Goal: Task Accomplishment & Management: Manage account settings

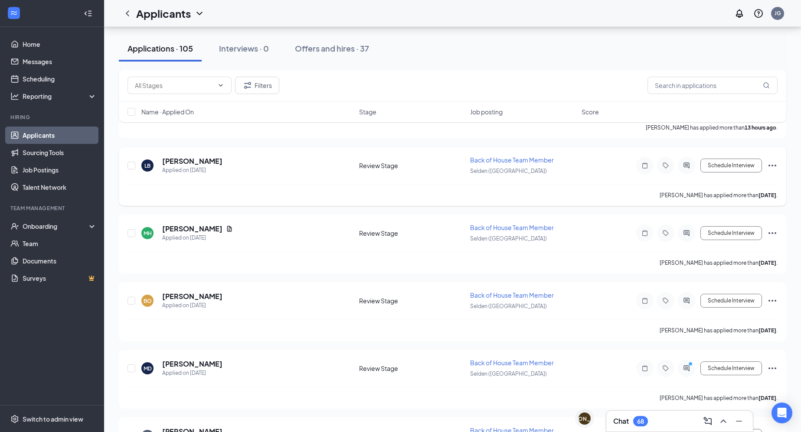
scroll to position [121, 0]
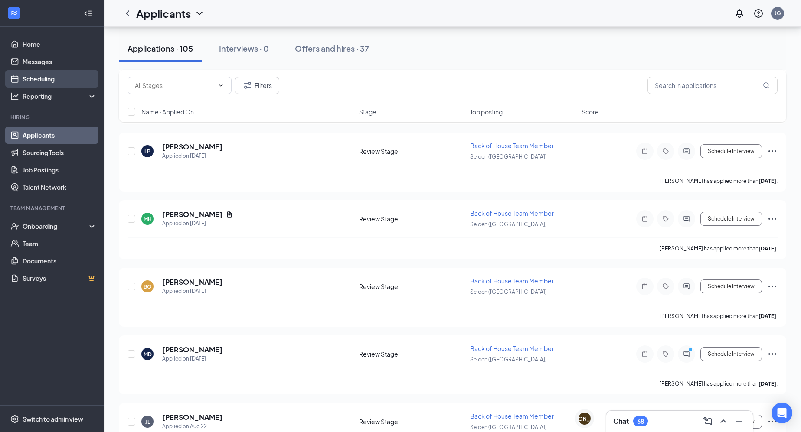
click at [62, 78] on link "Scheduling" at bounding box center [60, 78] width 74 height 17
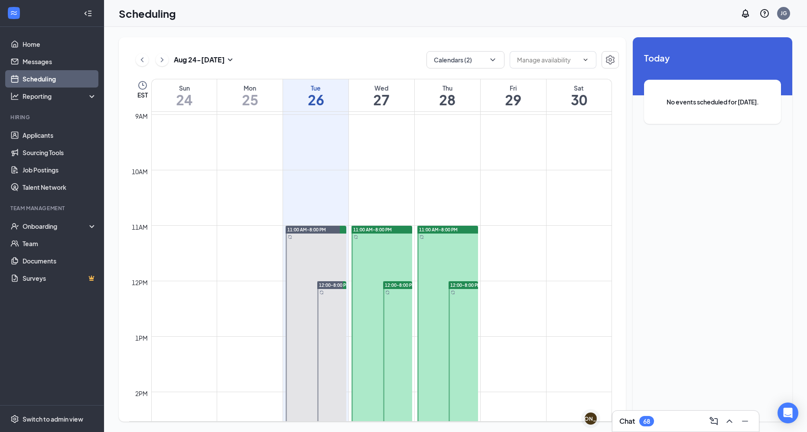
scroll to position [496, 0]
click at [397, 284] on span "12:00-8:00 PM" at bounding box center [400, 286] width 31 height 6
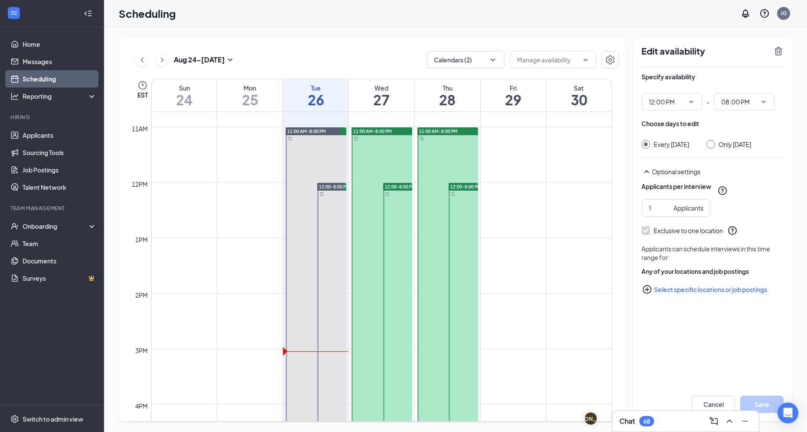
scroll to position [573, 0]
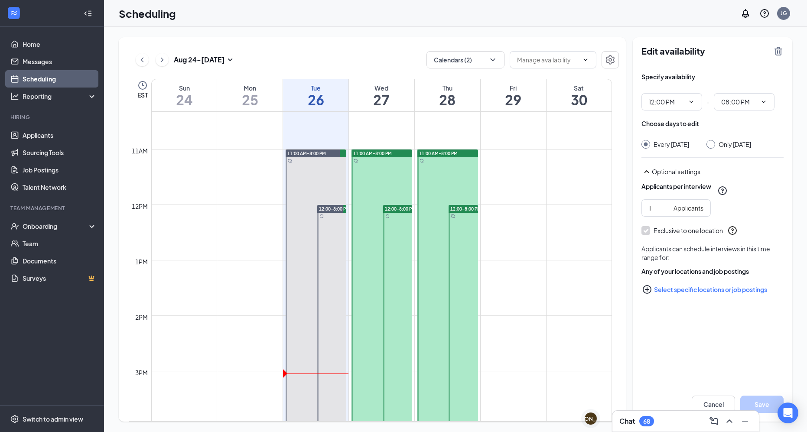
click at [376, 157] on div "11:00 AM-8:00 PM" at bounding box center [381, 154] width 61 height 8
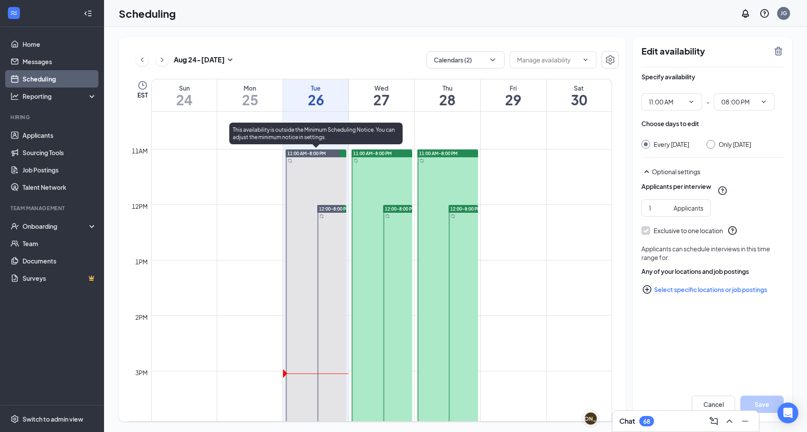
click at [311, 155] on span "11:00 AM-8:00 PM" at bounding box center [306, 153] width 39 height 6
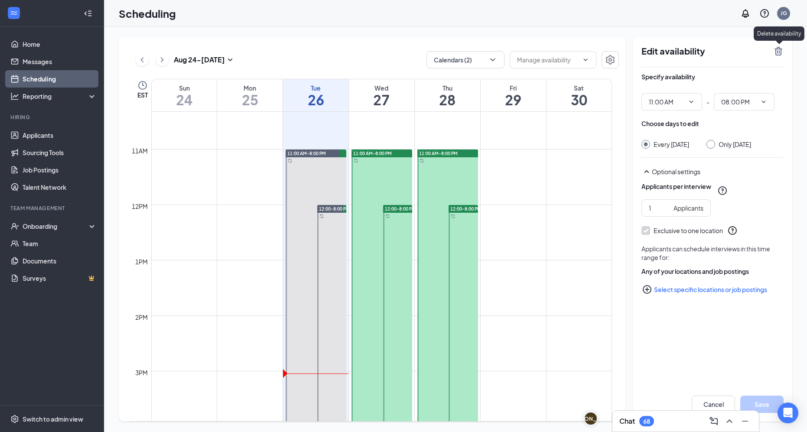
click at [492, 49] on icon "TrashOutline" at bounding box center [779, 51] width 8 height 9
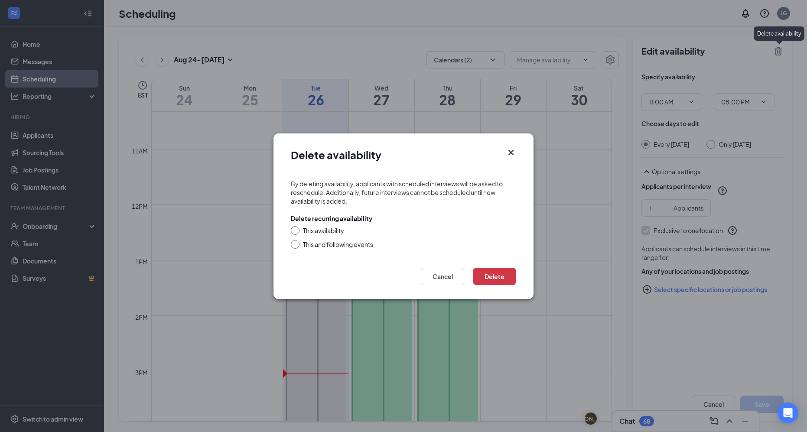
click at [337, 242] on div "This and following events" at bounding box center [338, 244] width 70 height 9
click at [297, 242] on input "This and following events" at bounding box center [294, 243] width 6 height 6
radio input "true"
click at [492, 272] on button "Delete" at bounding box center [494, 276] width 43 height 17
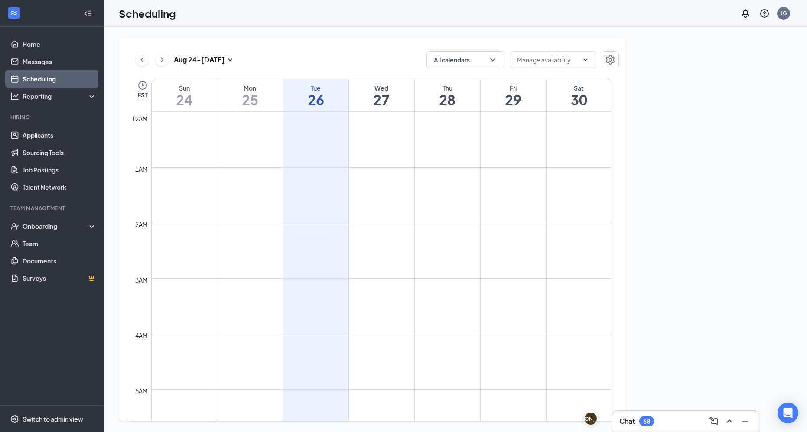
scroll to position [426, 0]
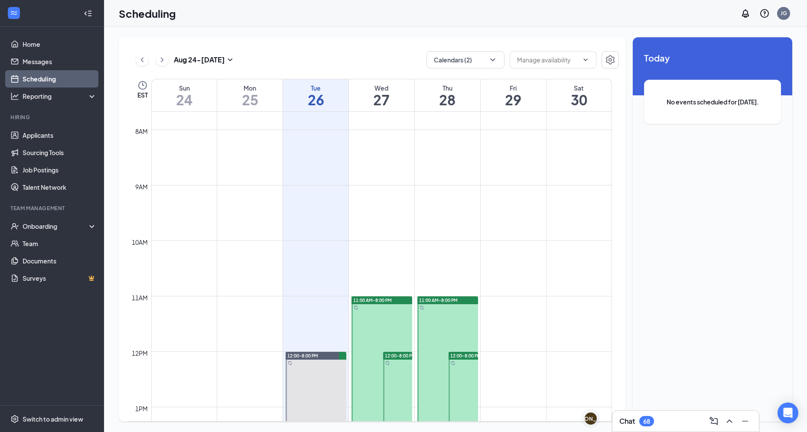
click at [384, 301] on span "11:00 AM-8:00 PM" at bounding box center [372, 300] width 39 height 6
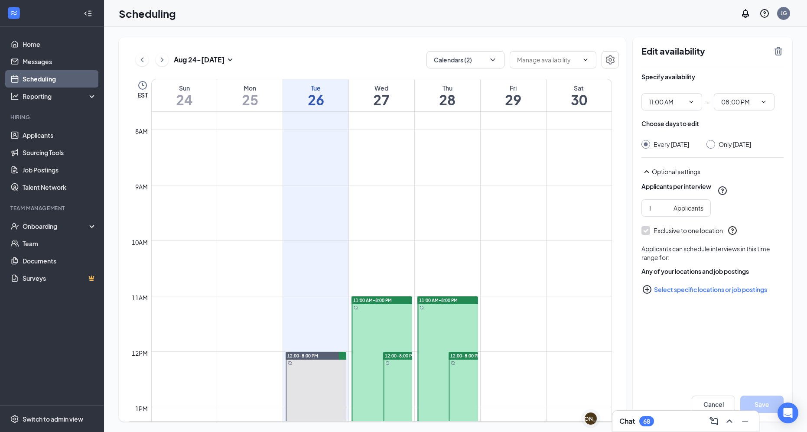
click at [782, 48] on icon "TrashOutline" at bounding box center [778, 51] width 10 height 10
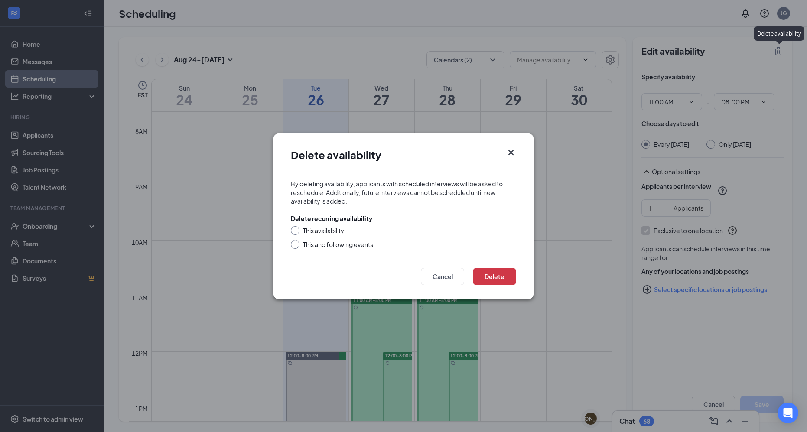
click at [337, 245] on div "This and following events" at bounding box center [338, 244] width 70 height 9
click at [297, 245] on input "This and following events" at bounding box center [294, 243] width 6 height 6
radio input "true"
click at [491, 271] on button "Delete" at bounding box center [494, 276] width 43 height 17
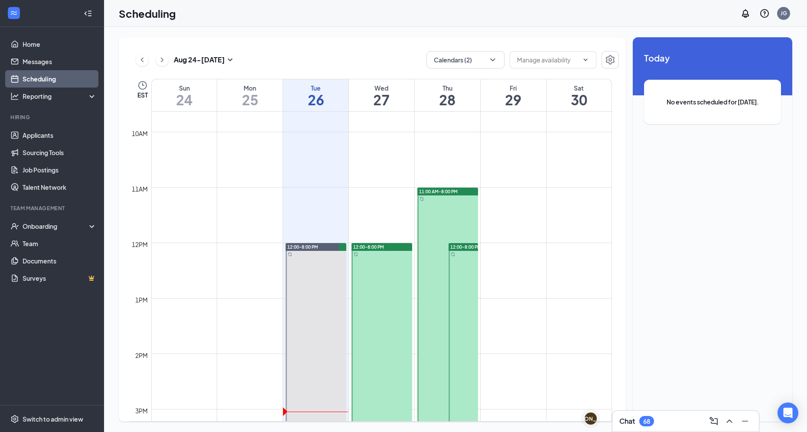
scroll to position [534, 0]
click at [457, 197] on div at bounding box center [447, 438] width 61 height 499
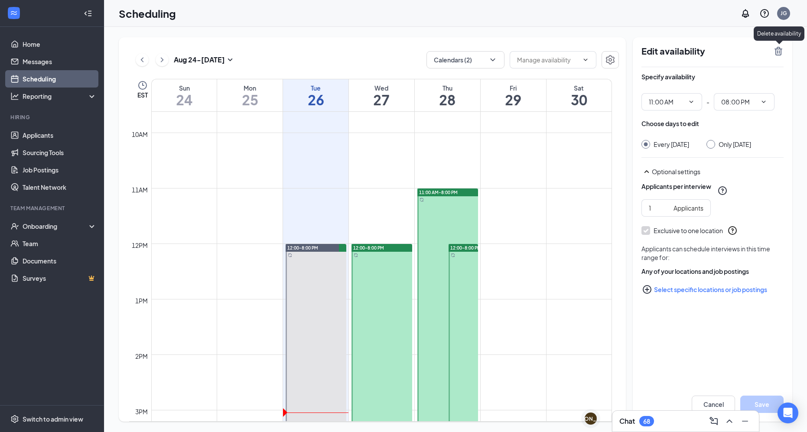
click at [781, 55] on icon "TrashOutline" at bounding box center [778, 51] width 10 height 10
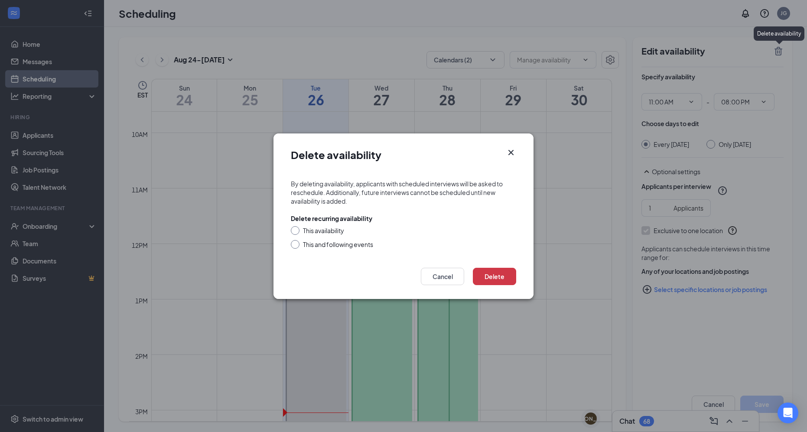
click at [358, 242] on div "This and following events" at bounding box center [338, 244] width 70 height 9
click at [297, 242] on input "This and following events" at bounding box center [294, 243] width 6 height 6
radio input "true"
click at [508, 280] on button "Delete" at bounding box center [494, 276] width 43 height 17
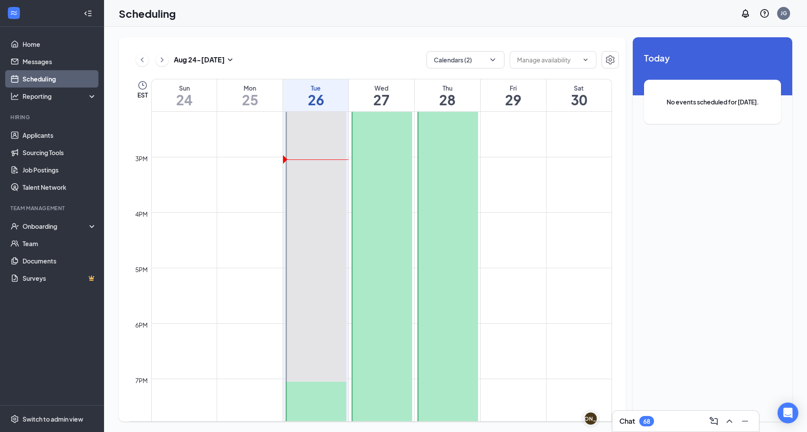
scroll to position [846, 0]
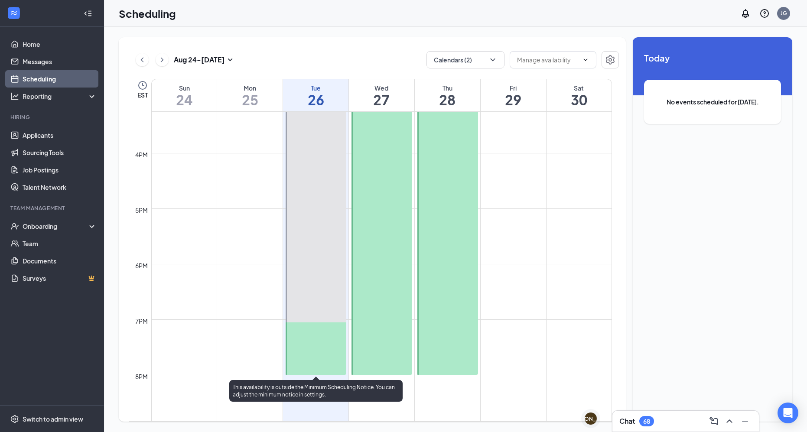
click at [253, 323] on td at bounding box center [381, 326] width 461 height 14
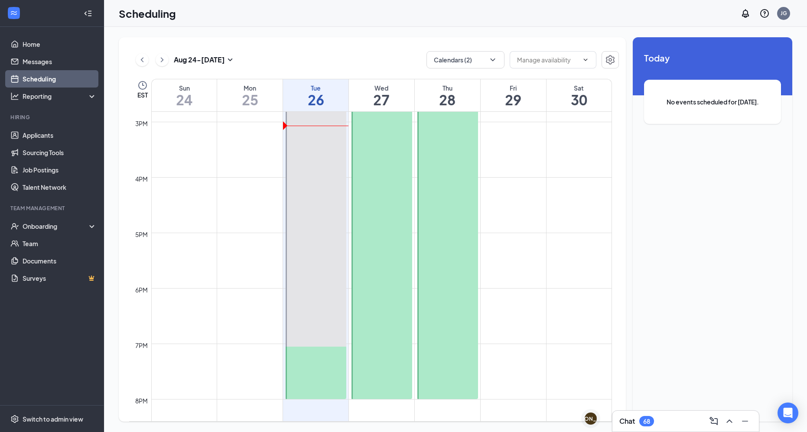
scroll to position [823, 0]
click at [387, 383] on div at bounding box center [381, 176] width 61 height 443
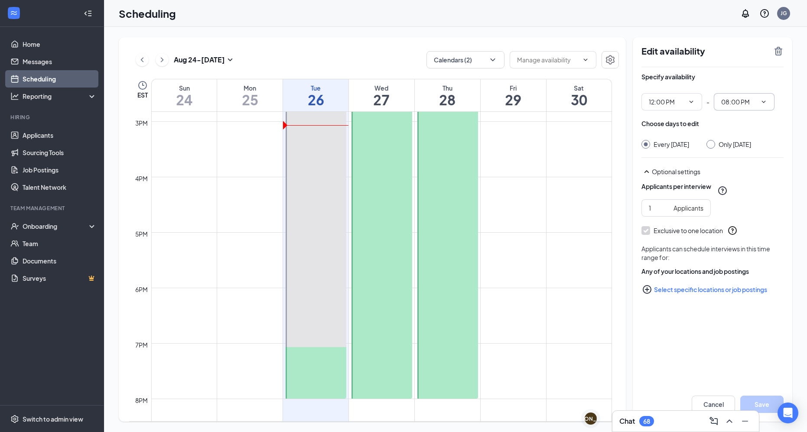
click at [760, 97] on span "08:00 PM" at bounding box center [744, 101] width 61 height 17
click at [741, 206] on div "07:00 PM" at bounding box center [743, 213] width 61 height 20
type input "07:00 PM"
click at [759, 397] on button "Save" at bounding box center [761, 404] width 43 height 17
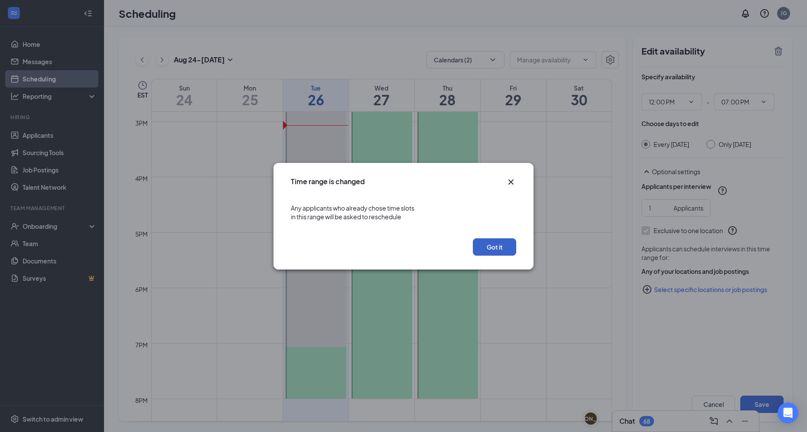
click at [493, 248] on button "Got it" at bounding box center [494, 246] width 43 height 17
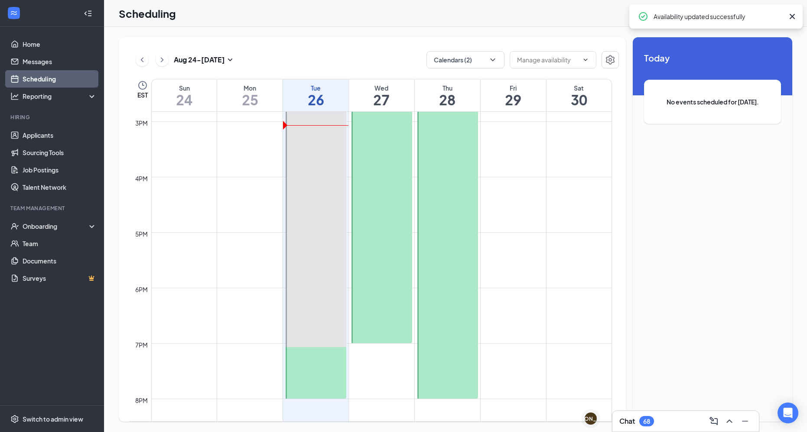
click at [462, 240] on div at bounding box center [447, 176] width 61 height 443
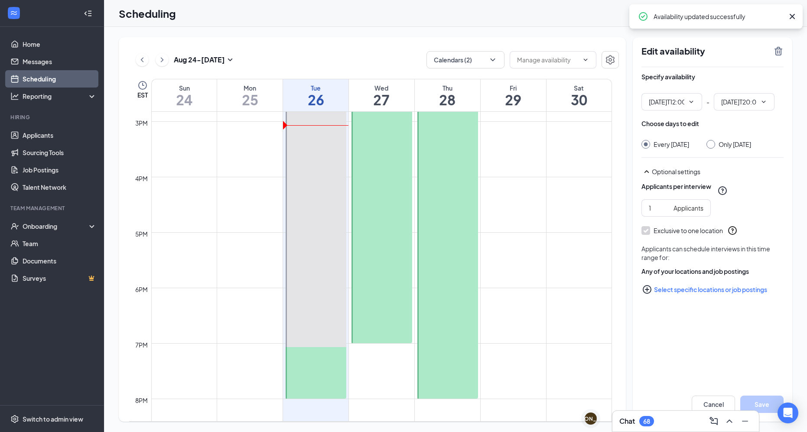
type input "12:00 PM"
click at [764, 108] on span "08:00 PM" at bounding box center [744, 101] width 61 height 17
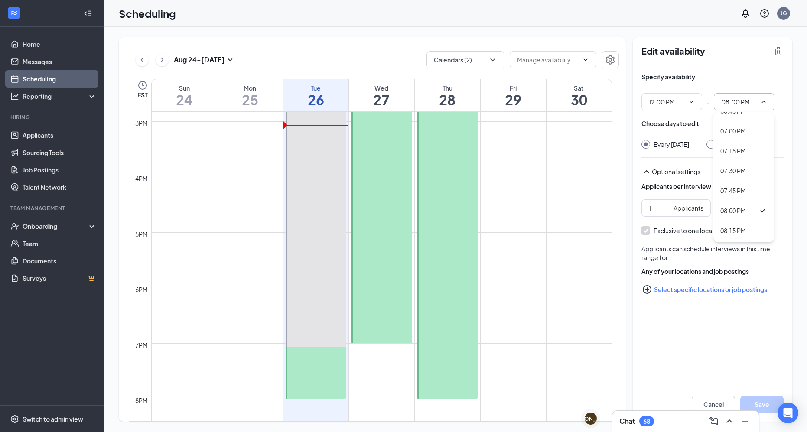
scroll to position [1468, 0]
click at [739, 142] on div "07:00 PM" at bounding box center [743, 150] width 61 height 20
type input "07:00 PM"
click at [764, 399] on button "Save" at bounding box center [761, 404] width 43 height 17
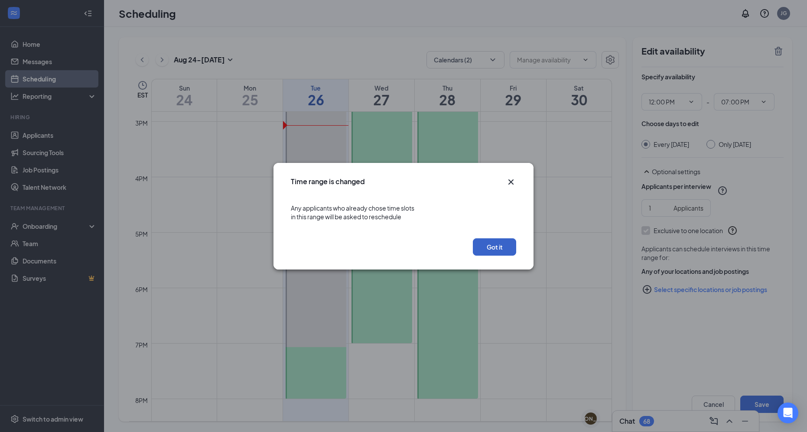
click at [504, 241] on button "Got it" at bounding box center [494, 246] width 43 height 17
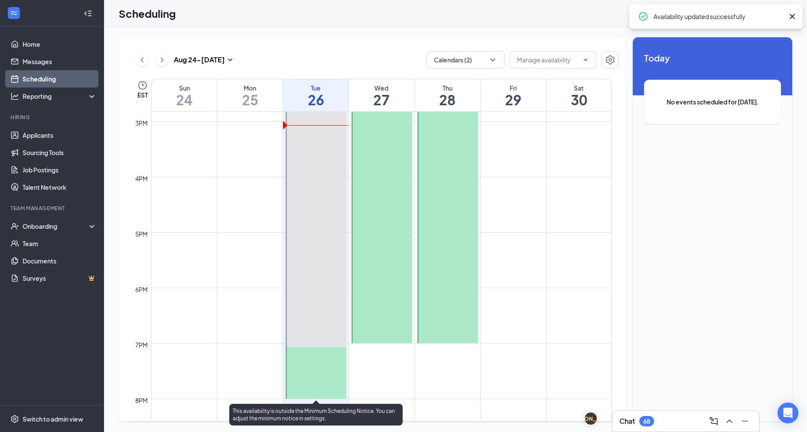
click at [320, 220] on div at bounding box center [316, 176] width 61 height 443
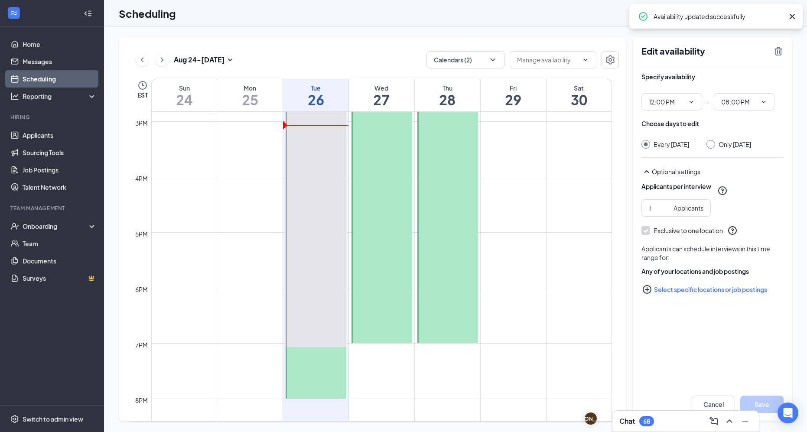
click at [750, 91] on div "Specify availability 12:00 PM - 08:00 PM" at bounding box center [712, 91] width 142 height 38
click at [750, 92] on div "Specify availability 12:00 PM - 08:00 PM" at bounding box center [712, 91] width 142 height 38
click at [750, 104] on input "08:00 PM" at bounding box center [739, 102] width 36 height 10
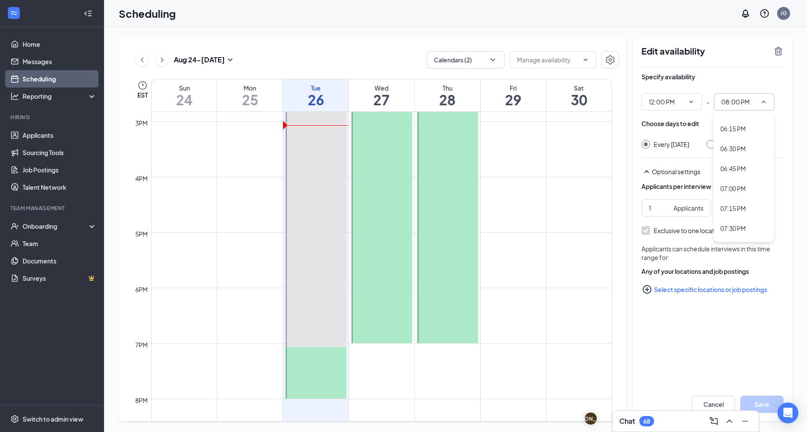
scroll to position [1435, 0]
click at [749, 183] on div "07:00 PM" at bounding box center [743, 183] width 47 height 10
type input "07:00 PM"
click at [759, 397] on button "Save" at bounding box center [761, 404] width 43 height 17
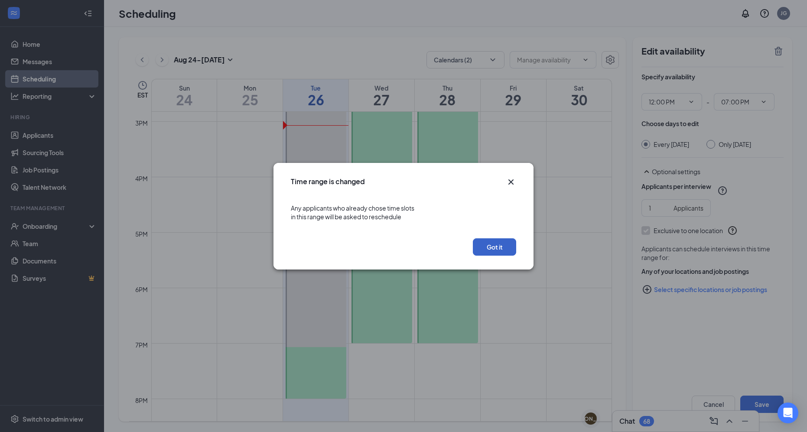
click at [512, 243] on button "Got it" at bounding box center [494, 246] width 43 height 17
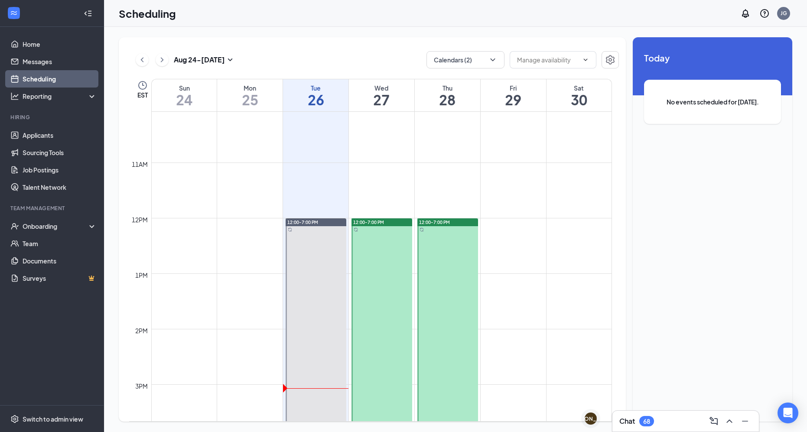
scroll to position [560, 0]
click at [394, 218] on div "12:00-7:00 PM" at bounding box center [381, 412] width 63 height 388
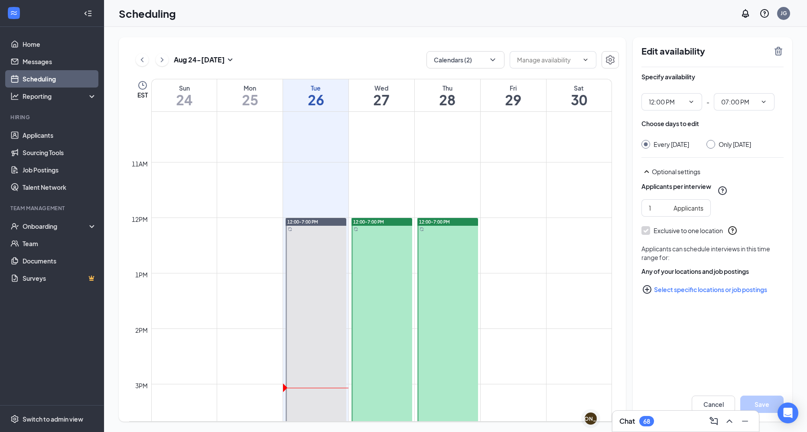
click at [715, 146] on div at bounding box center [710, 144] width 9 height 9
click at [720, 149] on div "Only Wednesday, Aug 27" at bounding box center [728, 144] width 45 height 9
click at [715, 145] on div at bounding box center [710, 144] width 9 height 9
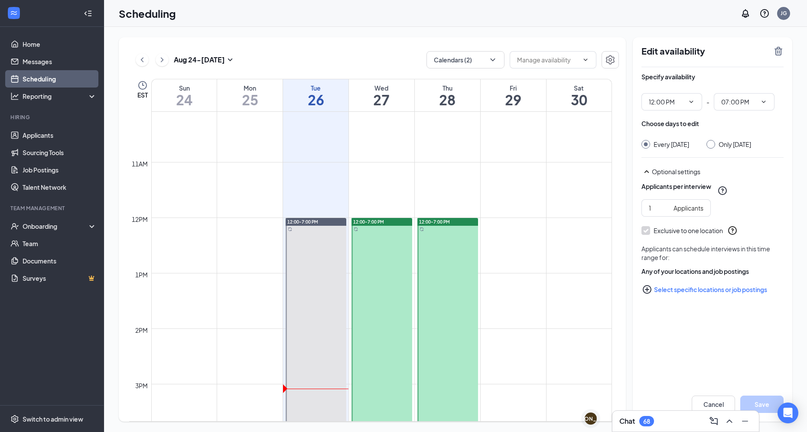
click at [713, 145] on input "Only Wednesday, Aug 27" at bounding box center [709, 143] width 6 height 6
radio input "true"
radio input "false"
click at [702, 96] on span "12:00 PM" at bounding box center [671, 101] width 61 height 17
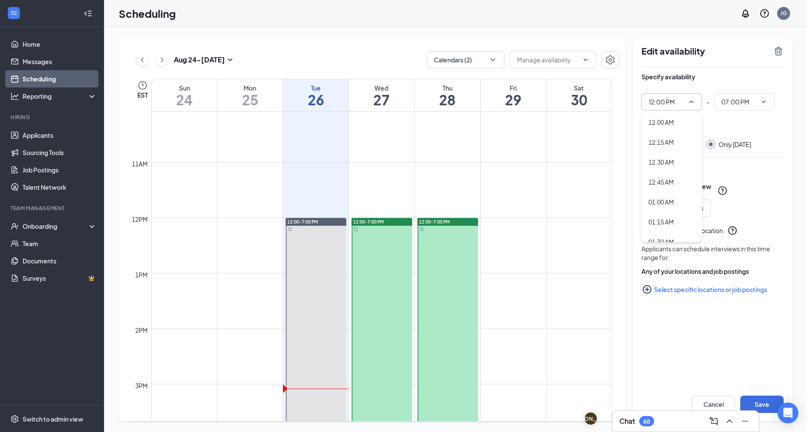
click at [700, 97] on span "12:00 PM" at bounding box center [671, 101] width 61 height 17
click at [696, 104] on span "12:00 PM" at bounding box center [671, 101] width 61 height 17
click at [665, 154] on div "03:00 PM" at bounding box center [661, 152] width 26 height 10
type input "03:00 PM"
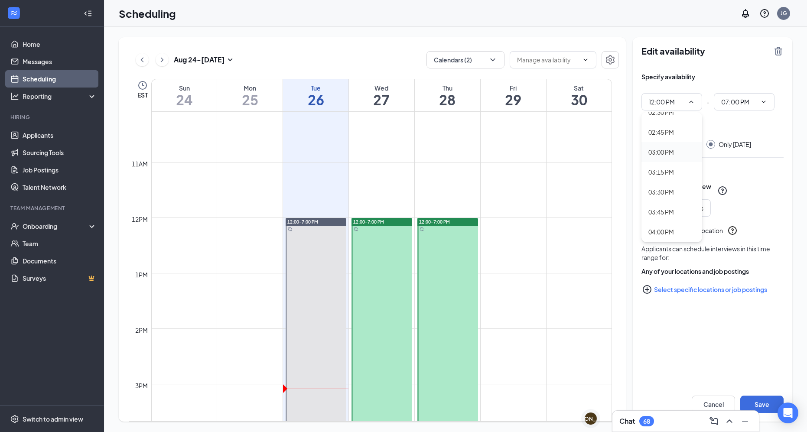
type input "10:00 PM"
click at [766, 396] on button "Save" at bounding box center [761, 404] width 43 height 17
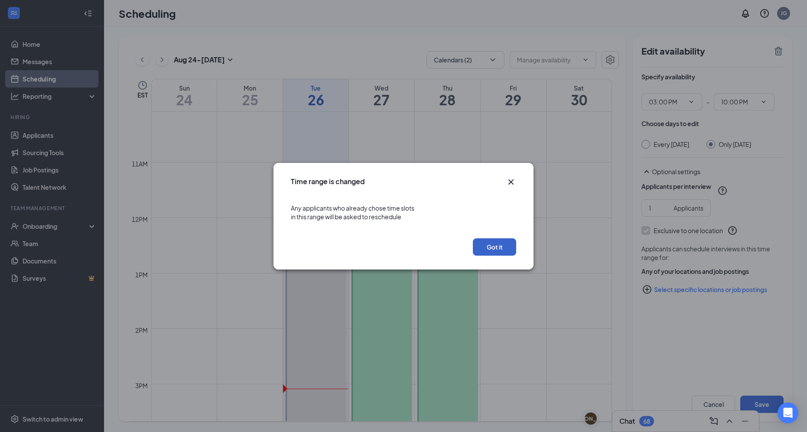
click at [494, 243] on button "Got it" at bounding box center [494, 246] width 43 height 17
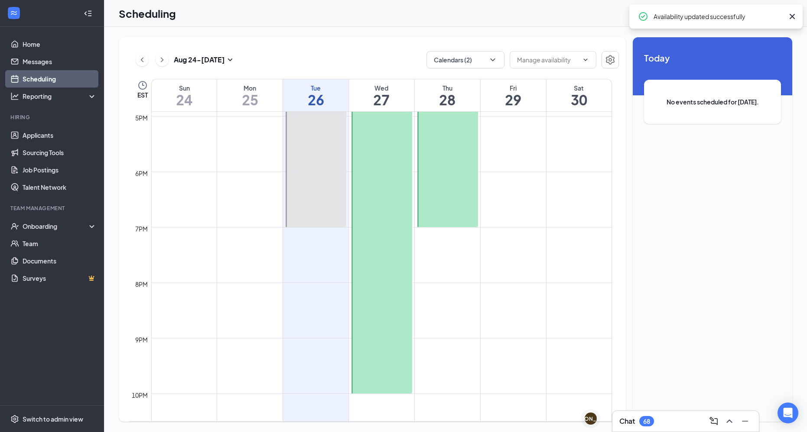
scroll to position [965, 0]
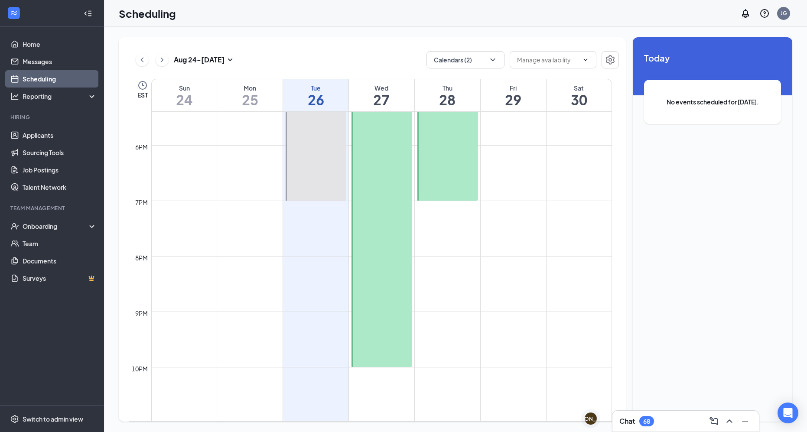
click at [364, 271] on div at bounding box center [381, 173] width 61 height 388
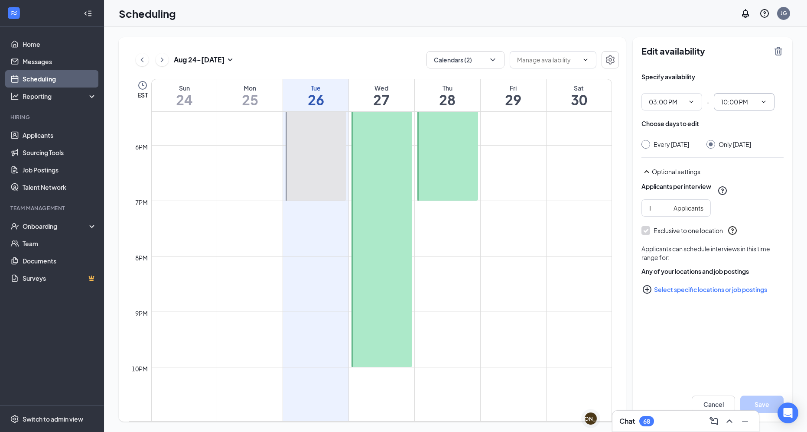
click at [740, 108] on span "10:00 PM" at bounding box center [744, 101] width 61 height 17
click at [739, 143] on div "07:00 PM" at bounding box center [733, 144] width 26 height 10
type input "07:00 PM"
click at [756, 402] on button "Save" at bounding box center [761, 404] width 43 height 17
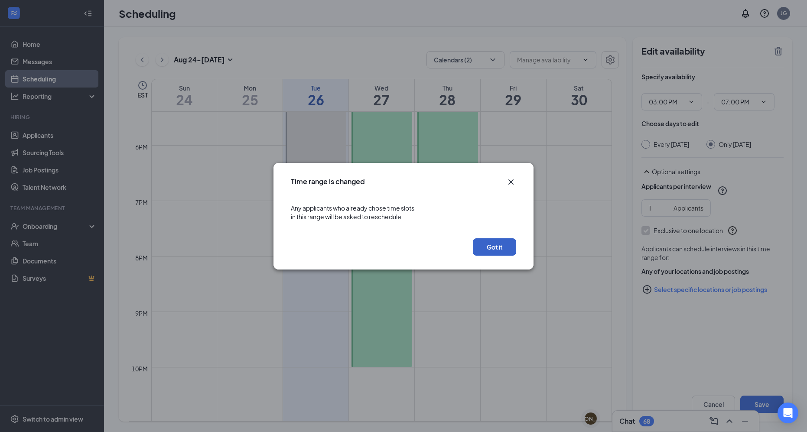
click at [508, 250] on button "Got it" at bounding box center [494, 246] width 43 height 17
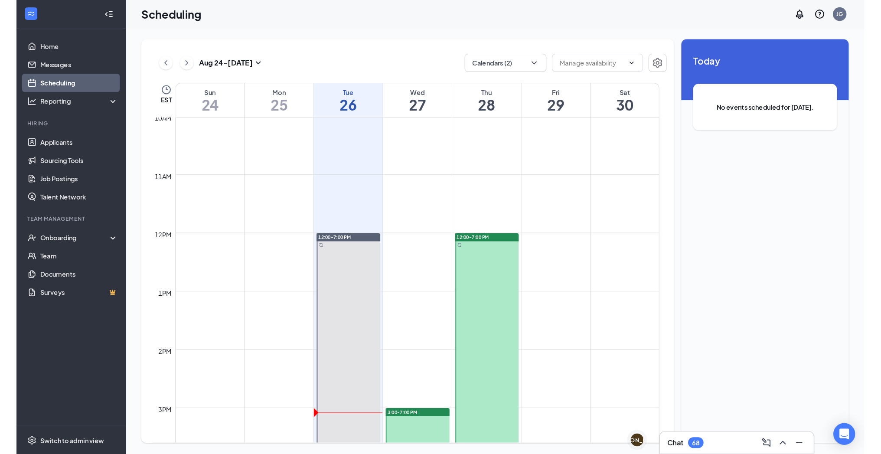
scroll to position [556, 0]
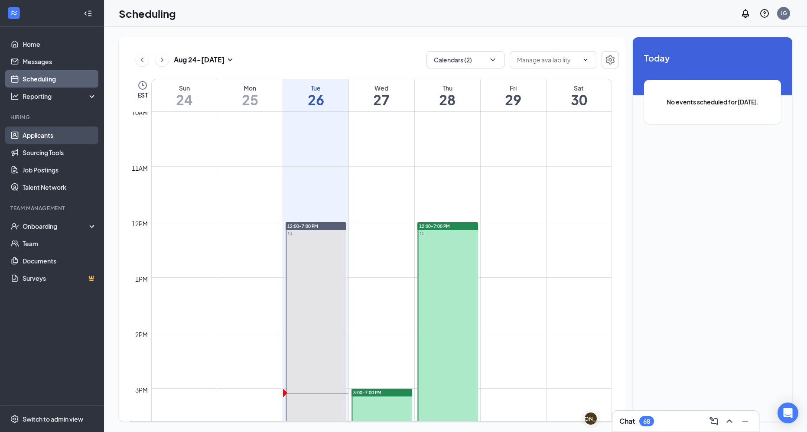
click at [46, 137] on link "Applicants" at bounding box center [60, 135] width 74 height 17
click at [42, 140] on link "Applicants" at bounding box center [60, 135] width 74 height 17
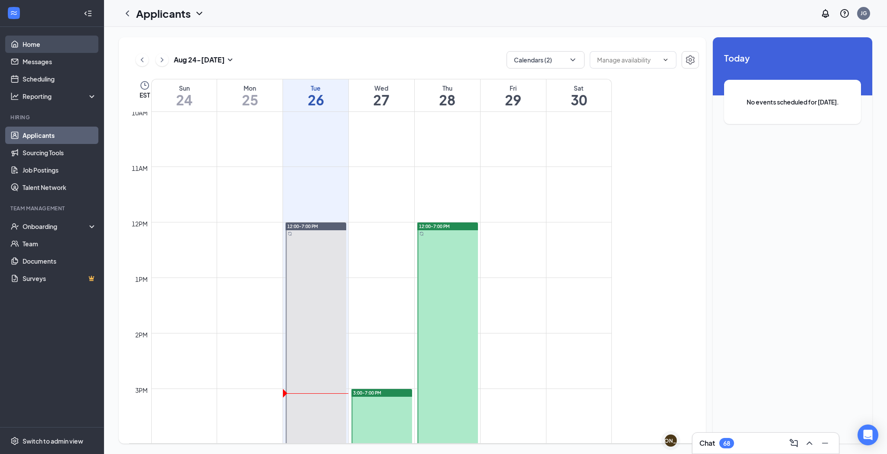
click at [44, 50] on link "Home" at bounding box center [60, 44] width 74 height 17
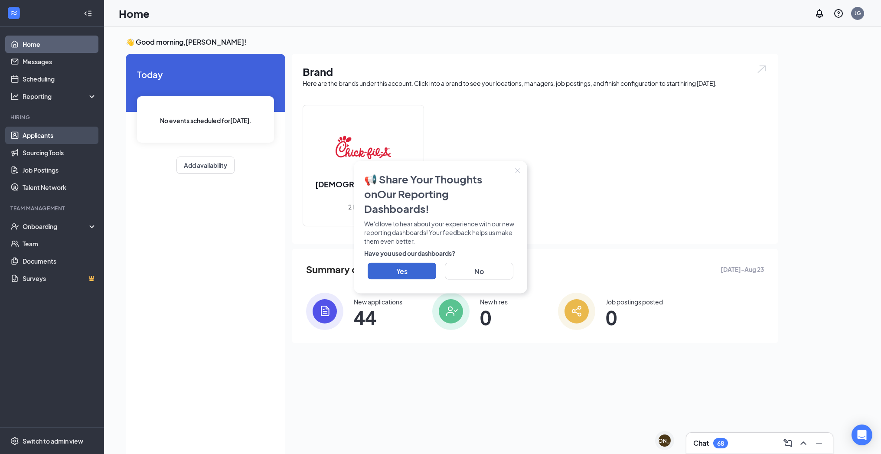
click at [42, 135] on link "Applicants" at bounding box center [60, 135] width 74 height 17
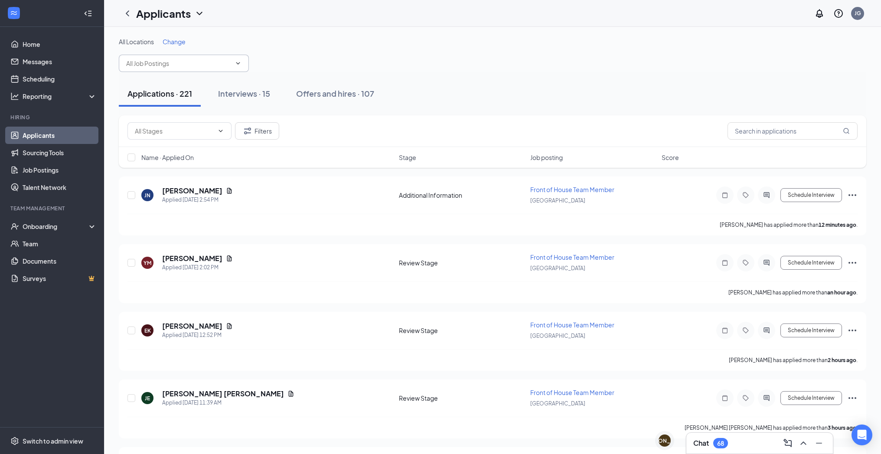
click at [197, 60] on input "text" at bounding box center [178, 64] width 105 height 10
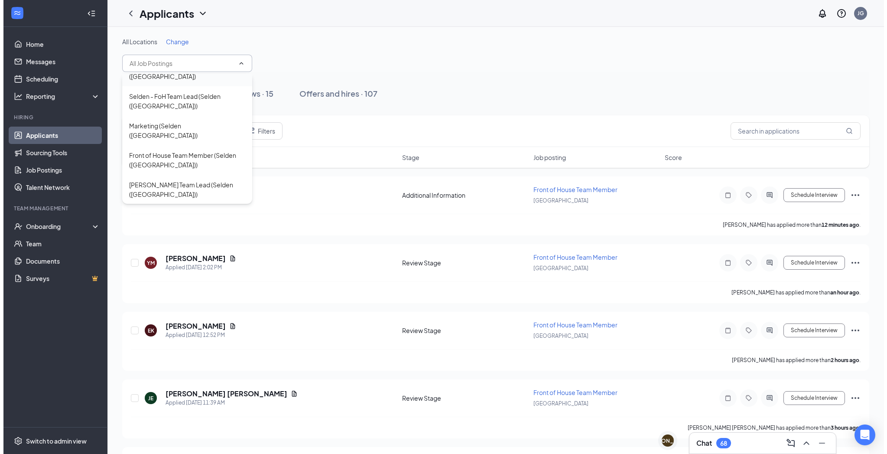
scroll to position [97, 0]
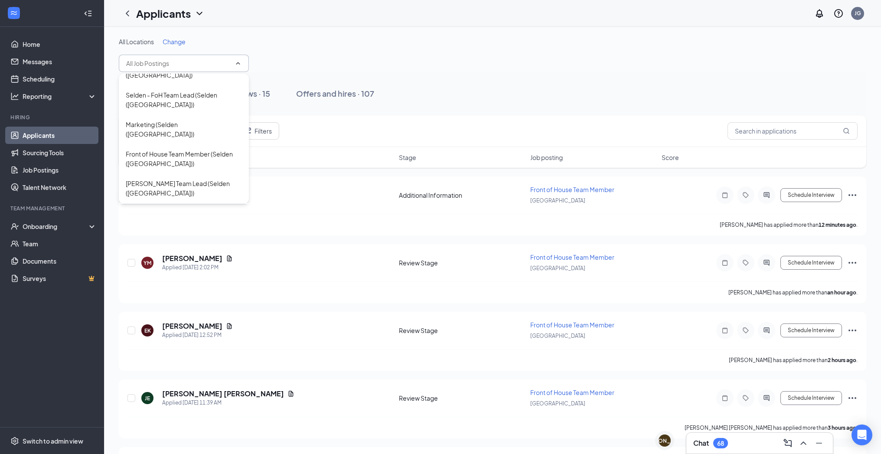
click at [204, 208] on div "Back of House Team Member (Selden ([GEOGRAPHIC_DATA]))" at bounding box center [184, 217] width 116 height 19
type input "Back of House Team Member (Selden ([GEOGRAPHIC_DATA]))"
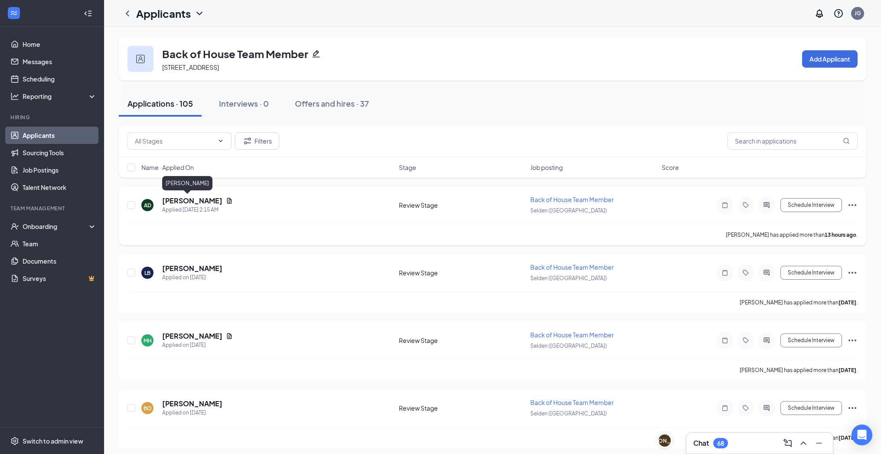
click at [178, 199] on h5 "Aj Dimi" at bounding box center [192, 201] width 60 height 10
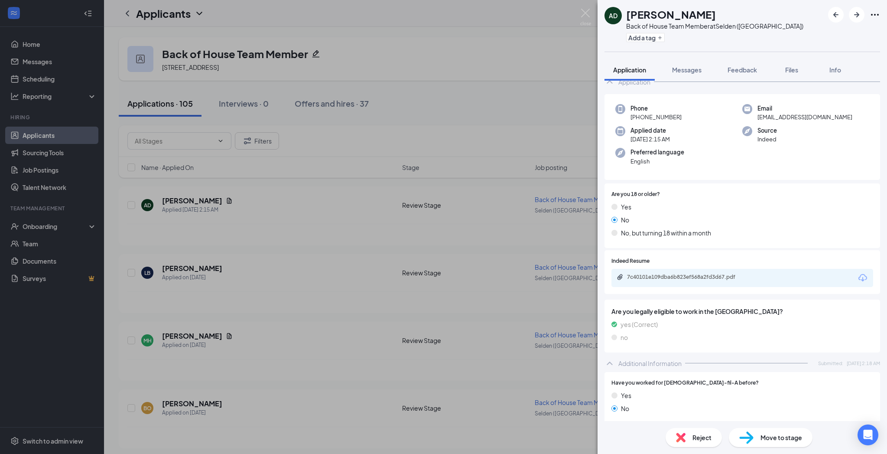
scroll to position [35, 0]
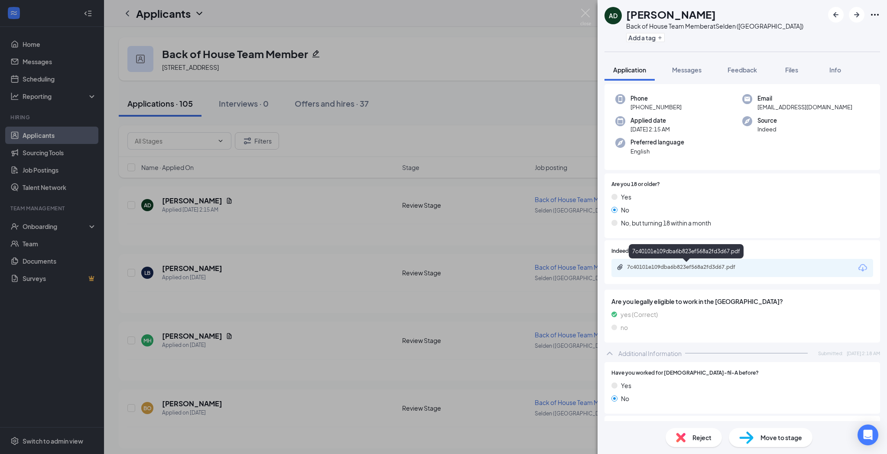
click at [715, 272] on div "7c40101e109dba6b823ef568a2fd3d67.pdf" at bounding box center [743, 268] width 262 height 18
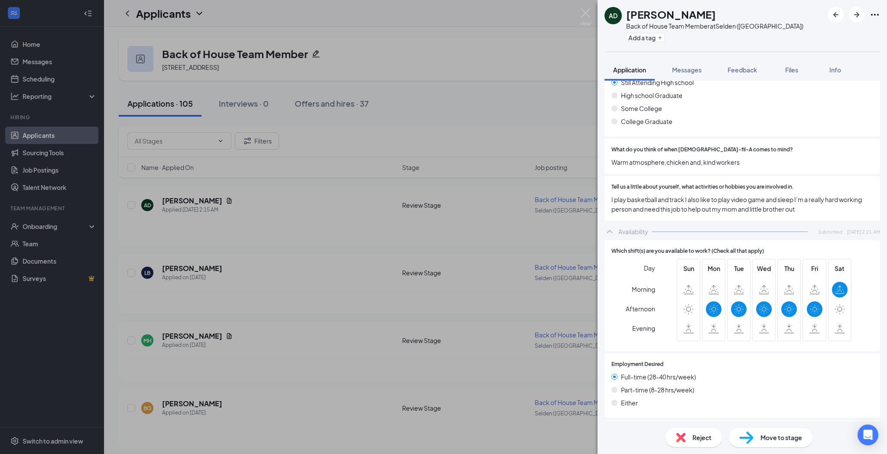
scroll to position [419, 0]
click at [430, 281] on div "AD Aj Dimi Back of House Team Member at Selden (NY) Add a tag Application Messa…" at bounding box center [443, 227] width 887 height 454
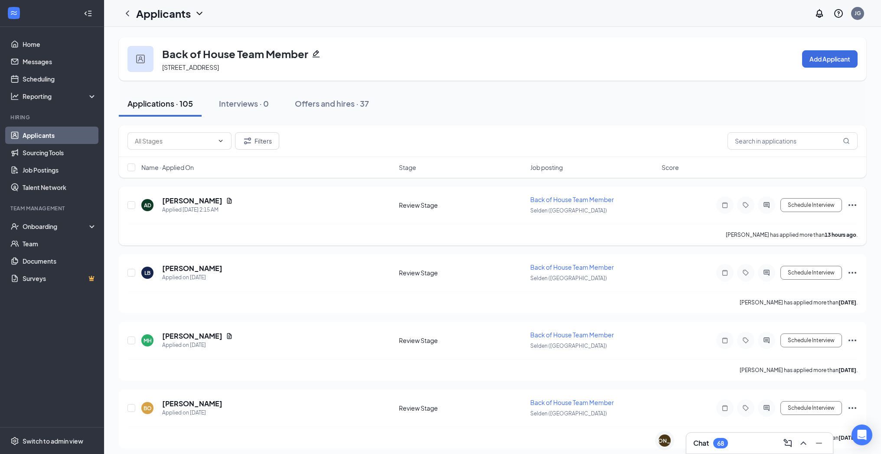
click at [807, 206] on icon "Ellipses" at bounding box center [852, 205] width 10 height 10
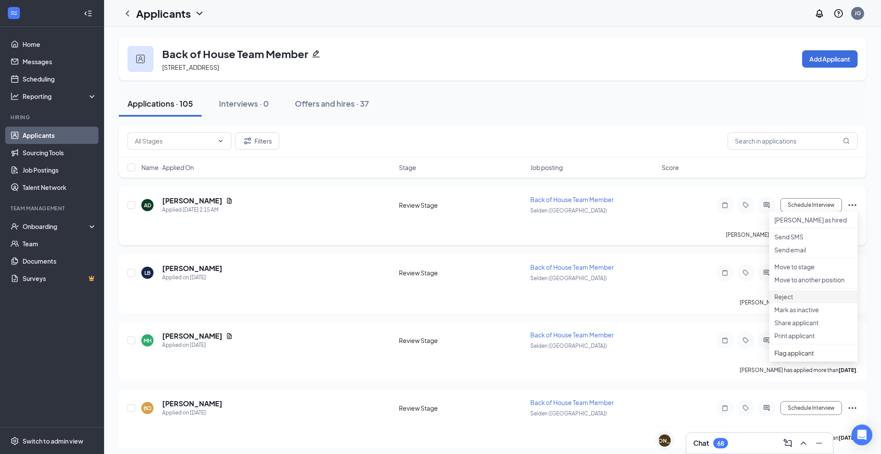
click at [807, 301] on p "Reject" at bounding box center [813, 296] width 78 height 9
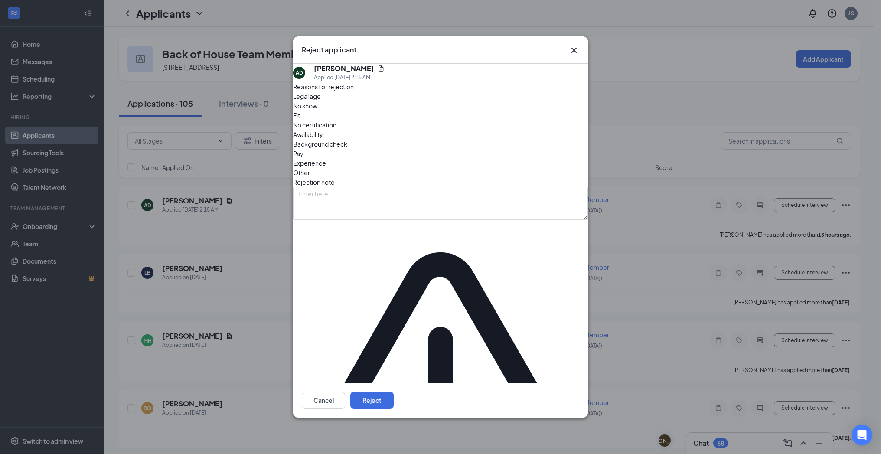
click at [323, 139] on span "Availability" at bounding box center [308, 135] width 30 height 10
click at [394, 391] on button "Reject" at bounding box center [371, 399] width 43 height 17
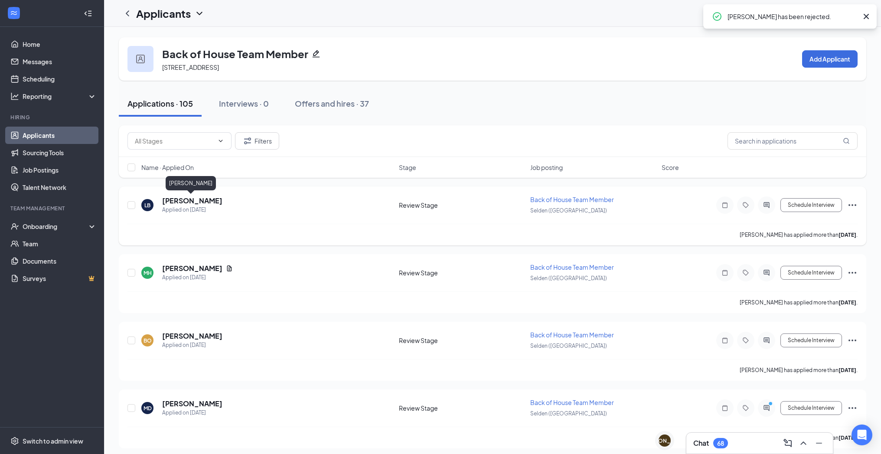
click at [191, 196] on h5 "[PERSON_NAME]" at bounding box center [192, 201] width 60 height 10
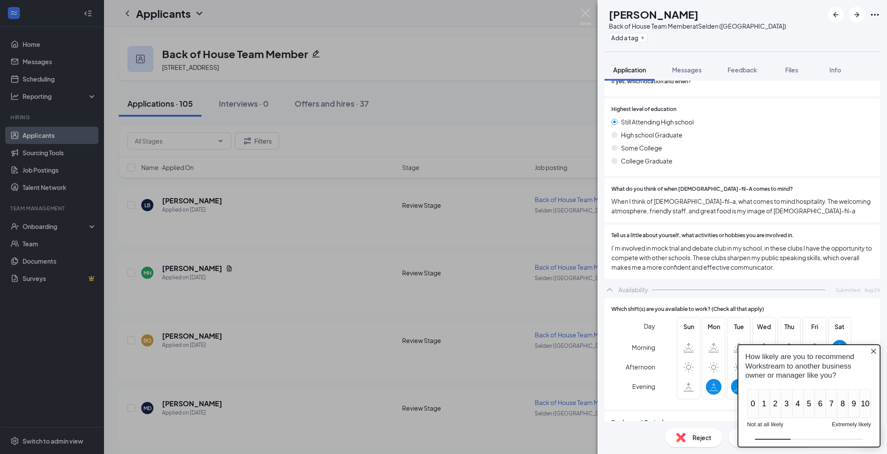
click at [539, 271] on div "LB Laura Bissereth Back of House Team Member at Selden (NY) Add a tag Applicati…" at bounding box center [443, 227] width 887 height 454
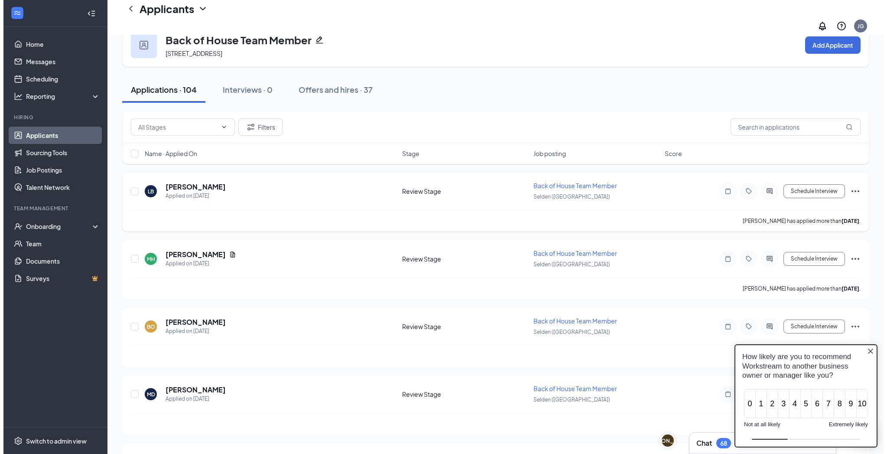
scroll to position [24, 0]
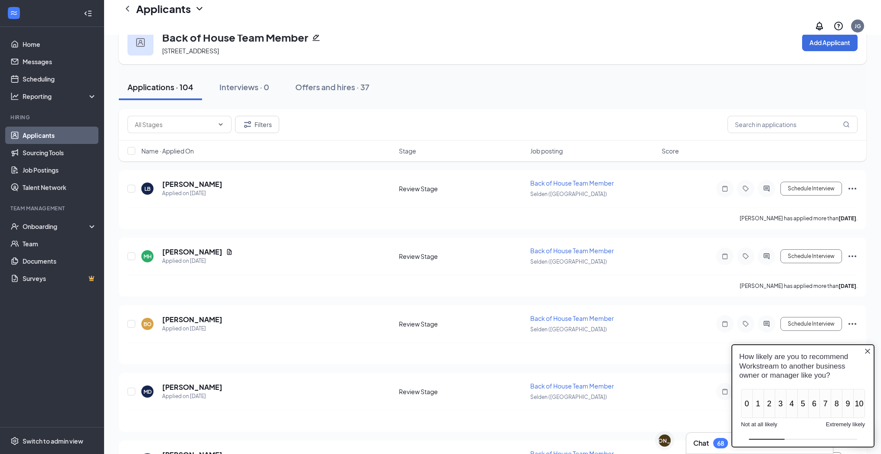
click at [807, 353] on icon "Close button" at bounding box center [867, 350] width 5 height 5
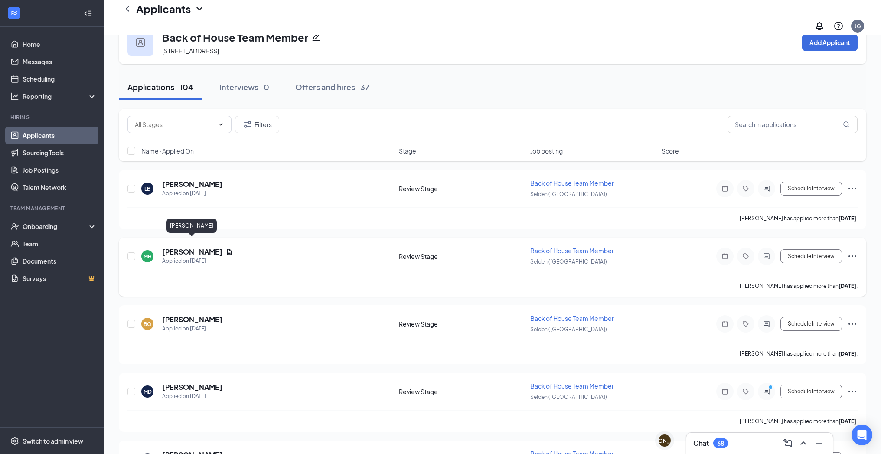
click at [201, 247] on h5 "[PERSON_NAME]" at bounding box center [192, 252] width 60 height 10
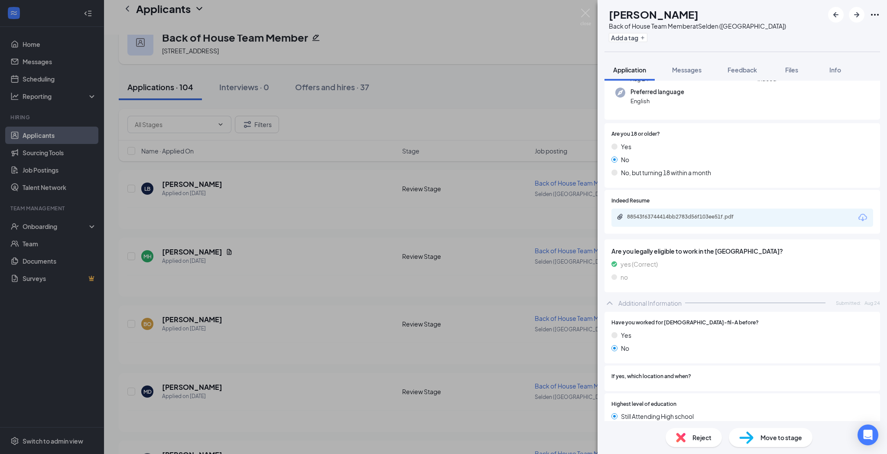
scroll to position [85, 0]
click at [730, 217] on div "88543f63744414bb2783d56f103ee51f.pdf" at bounding box center [687, 216] width 121 height 7
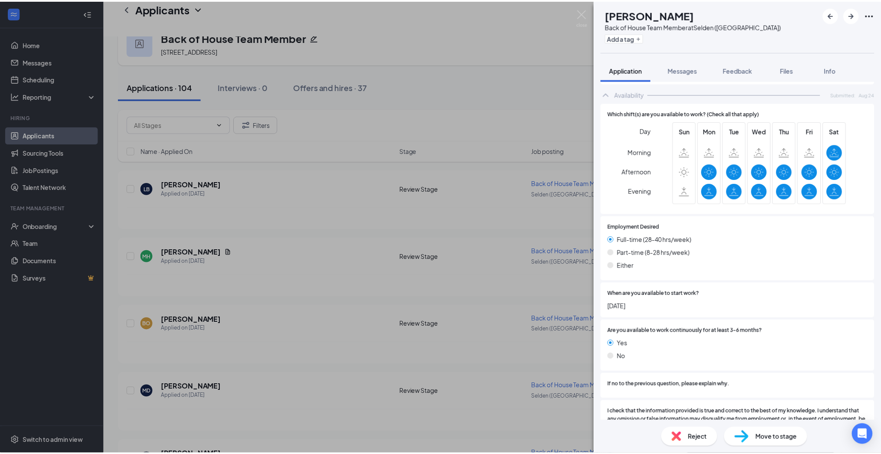
scroll to position [564, 0]
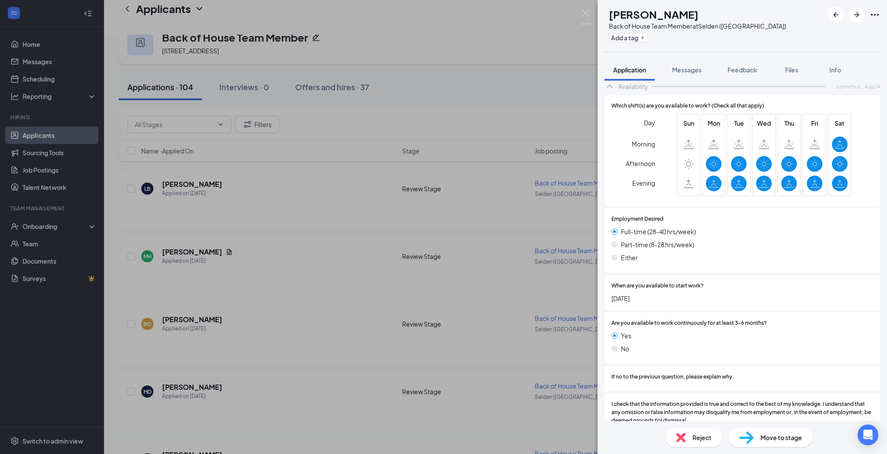
click at [495, 250] on div "MH Mustaqim Hasan Back of House Team Member at Selden (NY) Add a tag Applicatio…" at bounding box center [443, 227] width 887 height 454
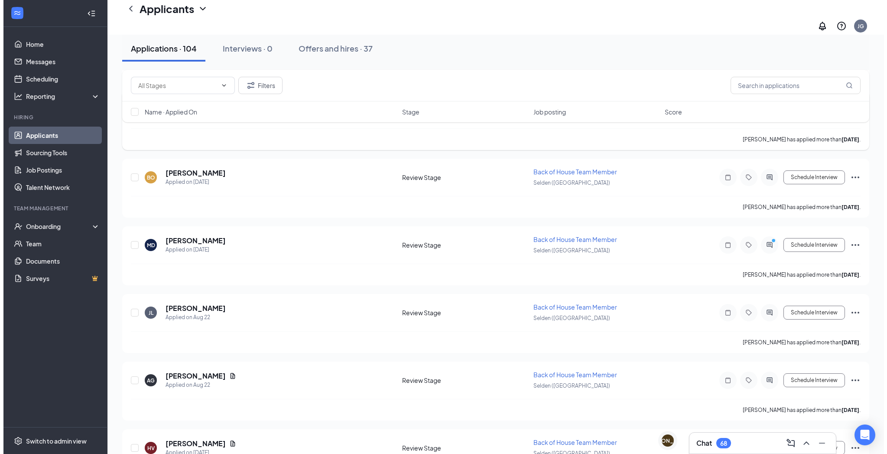
scroll to position [172, 0]
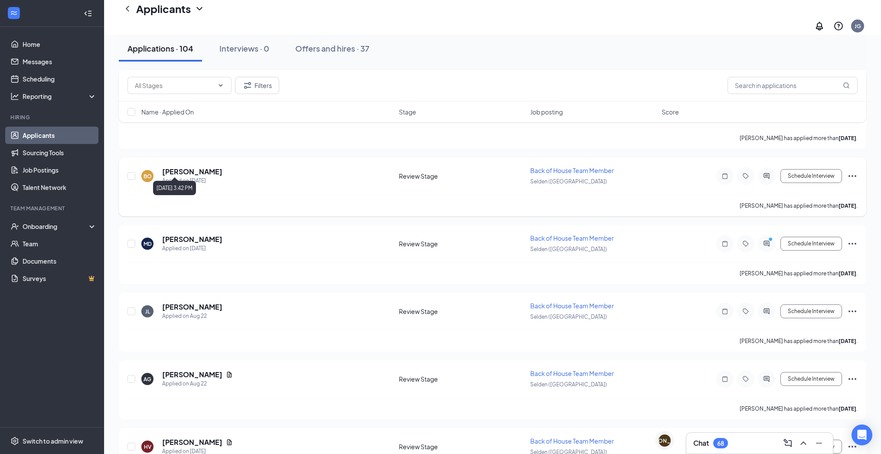
click at [191, 167] on h5 "[PERSON_NAME]" at bounding box center [192, 172] width 60 height 10
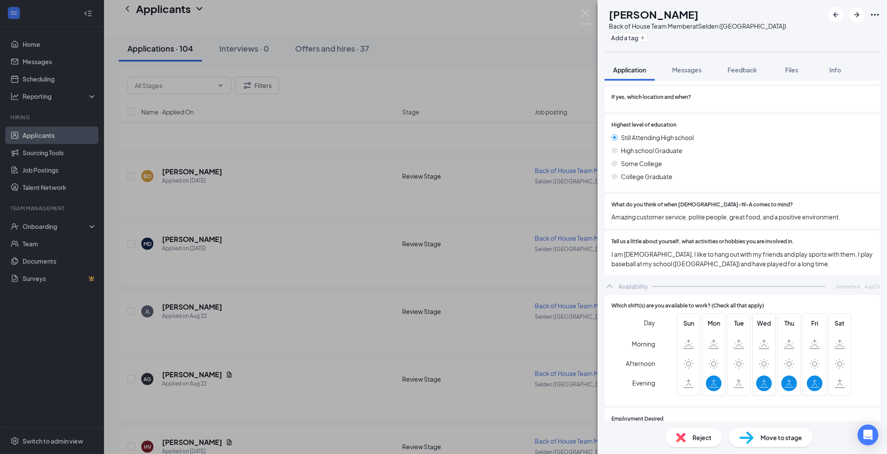
scroll to position [319, 0]
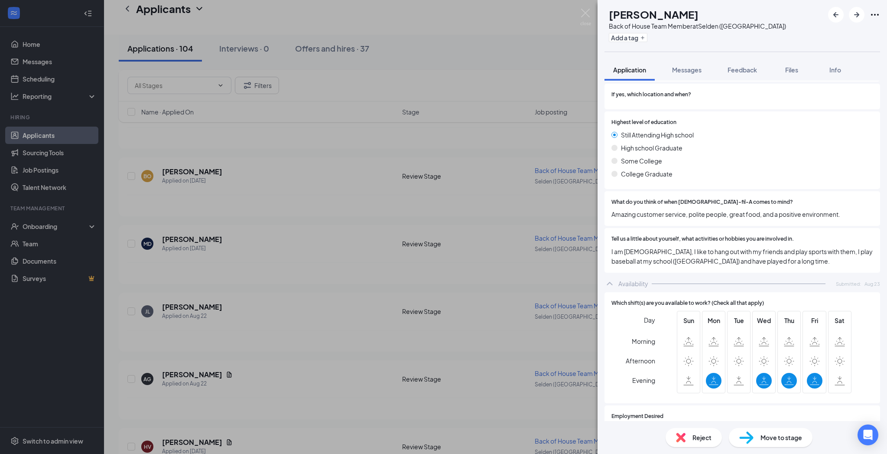
click at [419, 273] on div "[PERSON_NAME] Back of House Team Member at [GEOGRAPHIC_DATA] ([GEOGRAPHIC_DATA]…" at bounding box center [443, 227] width 887 height 454
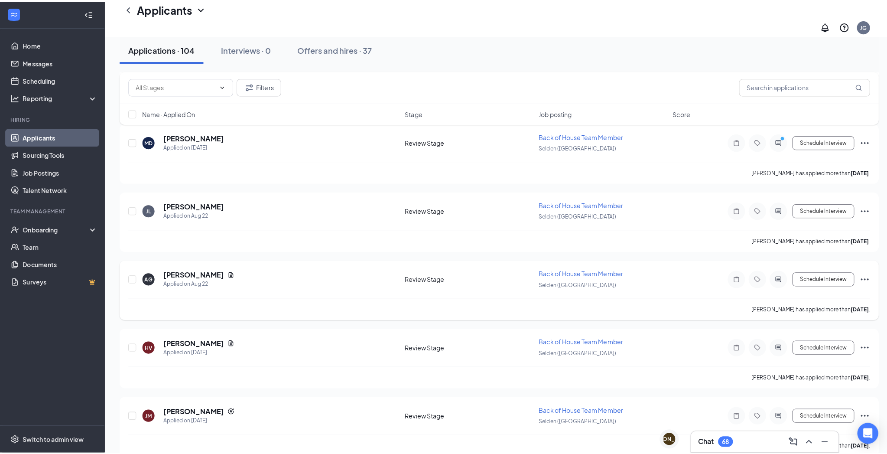
scroll to position [277, 0]
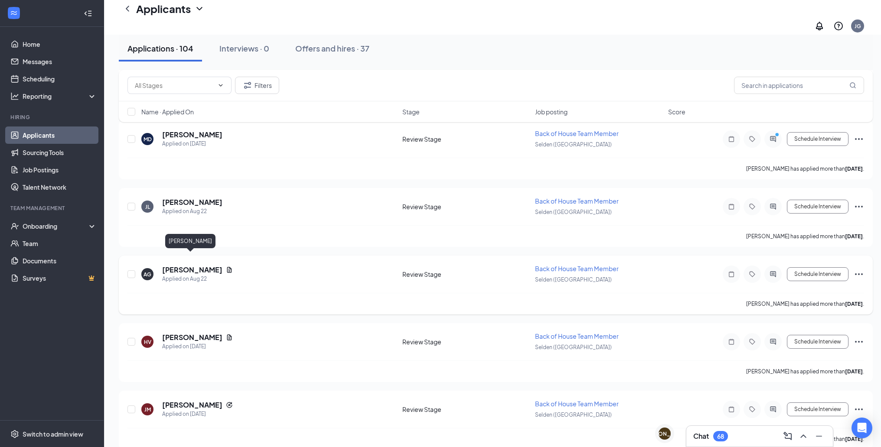
click at [194, 265] on h5 "[PERSON_NAME]" at bounding box center [192, 270] width 60 height 10
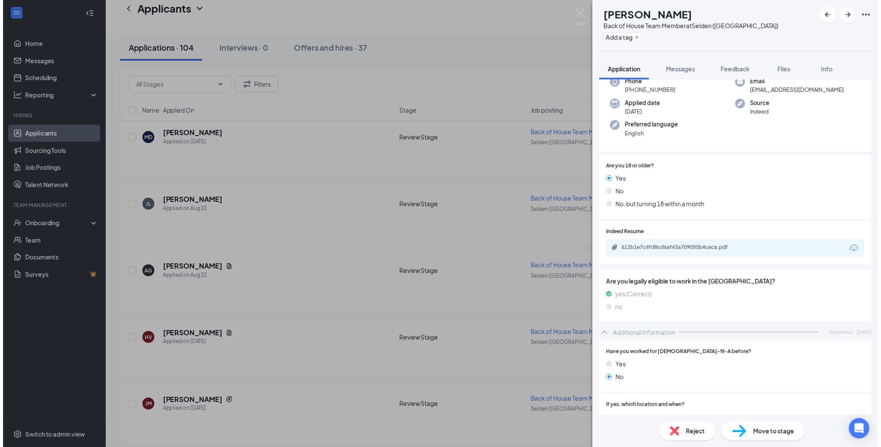
scroll to position [50, 0]
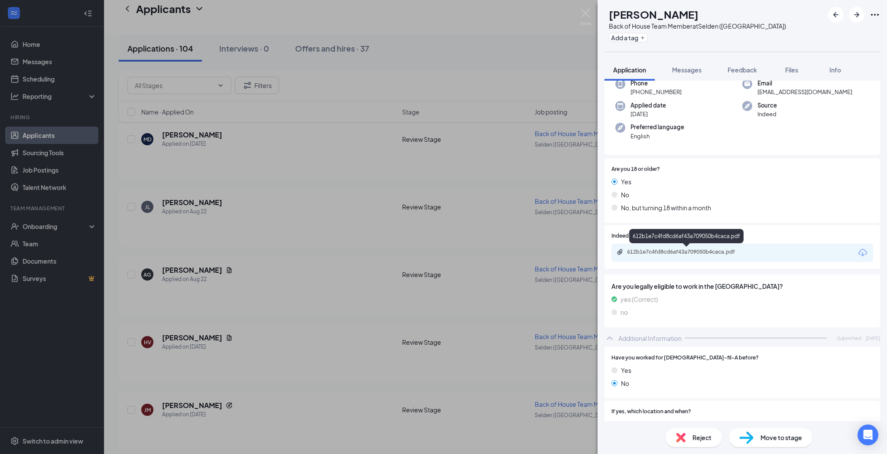
click at [724, 252] on div "612b1e7c4fd8cd6af43a709050b4caca.pdf" at bounding box center [687, 251] width 121 height 7
click at [326, 225] on div "AG Alex Giannisis Back of House Team Member at Selden (NY) Add a tag Applicatio…" at bounding box center [443, 227] width 887 height 454
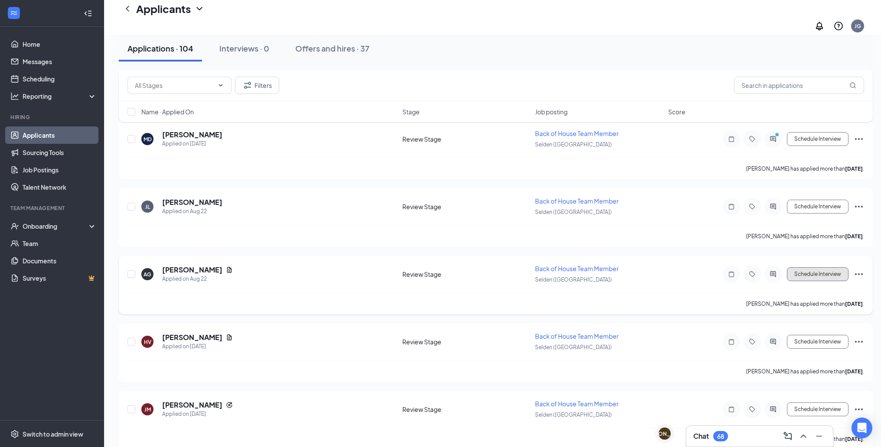
click at [807, 267] on button "Schedule Interview" at bounding box center [818, 274] width 62 height 14
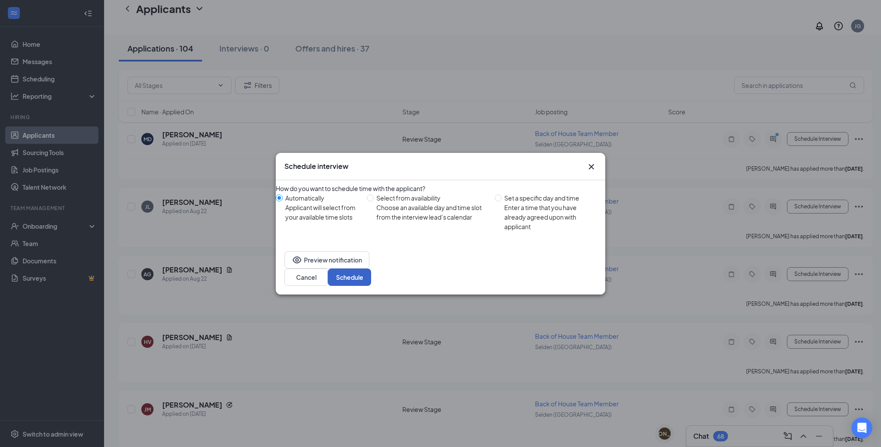
click at [371, 272] on button "Schedule" at bounding box center [349, 277] width 43 height 17
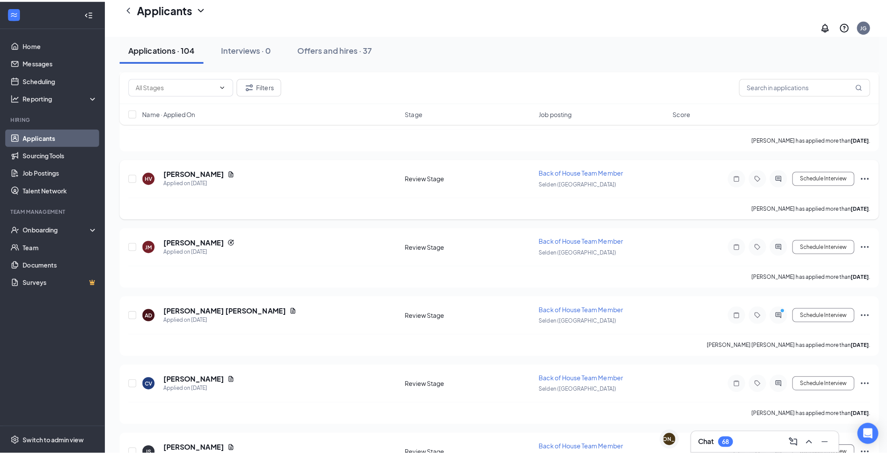
scroll to position [372, 0]
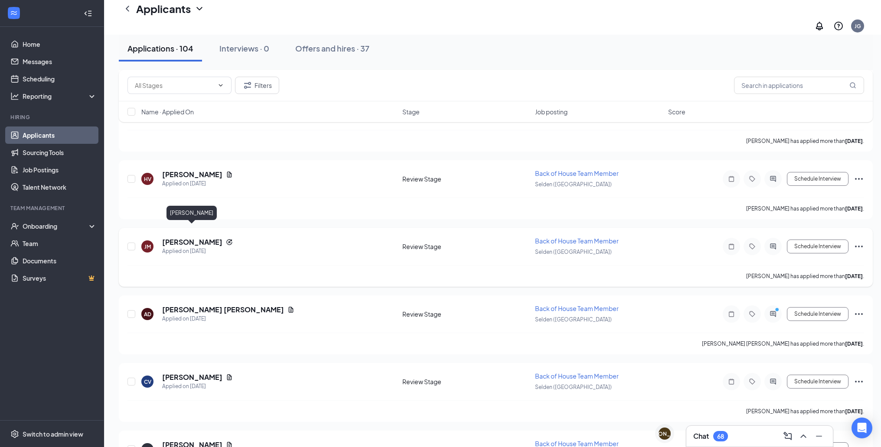
click at [205, 238] on h5 "[PERSON_NAME]" at bounding box center [192, 243] width 60 height 10
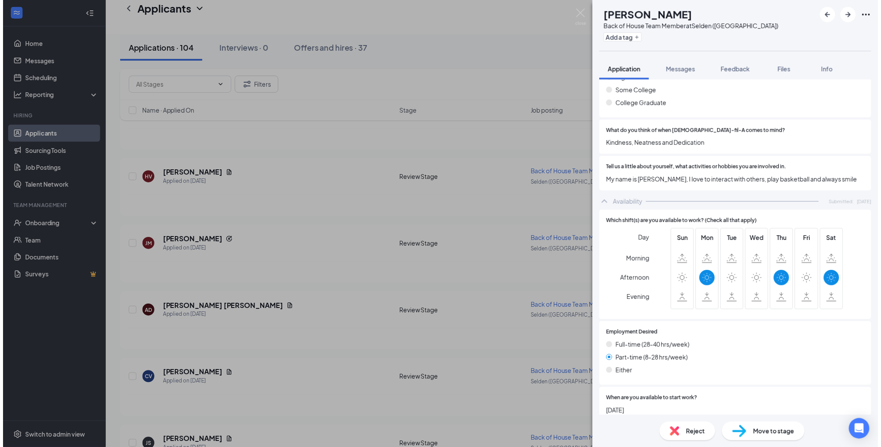
scroll to position [430, 0]
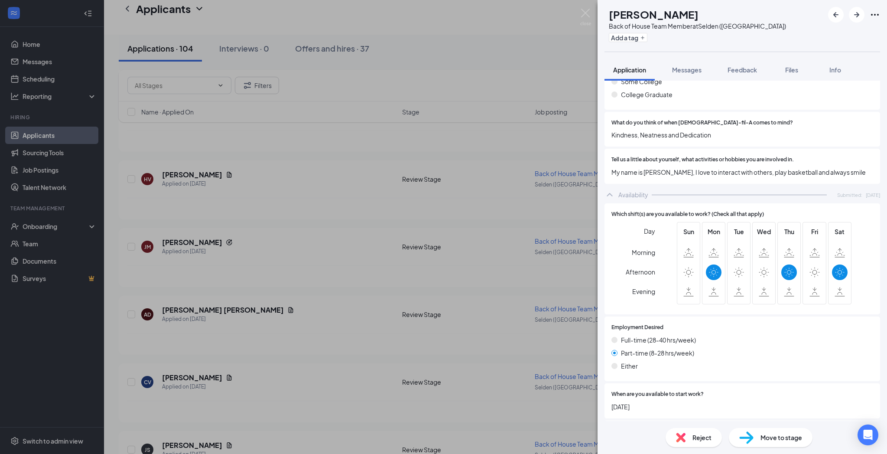
click at [545, 275] on div "JM Jordan Montique Back of House Team Member at Selden (NY) Add a tag Applicati…" at bounding box center [443, 227] width 887 height 454
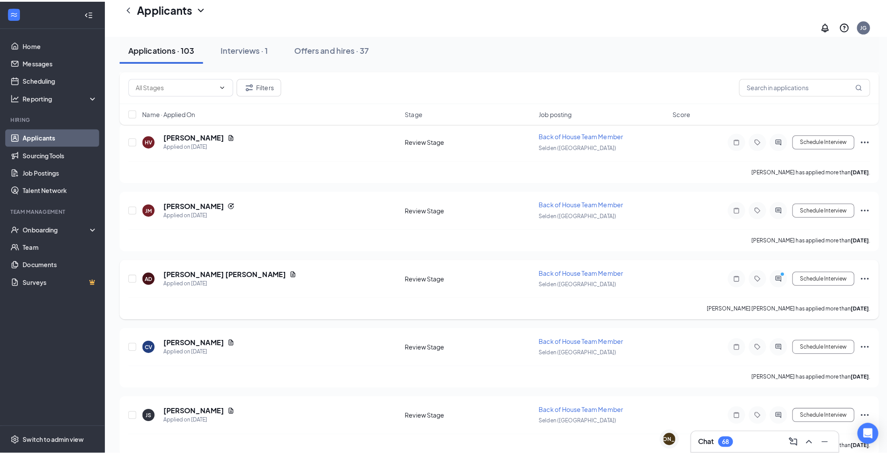
scroll to position [413, 0]
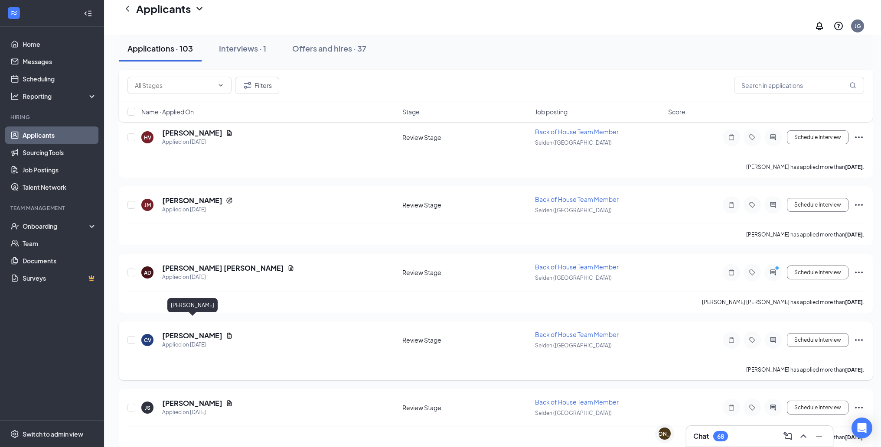
click at [208, 331] on h5 "[PERSON_NAME]" at bounding box center [192, 336] width 60 height 10
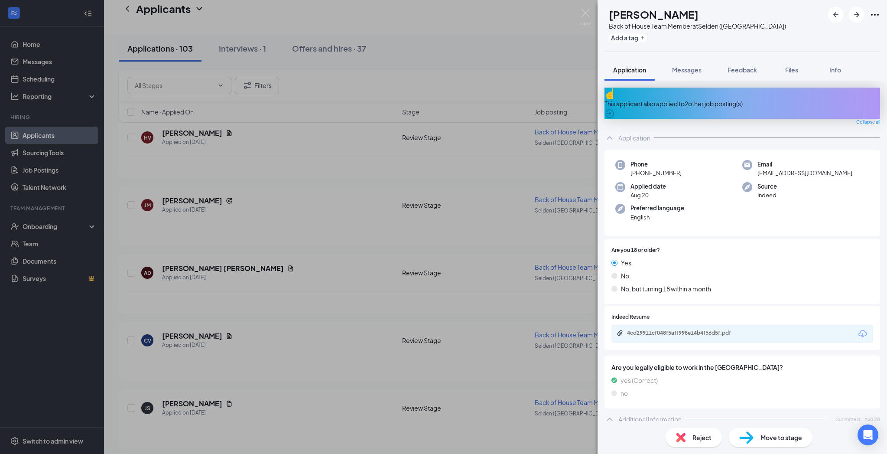
click at [351, 160] on div "CV Christopher Vidals Back of House Team Member at Selden (NY) Add a tag Applic…" at bounding box center [443, 227] width 887 height 454
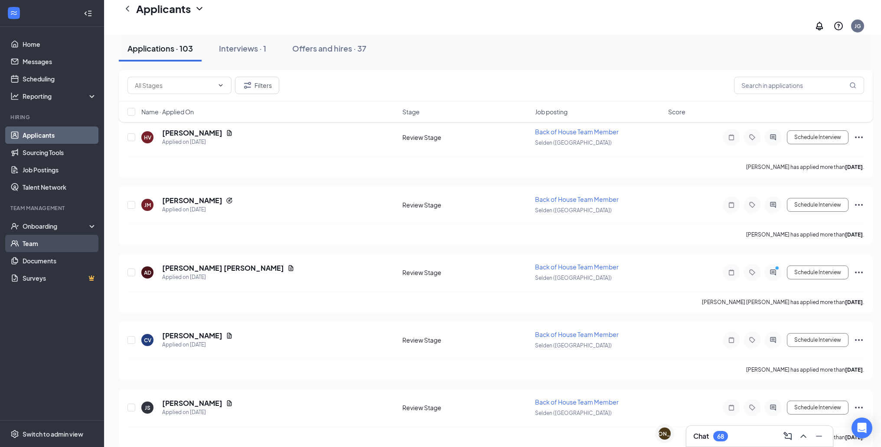
click at [65, 247] on link "Team" at bounding box center [60, 243] width 74 height 17
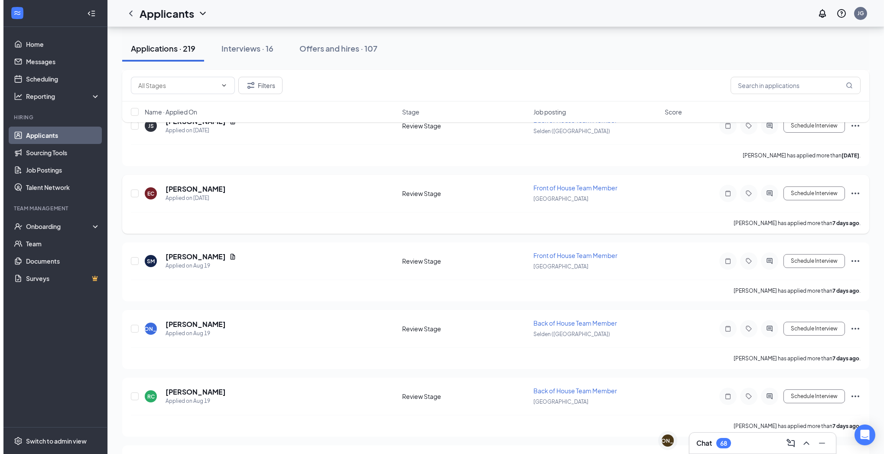
scroll to position [1963, 0]
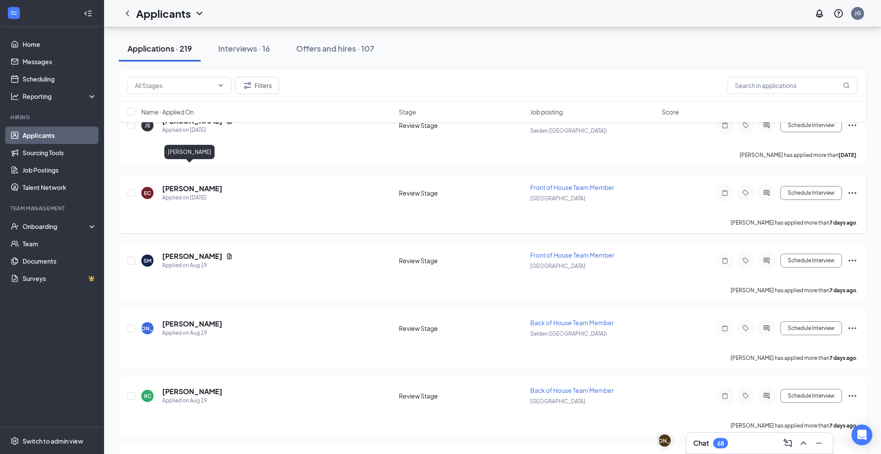
click at [192, 184] on h5 "[PERSON_NAME]" at bounding box center [192, 189] width 60 height 10
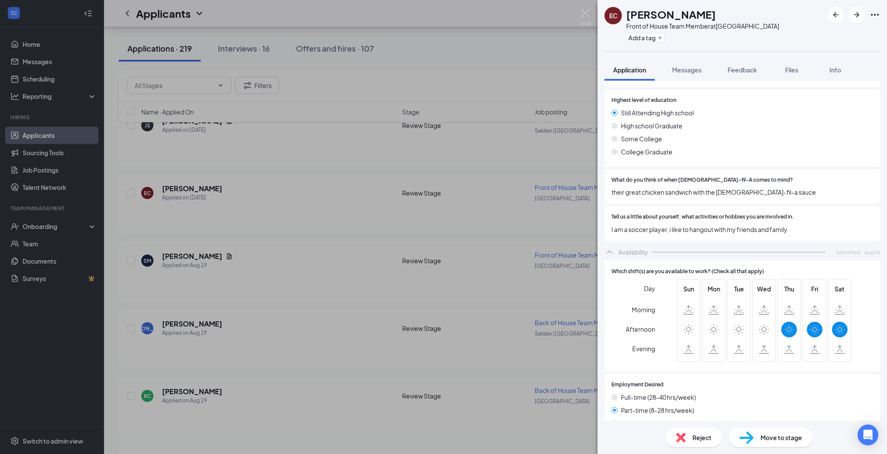
scroll to position [342, 0]
click at [375, 248] on div "EC [PERSON_NAME] Front of House Team Member at [GEOGRAPHIC_DATA] Add a tag Appl…" at bounding box center [443, 227] width 887 height 454
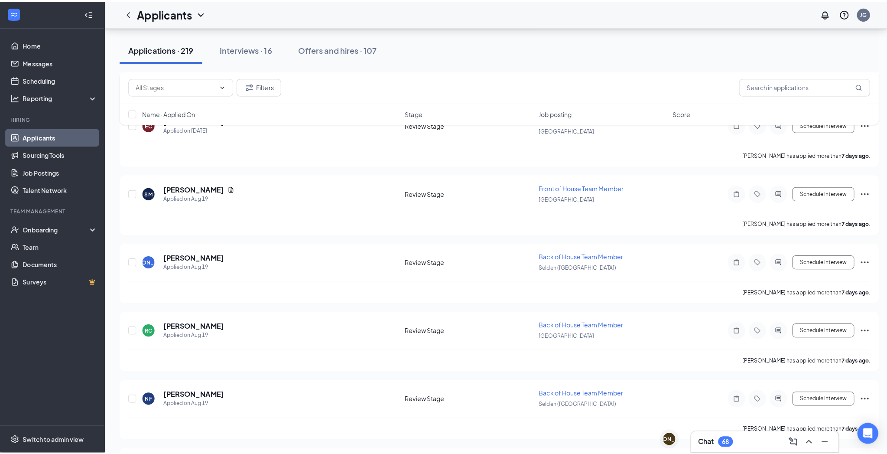
scroll to position [2035, 0]
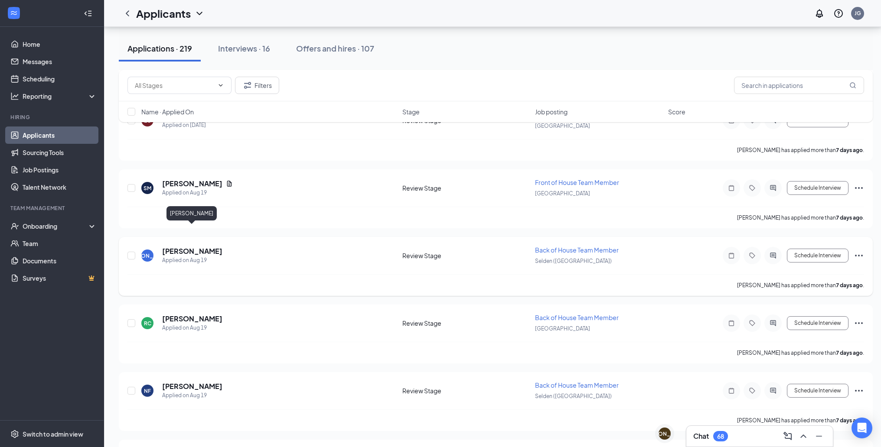
click at [202, 247] on h5 "[PERSON_NAME]" at bounding box center [192, 252] width 60 height 10
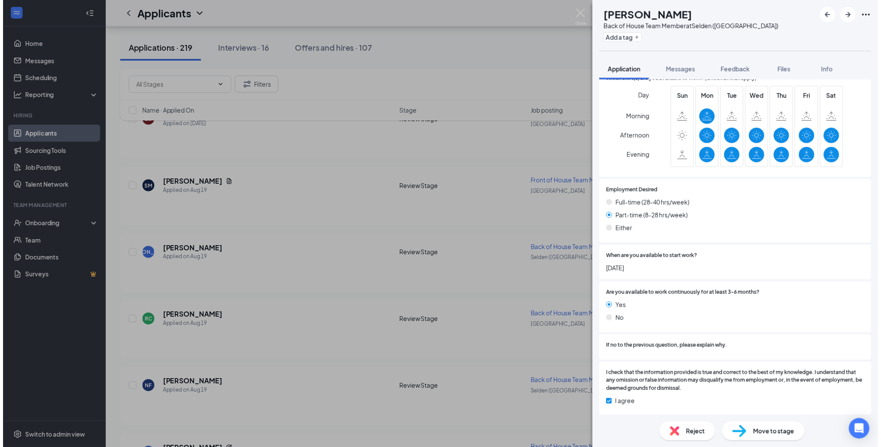
scroll to position [537, 0]
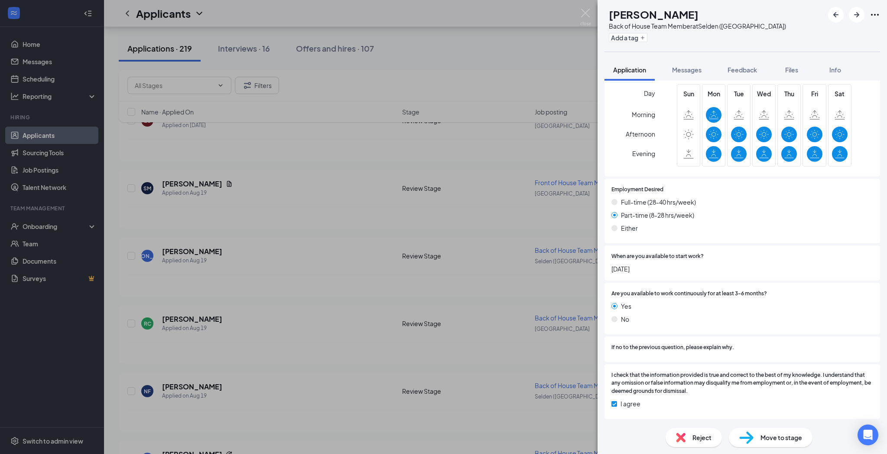
click at [395, 273] on div "JA [PERSON_NAME] Back of House Team Member at [GEOGRAPHIC_DATA] ([GEOGRAPHIC_DA…" at bounding box center [443, 227] width 887 height 454
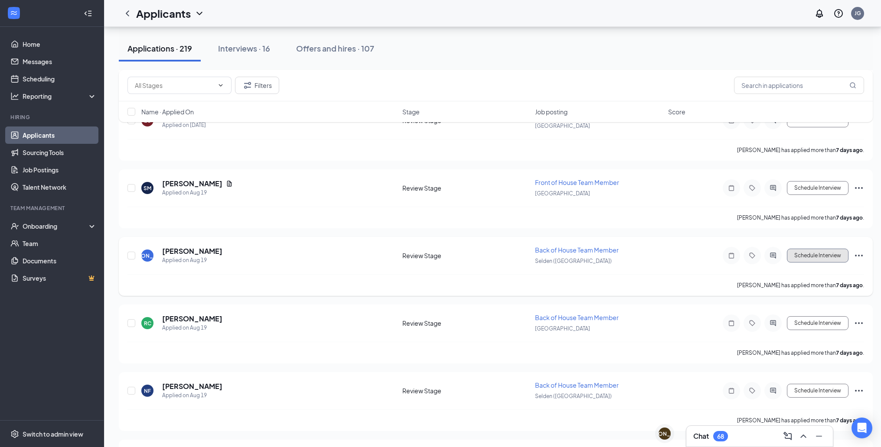
click at [802, 249] on button "Schedule Interview" at bounding box center [818, 256] width 62 height 14
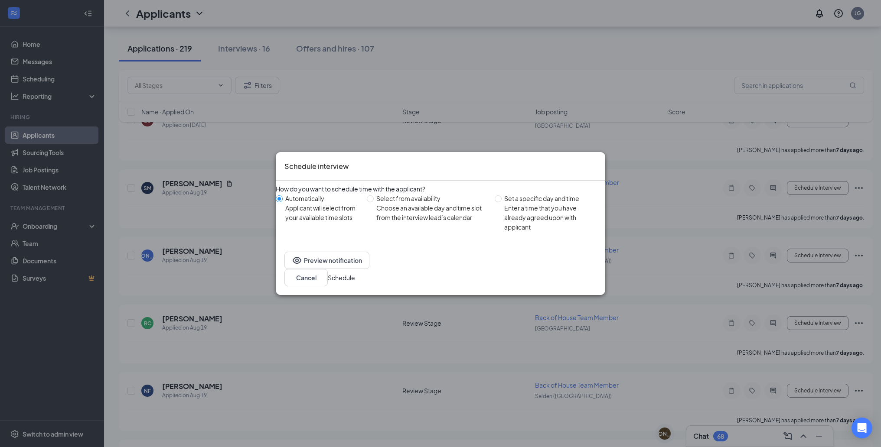
click at [355, 274] on button "Schedule" at bounding box center [341, 278] width 27 height 10
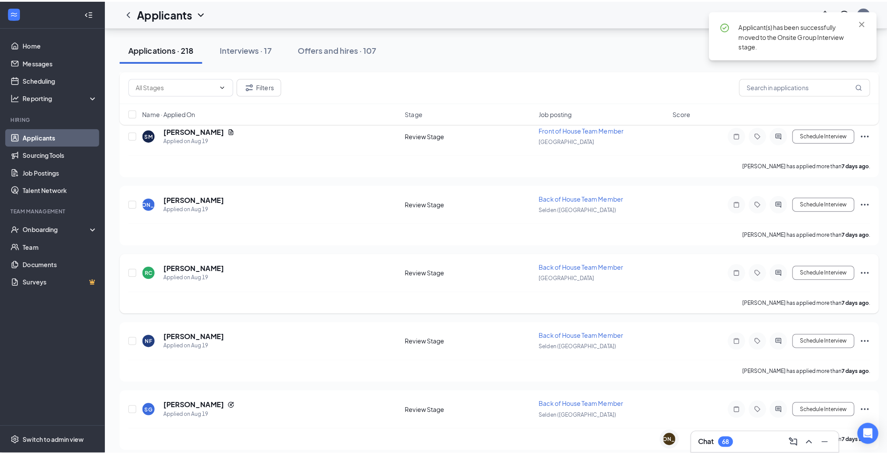
scroll to position [2093, 0]
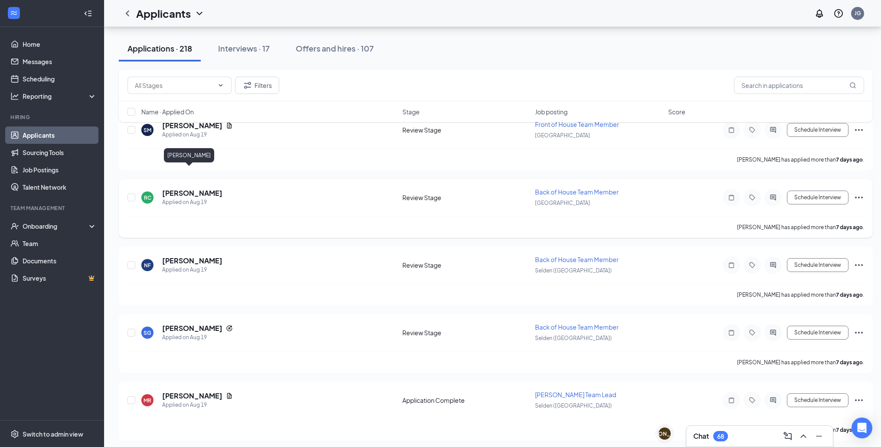
click at [187, 189] on h5 "[PERSON_NAME]" at bounding box center [192, 194] width 60 height 10
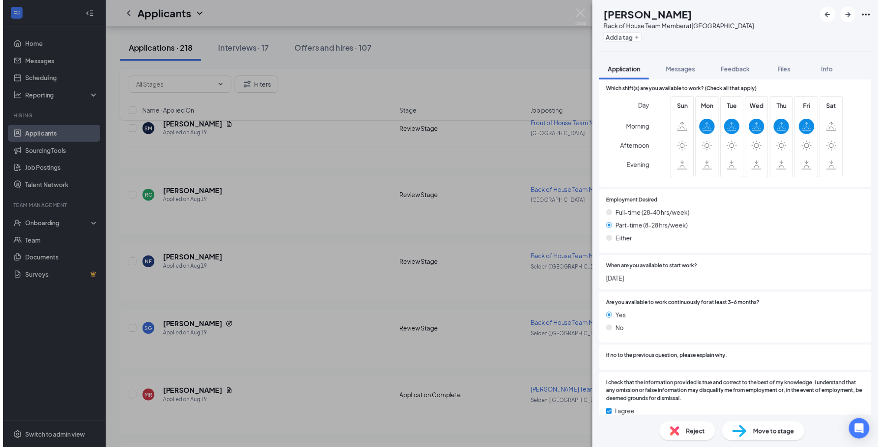
scroll to position [575, 0]
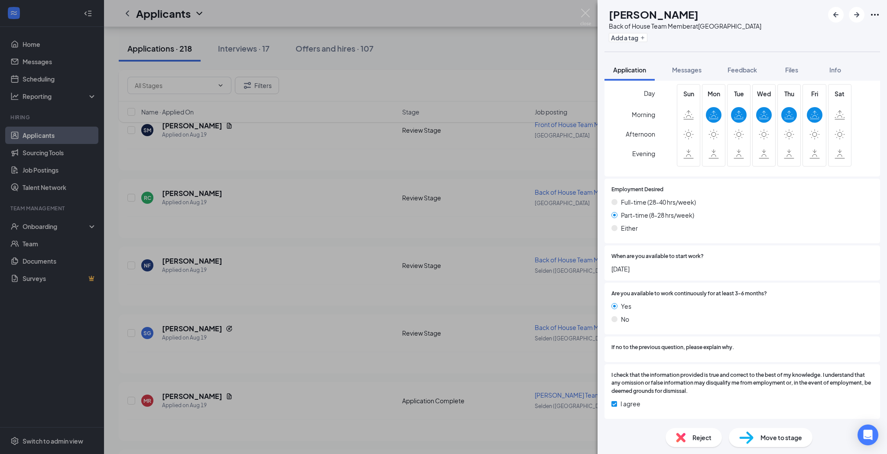
click at [488, 241] on div "RC [PERSON_NAME] Back of House Team Member at [GEOGRAPHIC_DATA] Add a tag Appli…" at bounding box center [443, 227] width 887 height 454
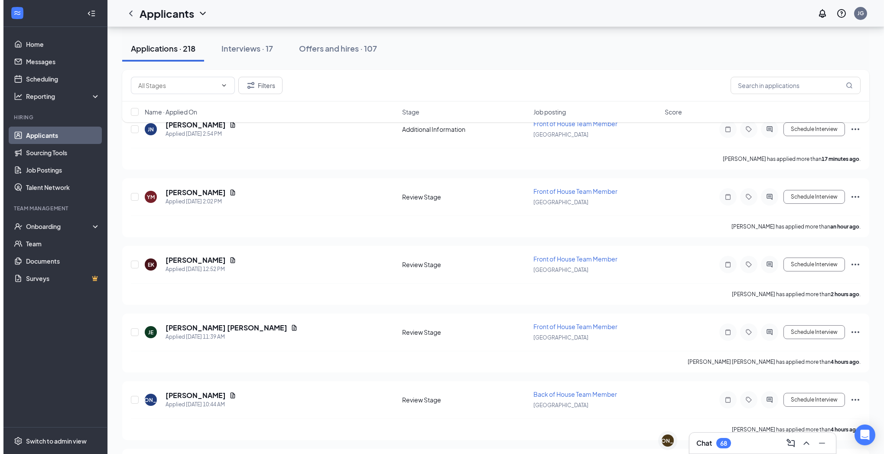
scroll to position [74, 0]
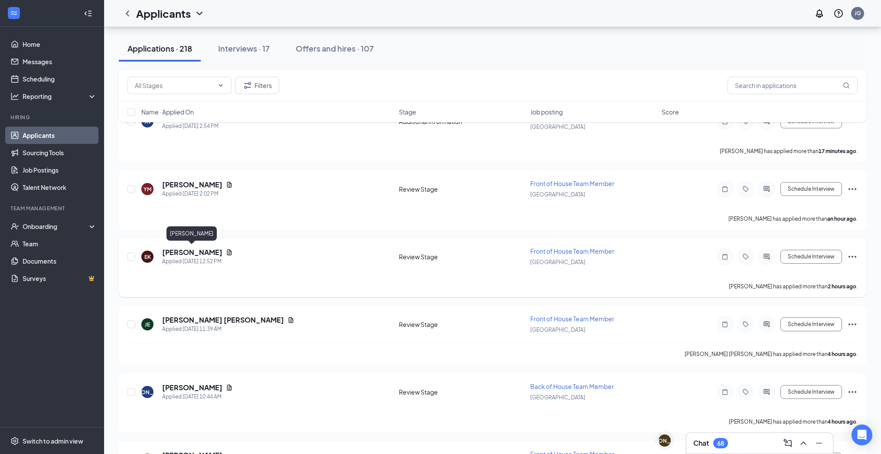
click at [198, 251] on h5 "[PERSON_NAME]" at bounding box center [192, 252] width 60 height 10
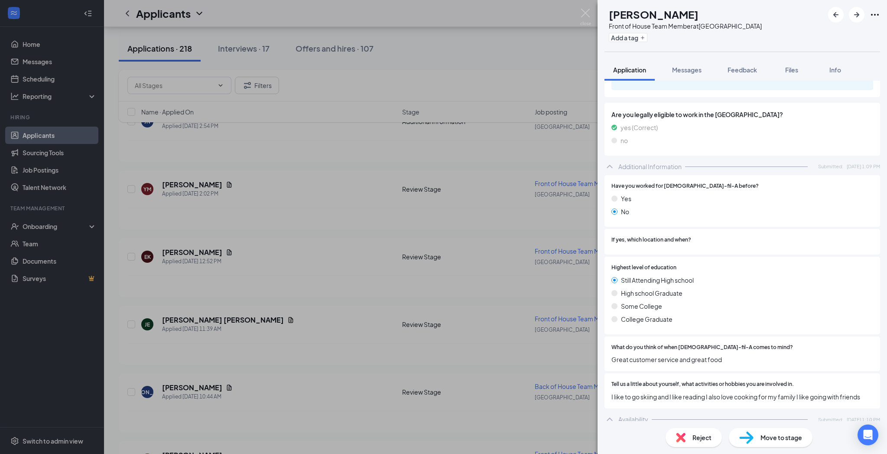
scroll to position [429, 0]
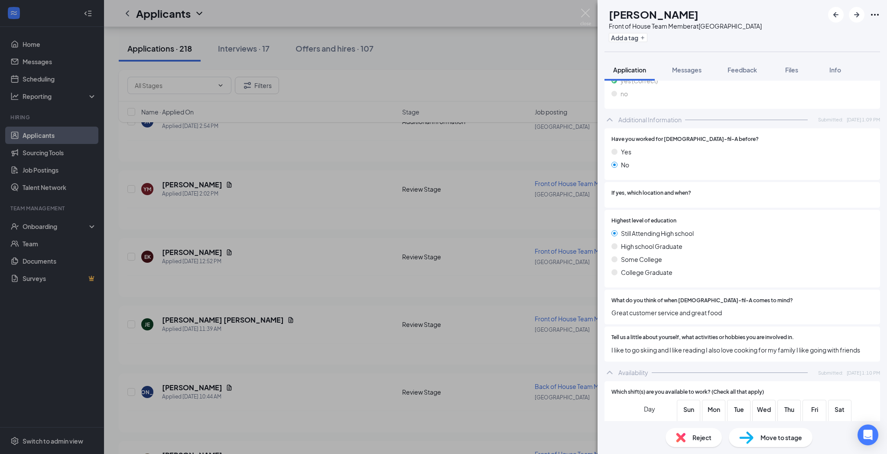
click at [402, 244] on div "EK [PERSON_NAME] Front of House Team Member at [GEOGRAPHIC_DATA] Add a tag Appl…" at bounding box center [443, 227] width 887 height 454
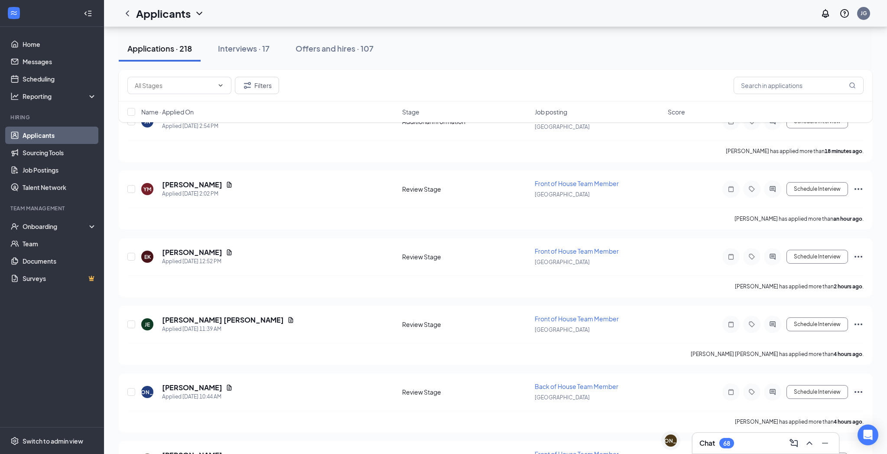
scroll to position [129, 0]
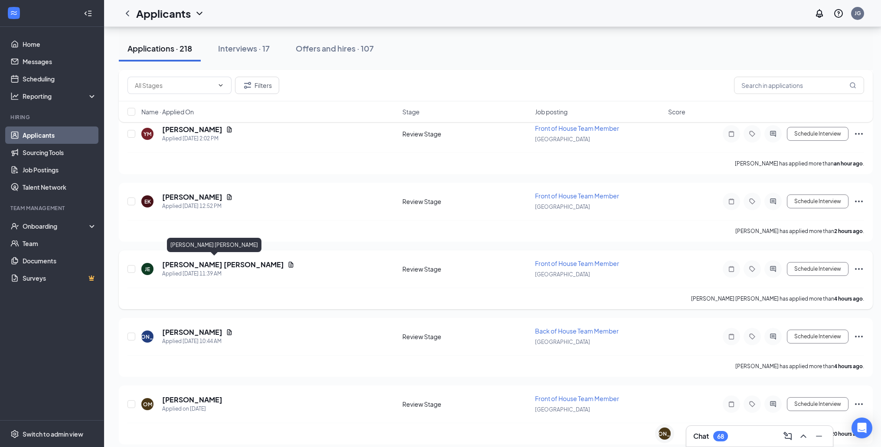
click at [212, 264] on h5 "[PERSON_NAME] [PERSON_NAME]" at bounding box center [223, 265] width 122 height 10
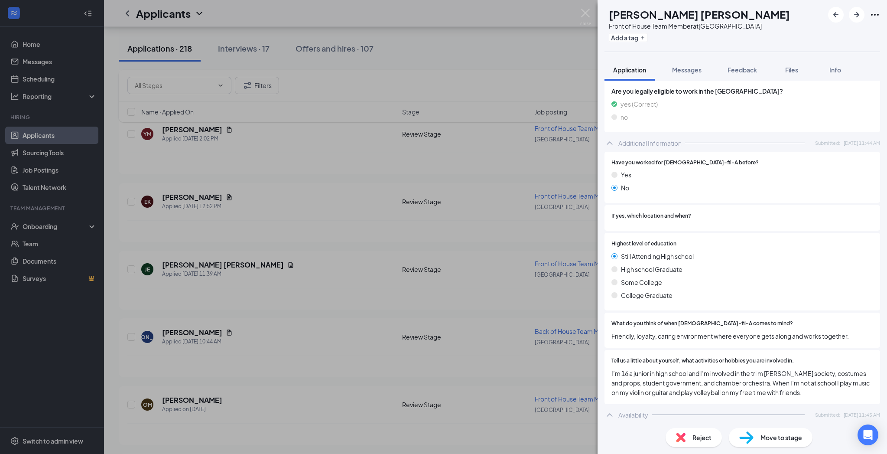
scroll to position [448, 0]
click at [384, 281] on div "[PERSON_NAME] [PERSON_NAME] Front of House Team Member at [GEOGRAPHIC_DATA] Add…" at bounding box center [443, 227] width 887 height 454
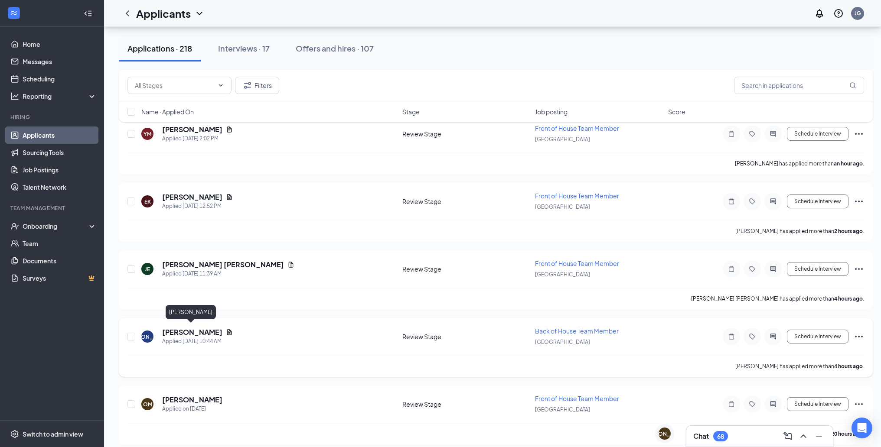
click at [197, 328] on h5 "[PERSON_NAME]" at bounding box center [192, 333] width 60 height 10
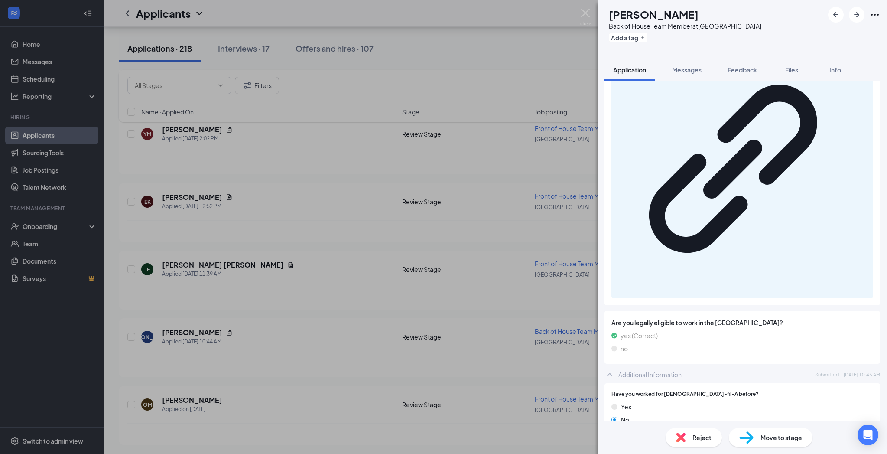
scroll to position [430, 0]
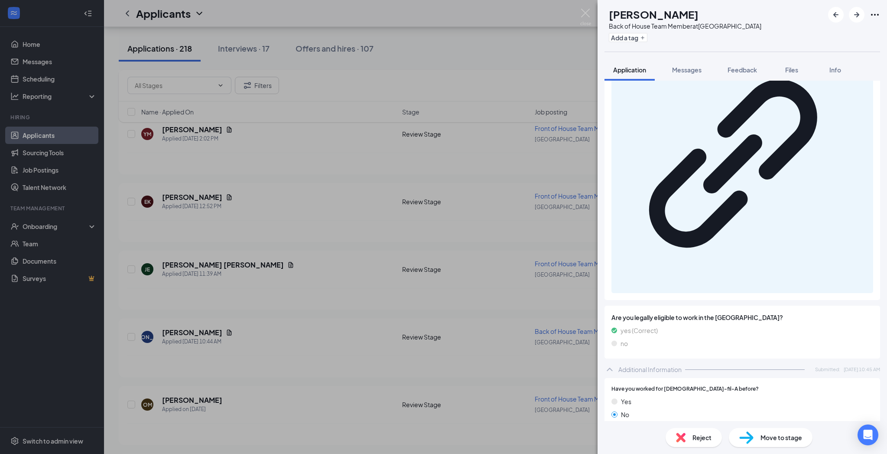
click at [460, 254] on div "[PERSON_NAME] Back of House Team Member at [GEOGRAPHIC_DATA] Add a tag Applicat…" at bounding box center [443, 227] width 887 height 454
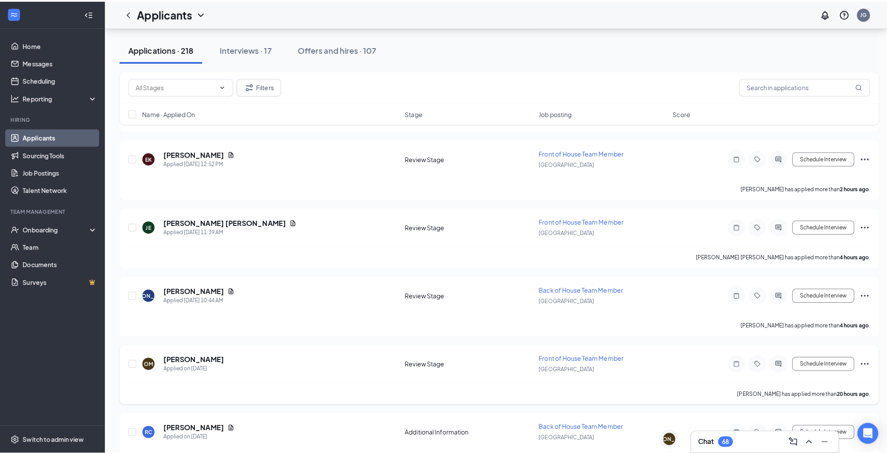
scroll to position [269, 0]
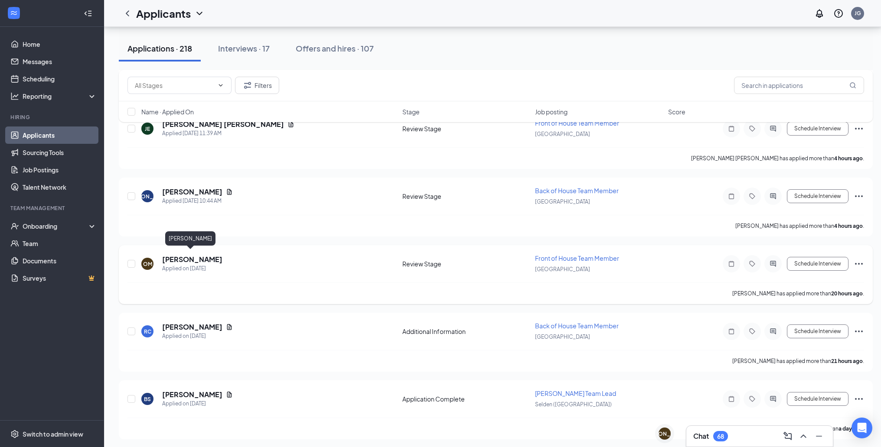
click at [186, 255] on h5 "[PERSON_NAME]" at bounding box center [192, 260] width 60 height 10
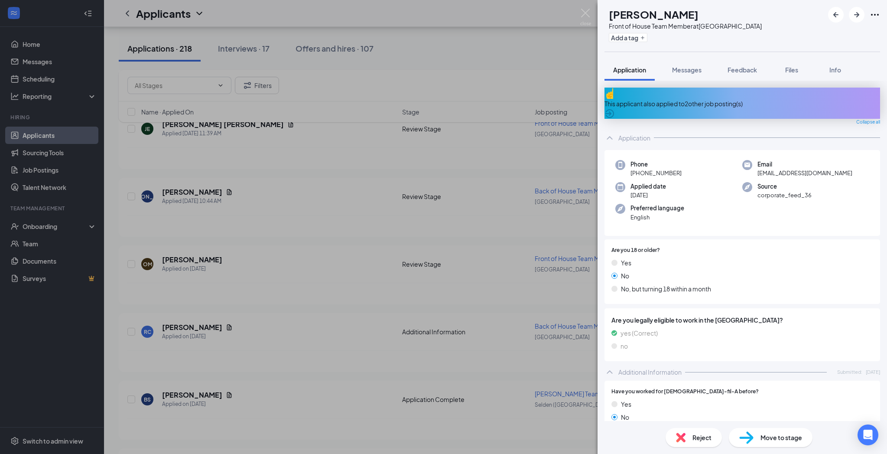
click at [322, 280] on div "OM [PERSON_NAME] Front of House Team Member at [GEOGRAPHIC_DATA] Add a tag Appl…" at bounding box center [443, 227] width 887 height 454
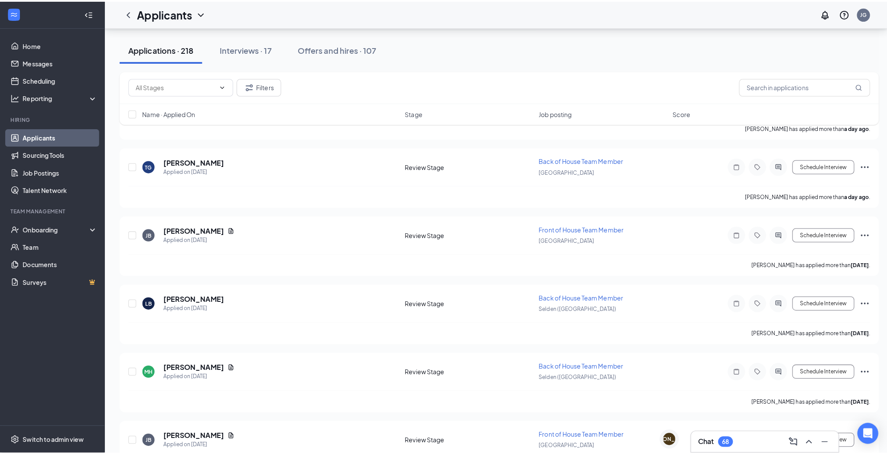
scroll to position [572, 0]
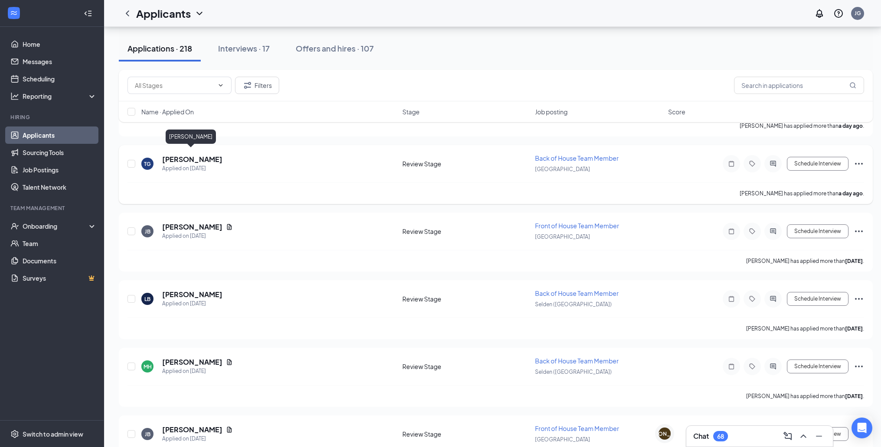
click at [199, 155] on h5 "[PERSON_NAME]" at bounding box center [192, 160] width 60 height 10
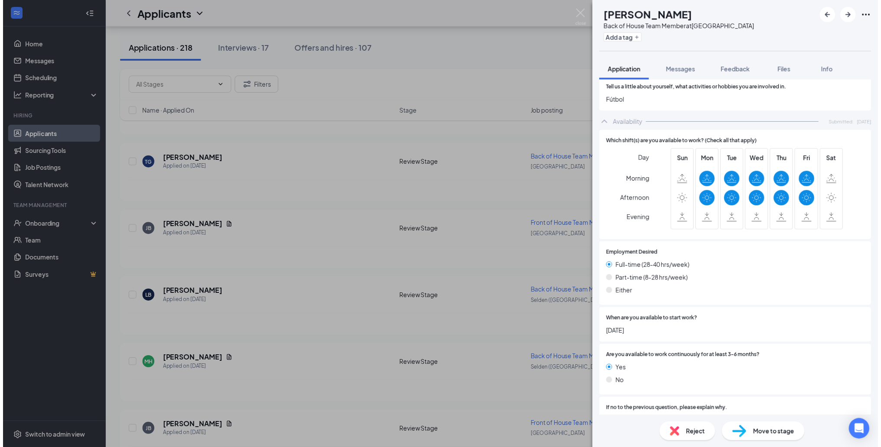
scroll to position [492, 0]
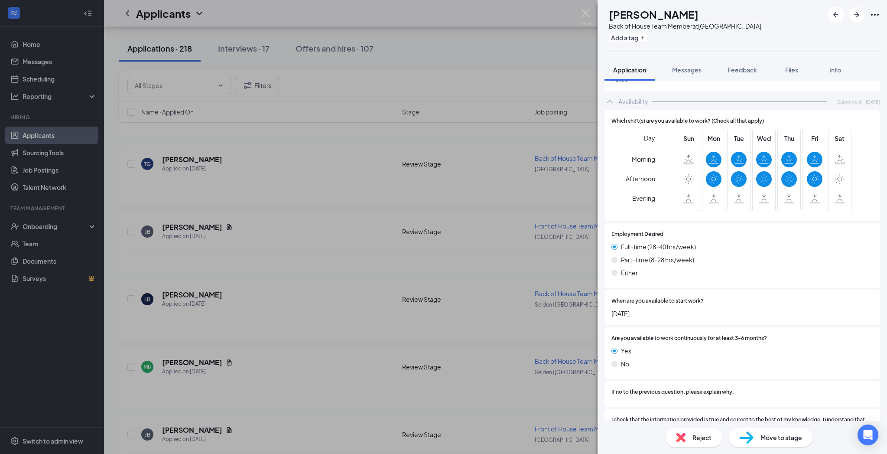
click at [495, 293] on div "TG [PERSON_NAME] Back of House Team Member at [GEOGRAPHIC_DATA] Add a tag Appli…" at bounding box center [443, 227] width 887 height 454
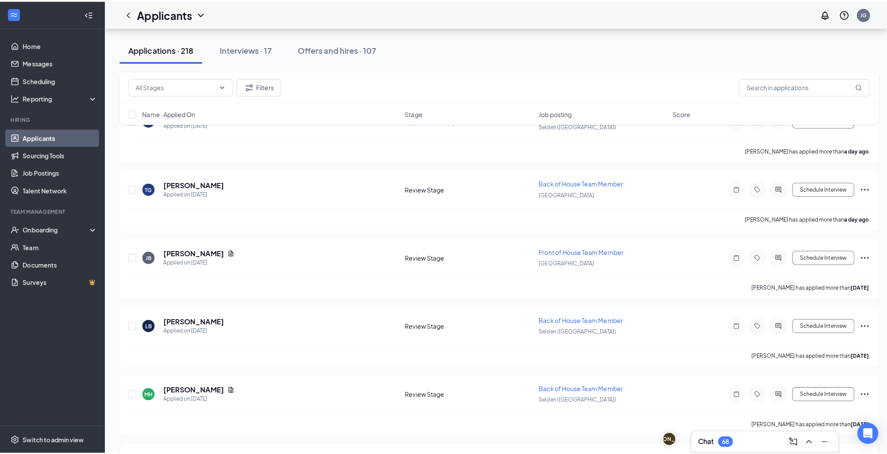
scroll to position [549, 0]
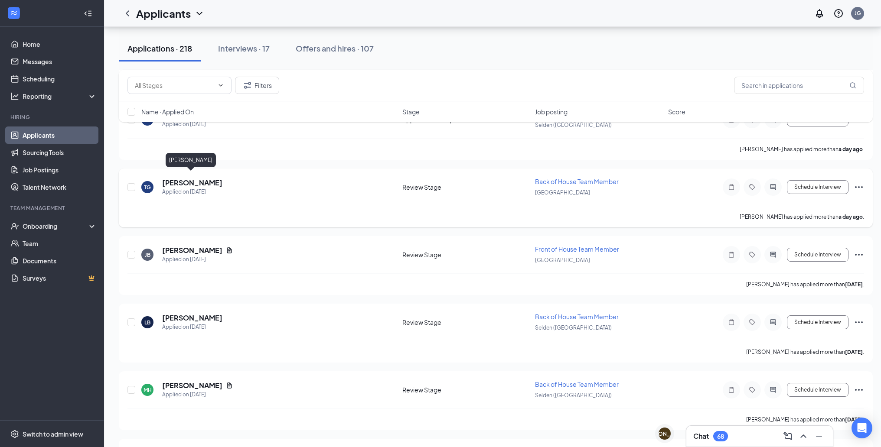
click at [187, 180] on h5 "[PERSON_NAME]" at bounding box center [192, 183] width 60 height 10
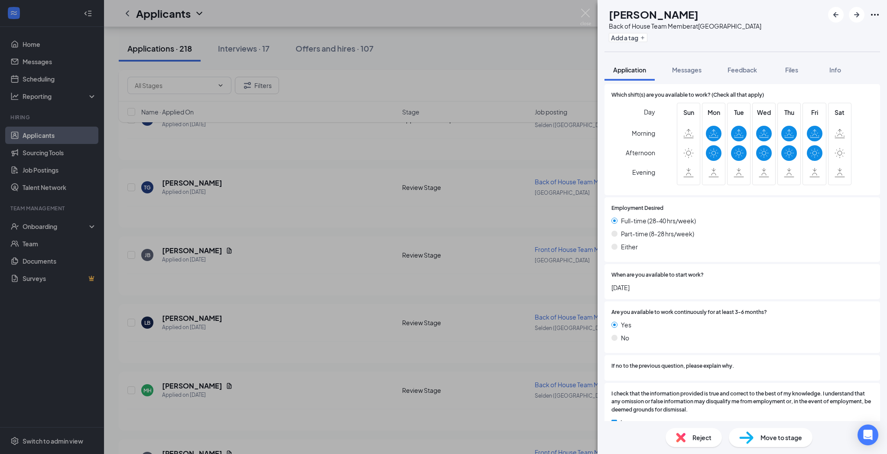
scroll to position [537, 0]
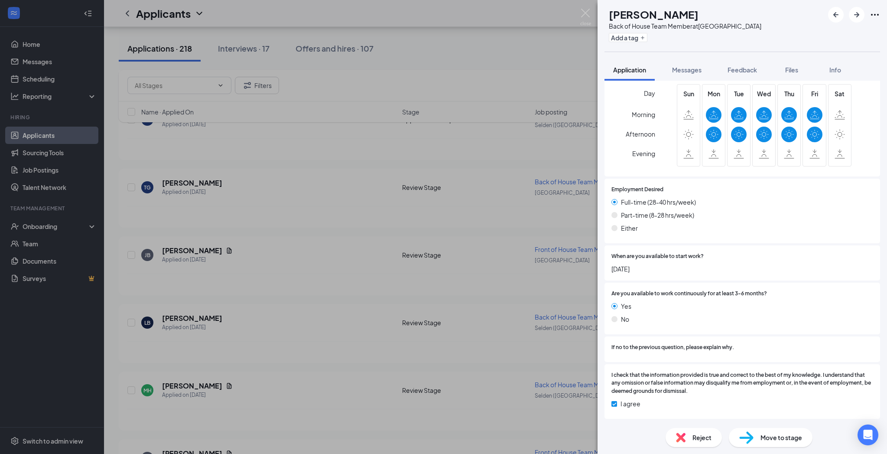
click at [451, 285] on div "TG [PERSON_NAME] Back of House Team Member at [GEOGRAPHIC_DATA] Add a tag Appli…" at bounding box center [443, 227] width 887 height 454
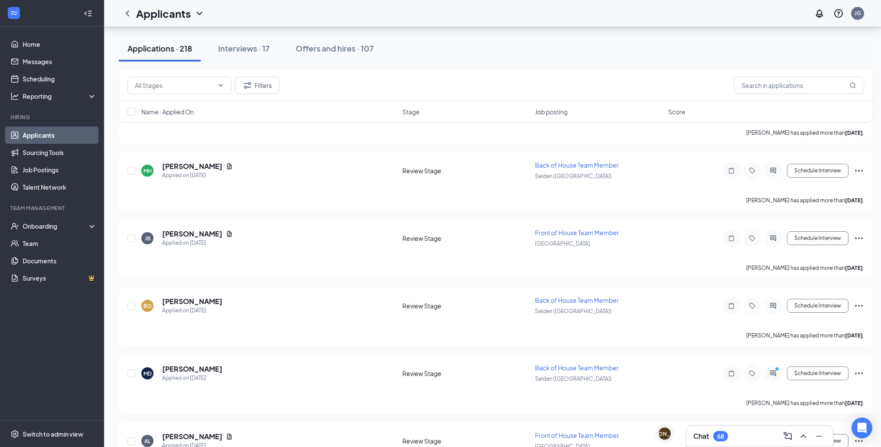
scroll to position [769, 0]
click at [199, 228] on h5 "[PERSON_NAME]" at bounding box center [192, 233] width 60 height 10
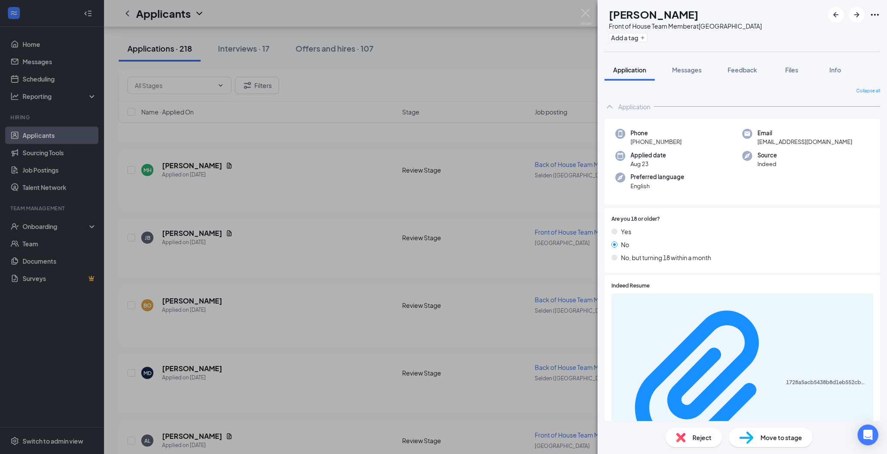
click at [294, 82] on div "[PERSON_NAME] Front of House Team Member at [GEOGRAPHIC_DATA] Add a tag Applica…" at bounding box center [443, 227] width 887 height 454
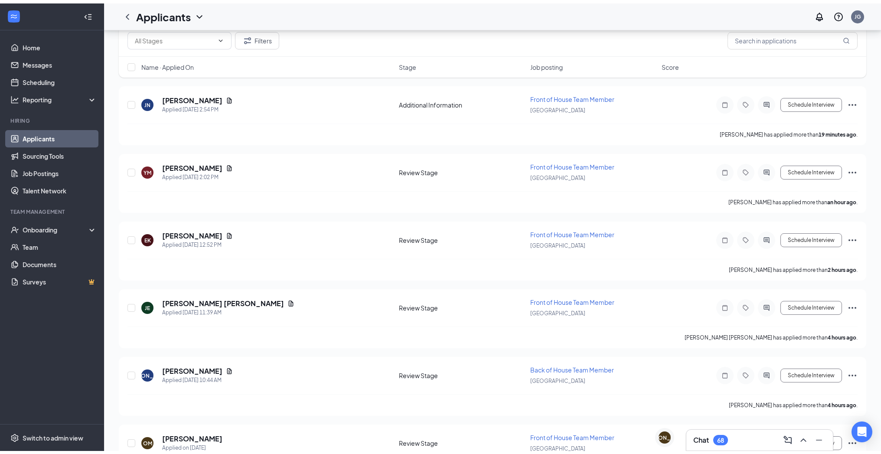
scroll to position [41, 0]
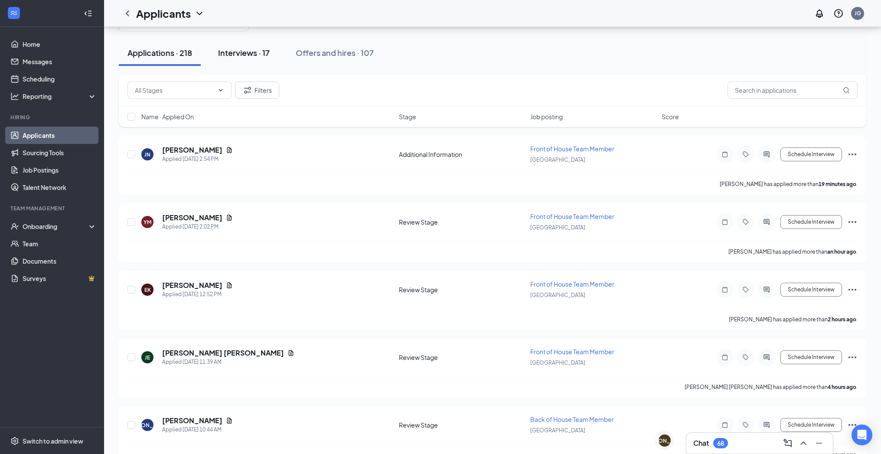
click at [246, 50] on div "Interviews · 17" at bounding box center [244, 52] width 52 height 11
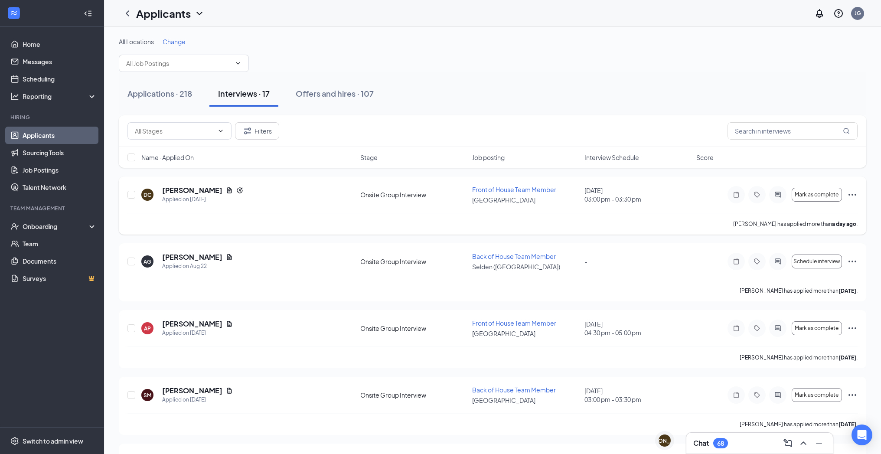
click at [856, 196] on icon "Ellipses" at bounding box center [852, 194] width 10 height 10
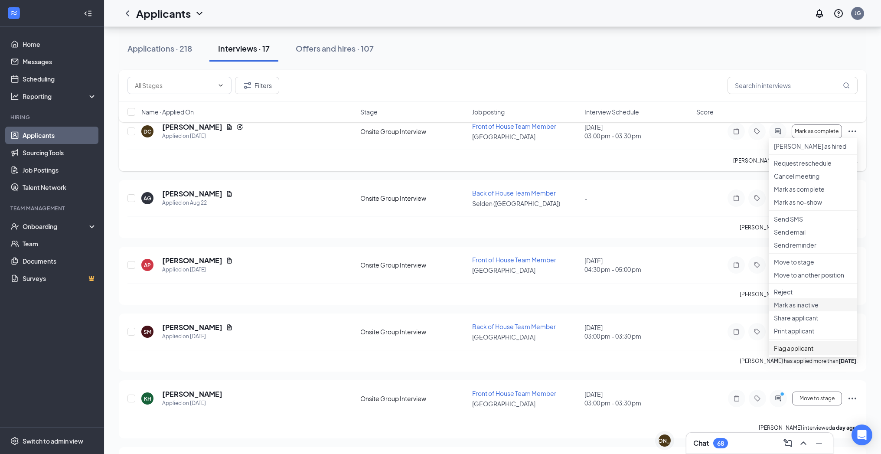
scroll to position [69, 0]
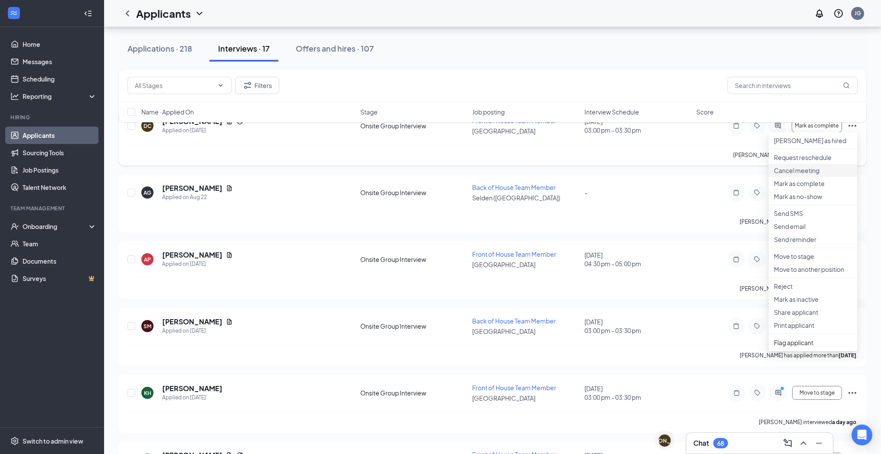
click at [804, 175] on p "Cancel meeting" at bounding box center [813, 170] width 78 height 9
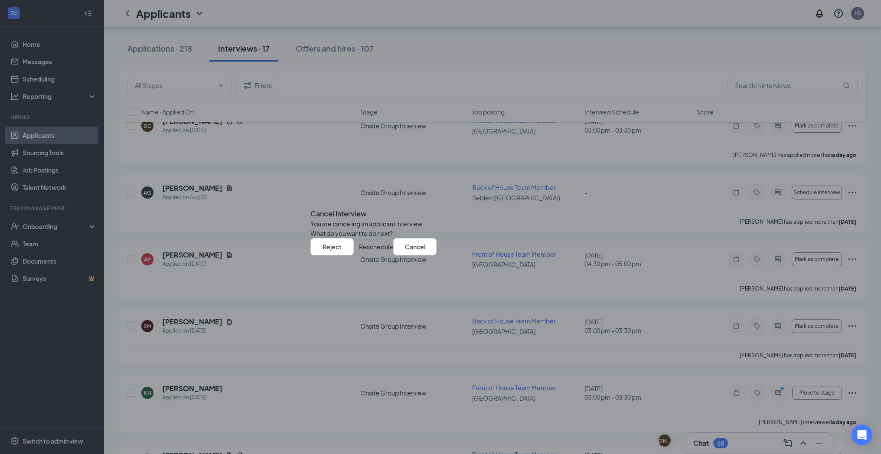
click at [393, 255] on button "Reschedule" at bounding box center [376, 246] width 34 height 17
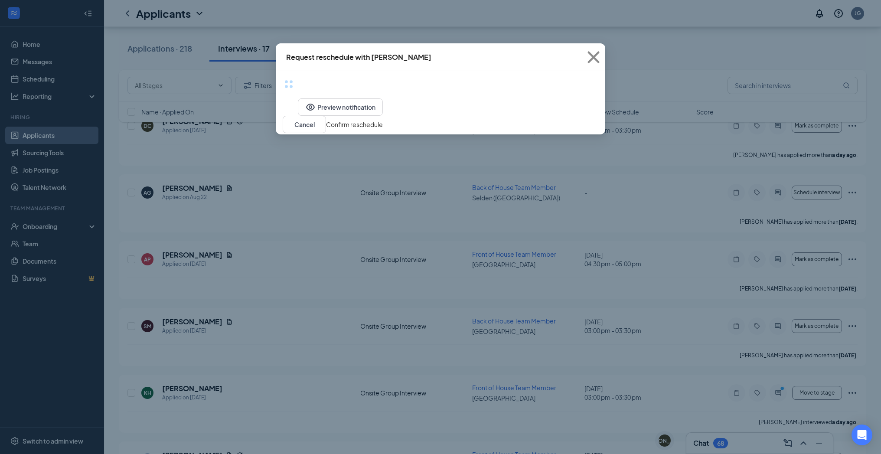
click at [514, 134] on div "Preview notification Cancel Confirm reschedule" at bounding box center [440, 115] width 329 height 37
click at [511, 134] on div "Preview notification Cancel Confirm reschedule" at bounding box center [440, 115] width 329 height 37
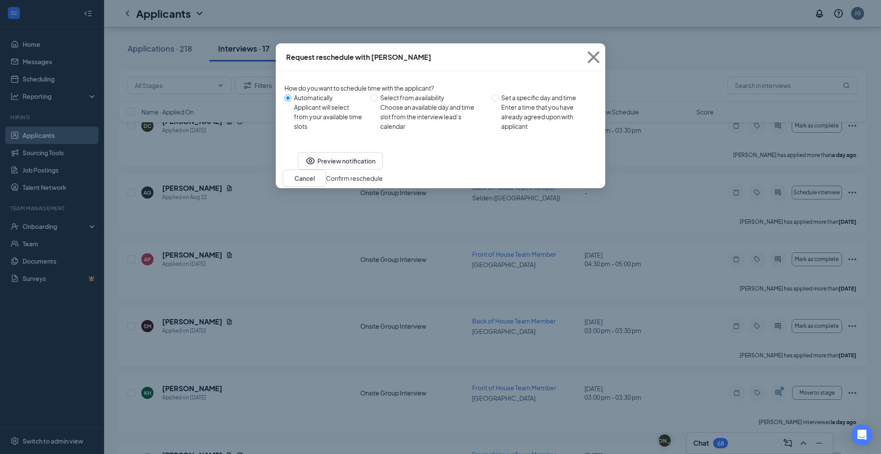
click at [506, 188] on div "Preview notification Cancel Confirm reschedule" at bounding box center [440, 169] width 329 height 37
click at [326, 187] on button "Cancel" at bounding box center [304, 177] width 43 height 17
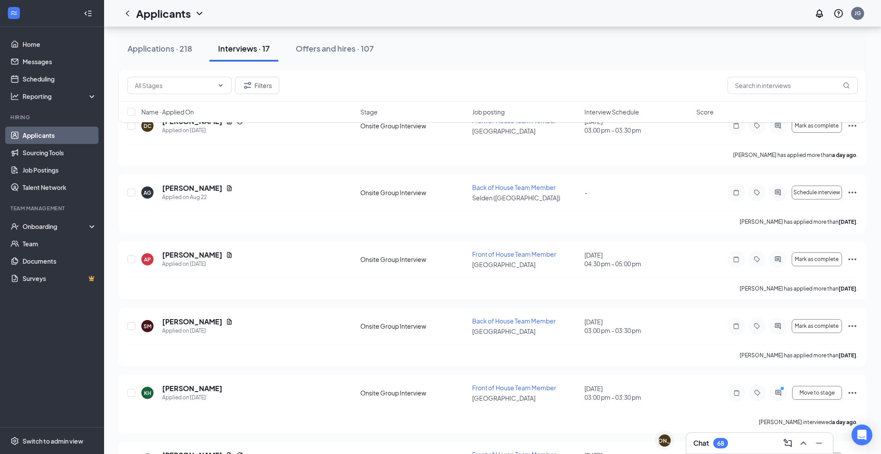
scroll to position [0, 0]
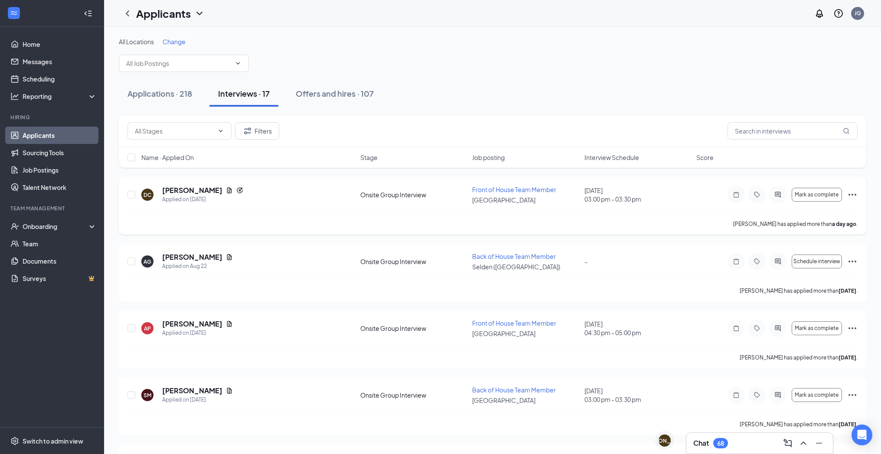
click at [853, 195] on icon "Ellipses" at bounding box center [852, 194] width 10 height 10
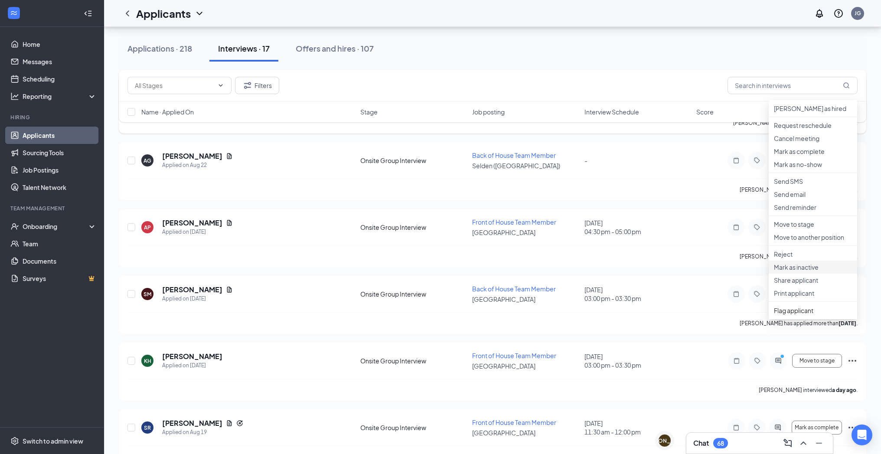
scroll to position [118, 0]
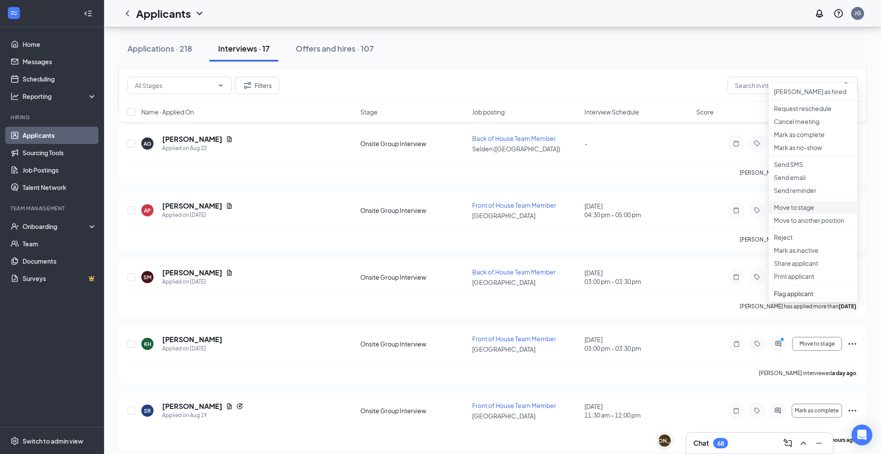
click at [807, 212] on p "Move to stage" at bounding box center [813, 207] width 78 height 9
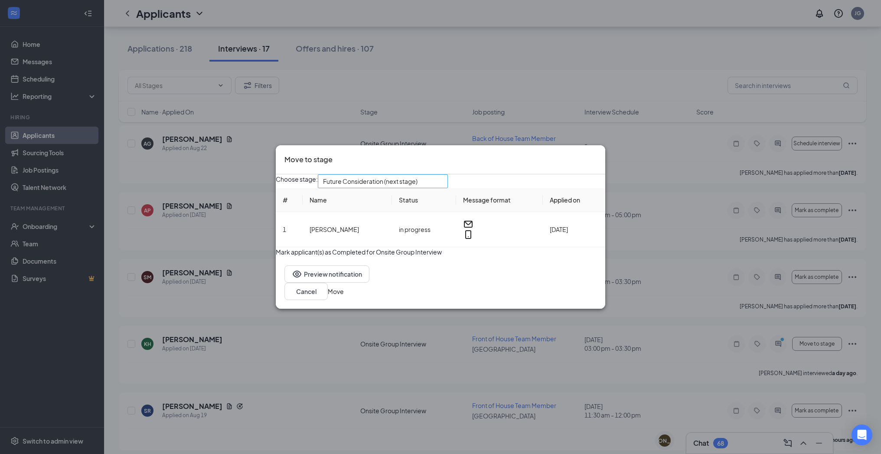
click at [417, 175] on span "Future Consideration (next stage)" at bounding box center [370, 181] width 94 height 13
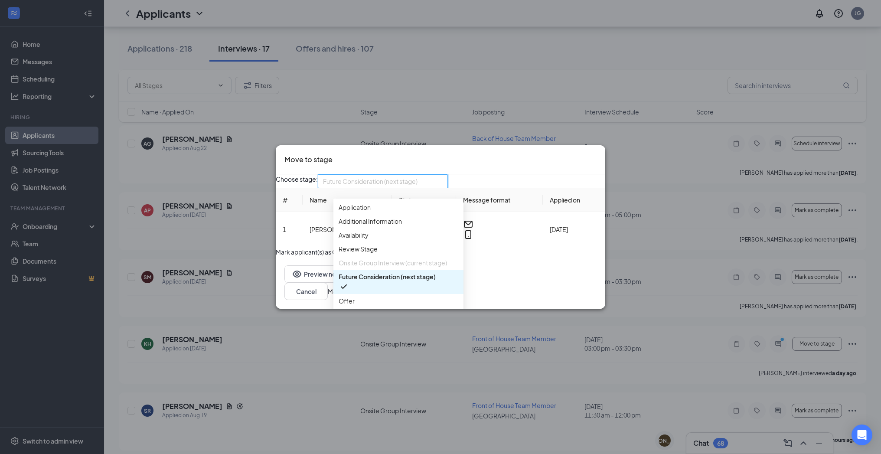
scroll to position [10, 0]
click at [406, 246] on div "Review Stage" at bounding box center [398, 239] width 130 height 14
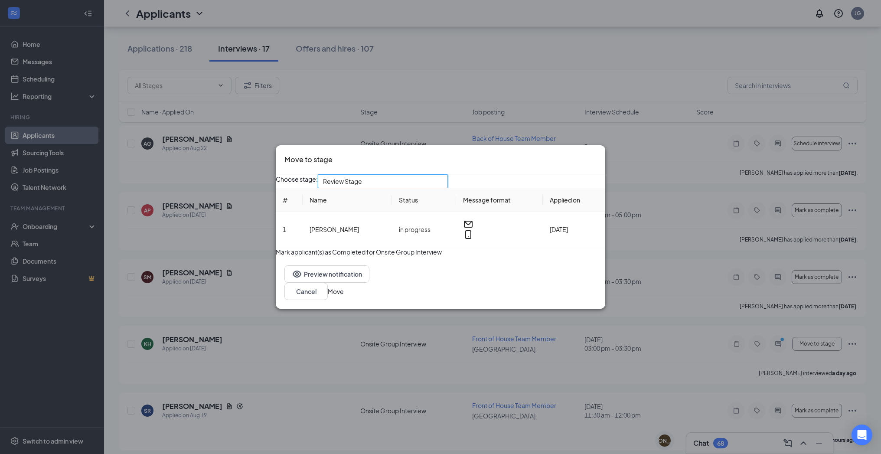
click at [344, 296] on button "Move" at bounding box center [336, 291] width 16 height 10
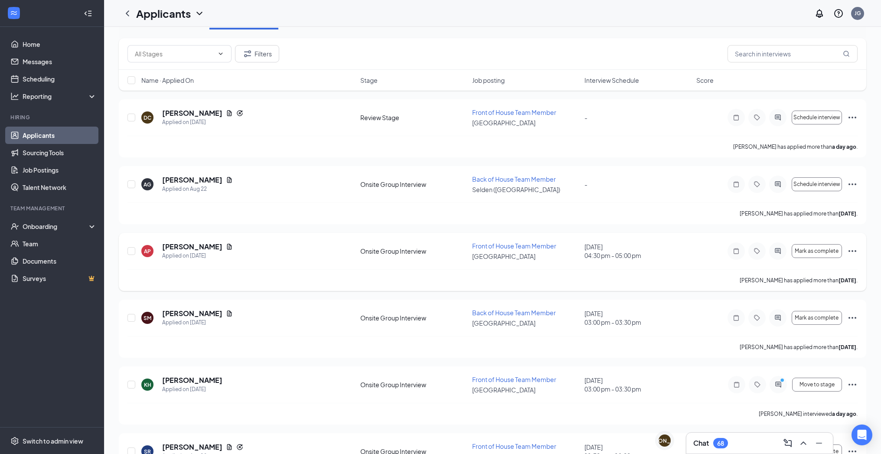
scroll to position [0, 0]
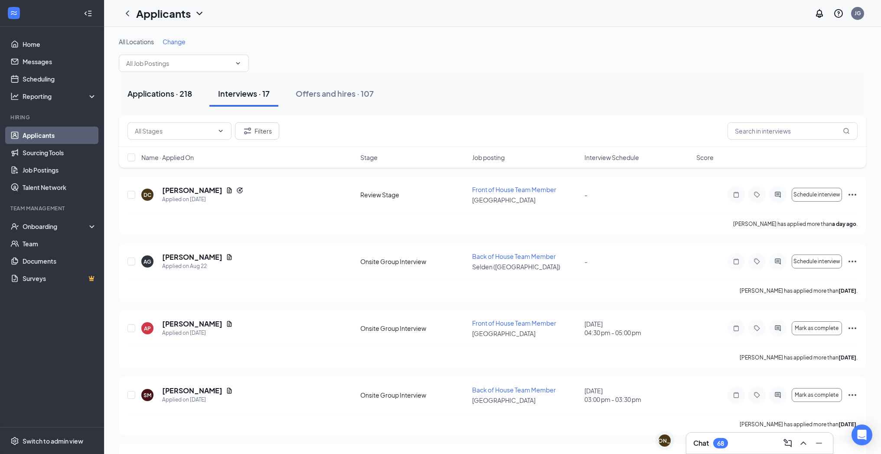
click at [176, 94] on div "Applications · 218" at bounding box center [159, 93] width 65 height 11
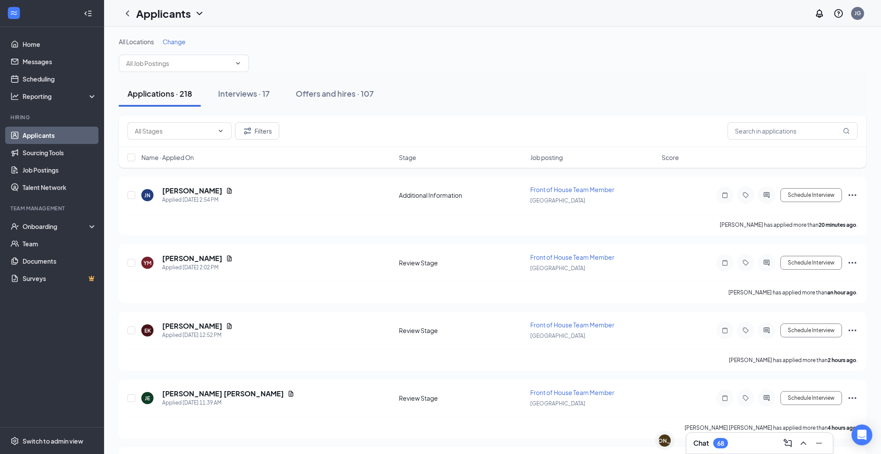
click at [203, 53] on div "All Locations Change" at bounding box center [492, 54] width 747 height 35
click at [203, 62] on input "text" at bounding box center [178, 64] width 105 height 10
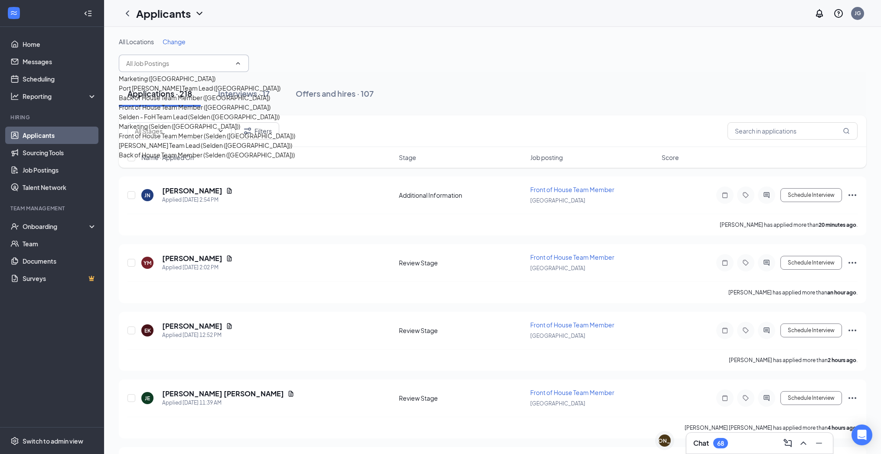
scroll to position [97, 0]
click at [208, 159] on div "Back of House Team Member (Selden ([GEOGRAPHIC_DATA]))" at bounding box center [207, 155] width 176 height 10
type input "Back of House Team Member (Selden ([GEOGRAPHIC_DATA]))"
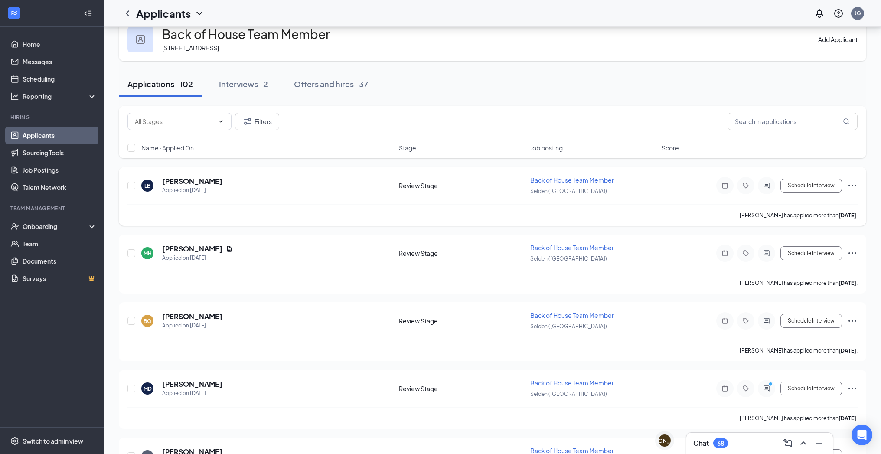
scroll to position [23, 0]
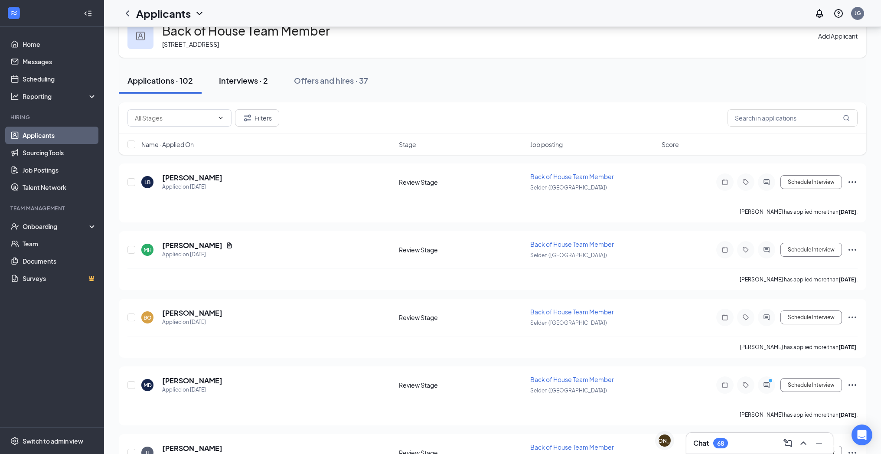
click at [246, 88] on button "Interviews · 2" at bounding box center [243, 81] width 66 height 26
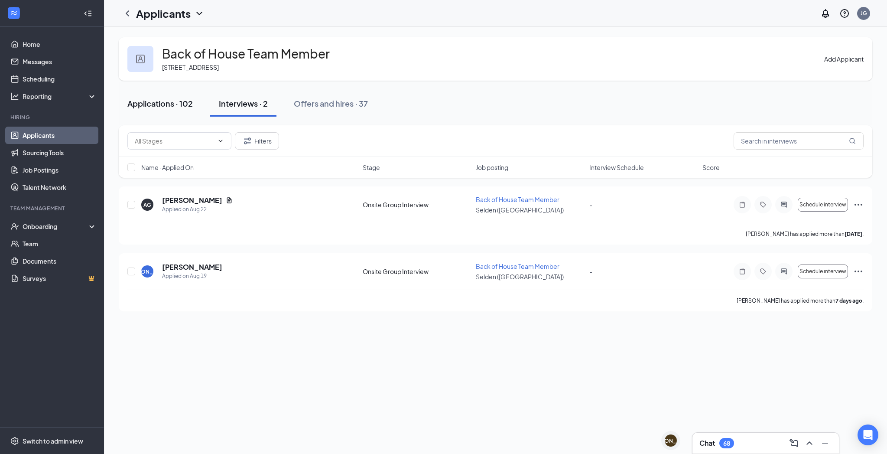
click at [182, 98] on div "Applications · 102" at bounding box center [159, 103] width 65 height 11
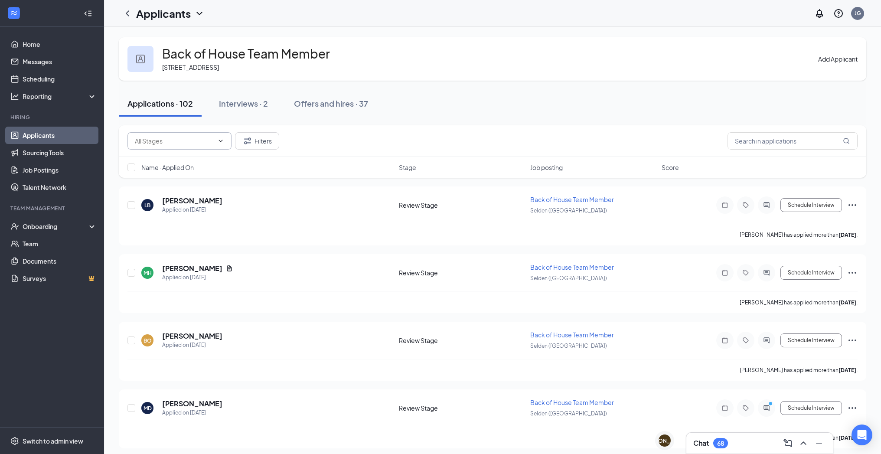
click at [203, 139] on input "text" at bounding box center [174, 141] width 79 height 10
click at [129, 12] on icon "ChevronLeft" at bounding box center [127, 13] width 10 height 10
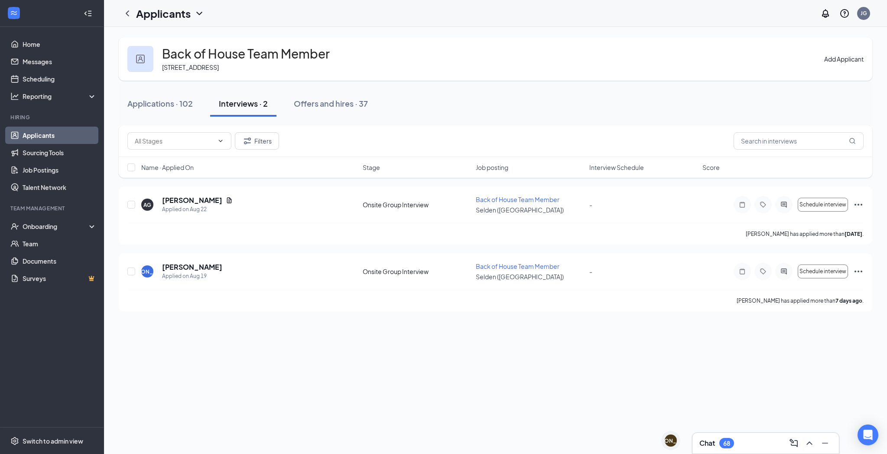
click at [197, 13] on icon "ChevronDown" at bounding box center [199, 13] width 10 height 10
click at [174, 35] on link "Applicants" at bounding box center [170, 33] width 58 height 9
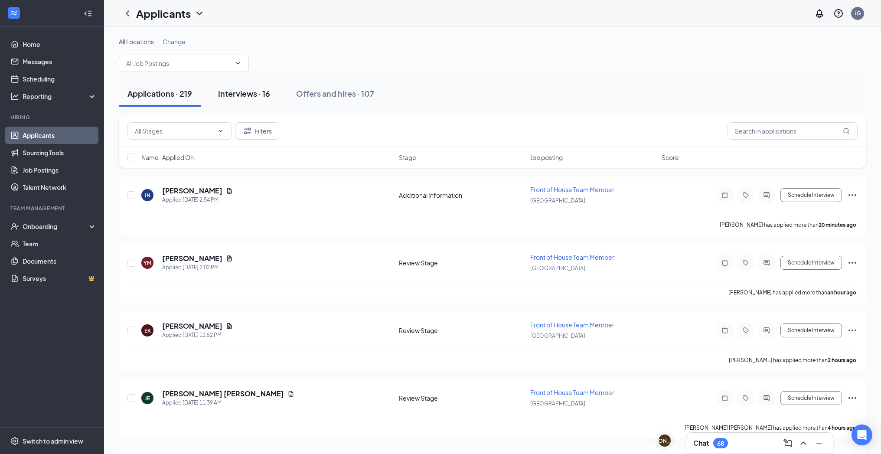
click at [255, 101] on button "Interviews · 16" at bounding box center [243, 94] width 69 height 26
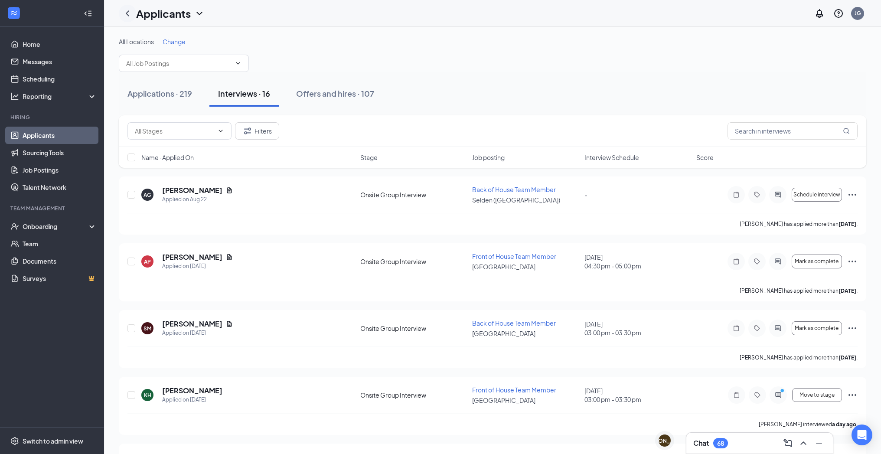
click at [128, 10] on icon "ChevronLeft" at bounding box center [127, 13] width 10 height 10
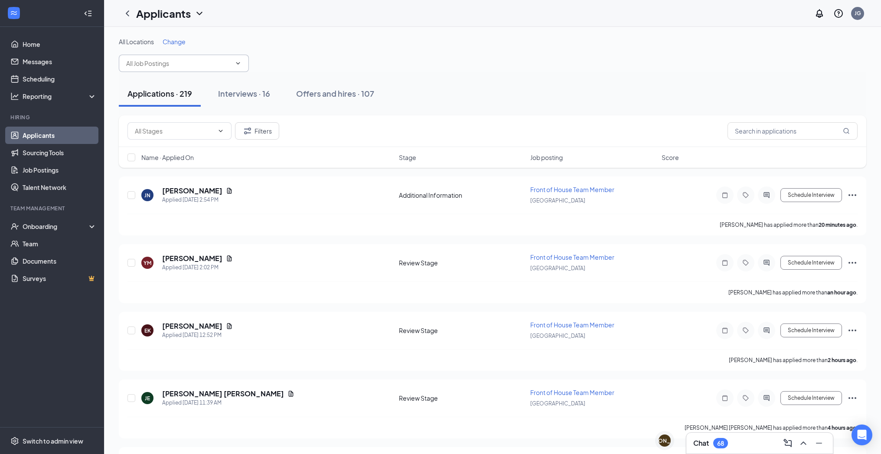
click at [202, 63] on input "text" at bounding box center [178, 64] width 105 height 10
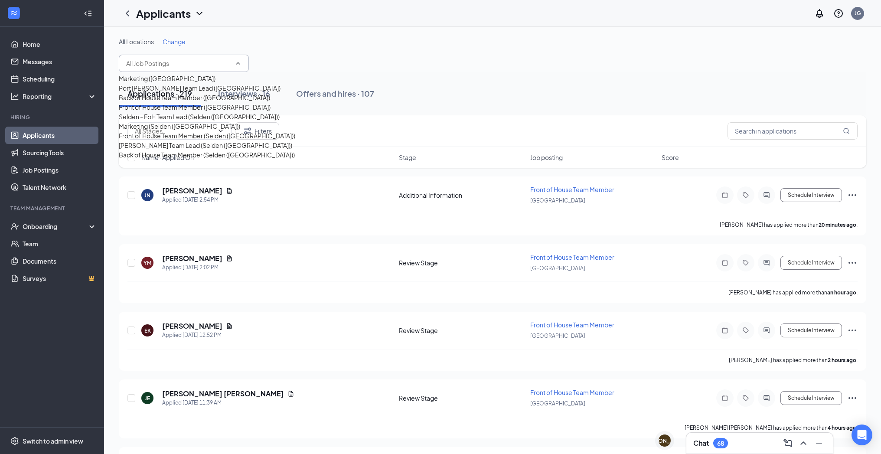
scroll to position [97, 0]
click at [203, 159] on div "Back of House Team Member (Selden ([GEOGRAPHIC_DATA]))" at bounding box center [207, 155] width 176 height 10
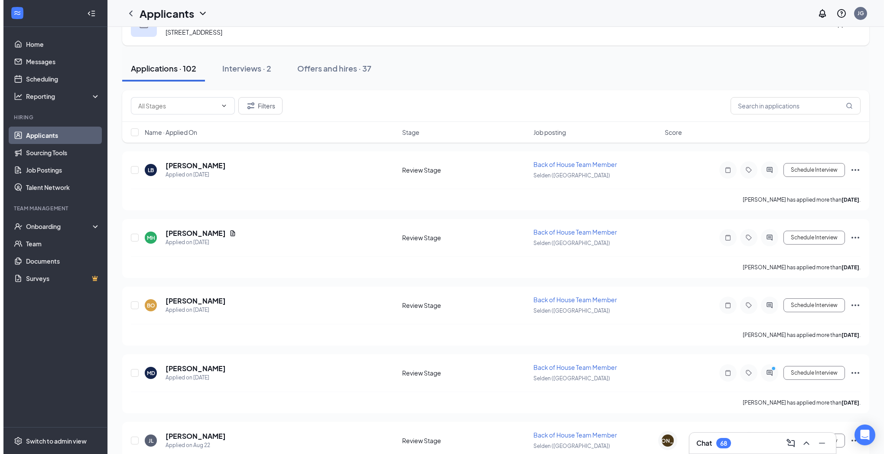
scroll to position [54, 0]
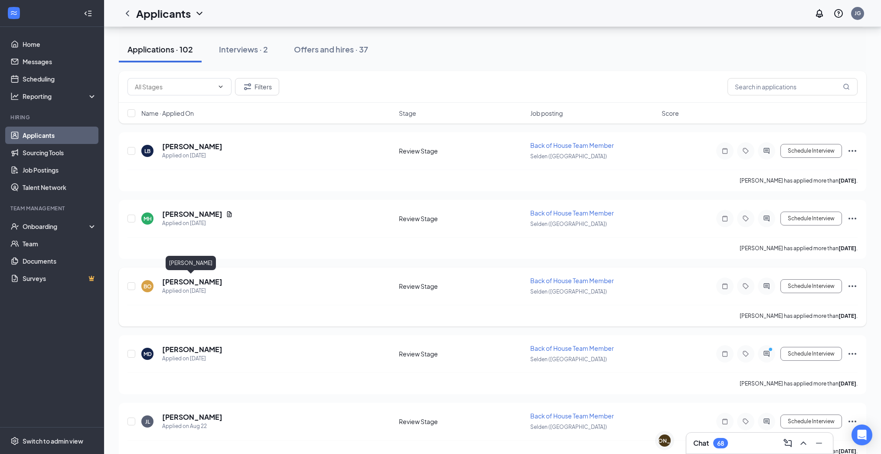
click at [186, 281] on h5 "[PERSON_NAME]" at bounding box center [192, 282] width 60 height 10
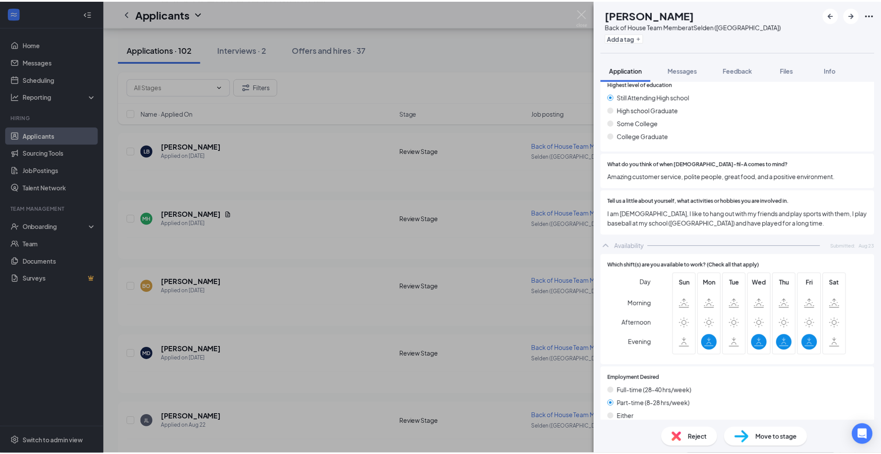
scroll to position [381, 0]
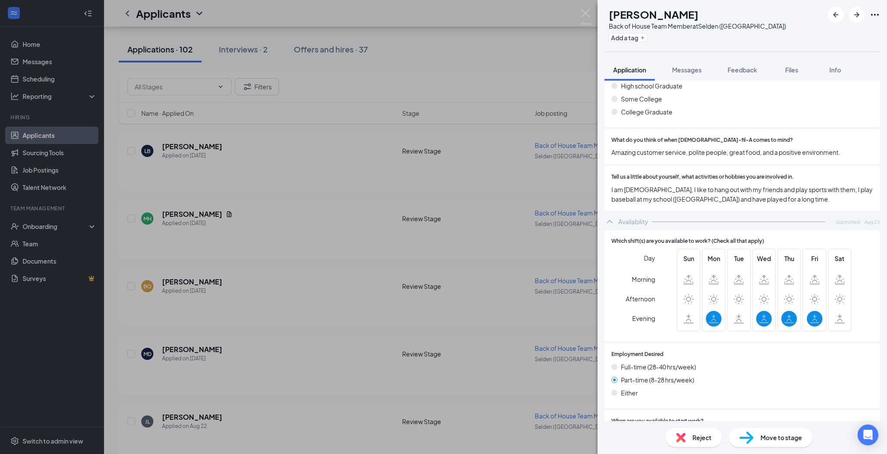
click at [470, 311] on div "[PERSON_NAME] Back of House Team Member at [GEOGRAPHIC_DATA] ([GEOGRAPHIC_DATA]…" at bounding box center [443, 227] width 887 height 454
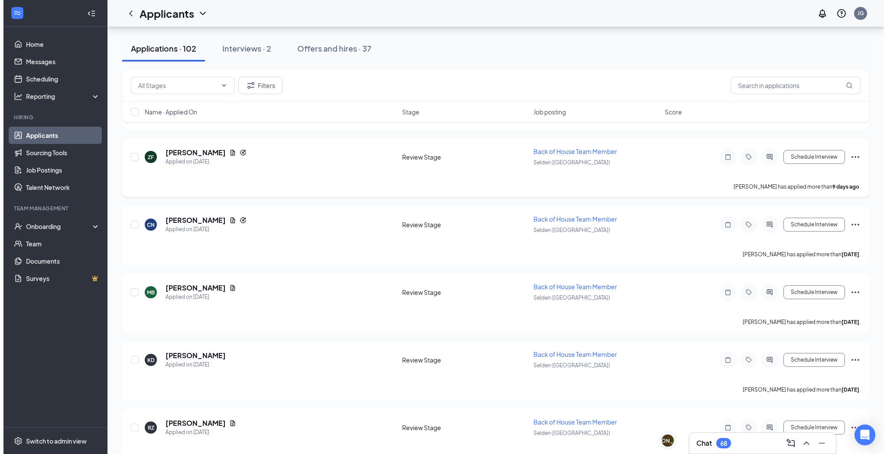
scroll to position [1204, 0]
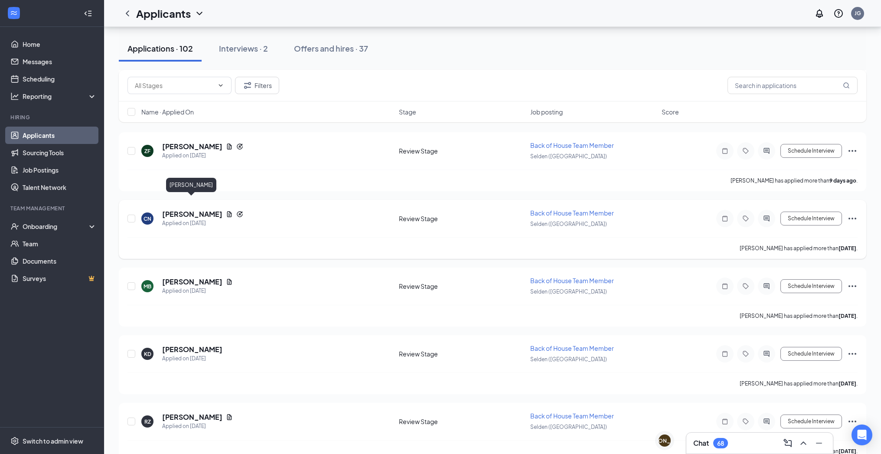
click at [202, 209] on h5 "[PERSON_NAME]" at bounding box center [192, 214] width 60 height 10
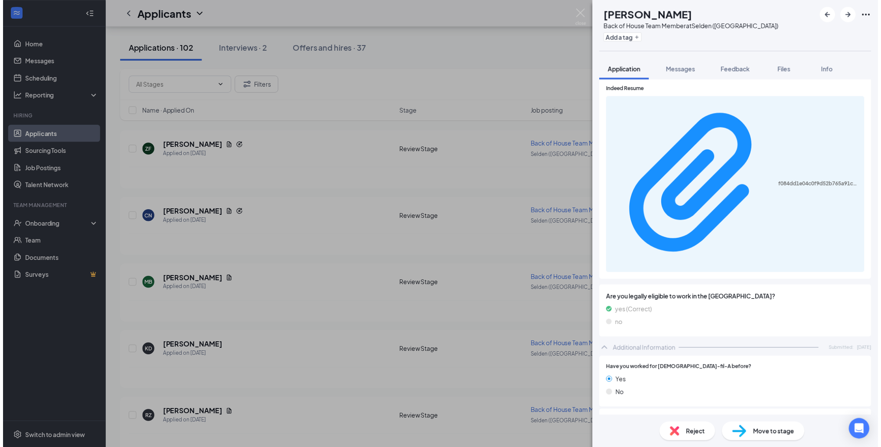
scroll to position [179, 0]
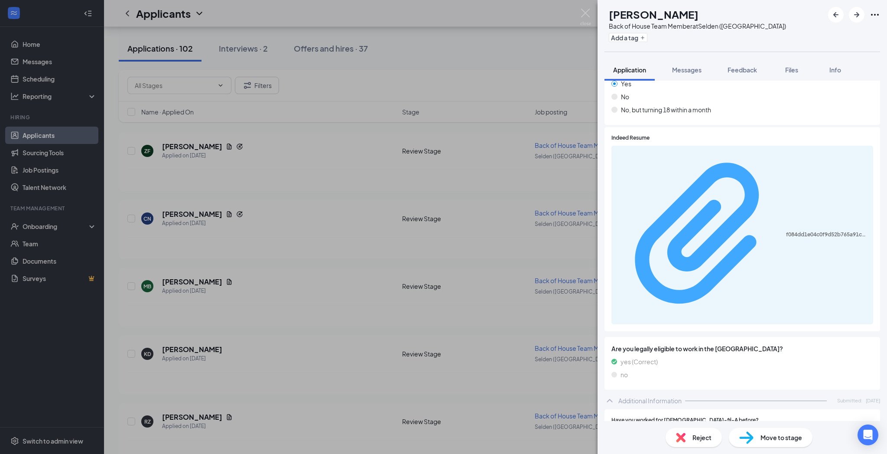
click at [786, 231] on div "f084dd1e04c0f9d52b765a91cc018dcc.pdf" at bounding box center [827, 234] width 82 height 7
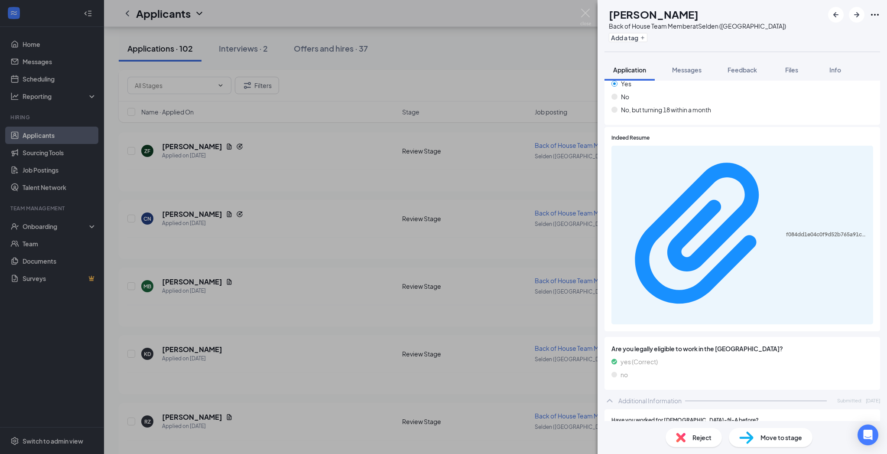
click at [459, 174] on div "CN [PERSON_NAME] Back of House Team Member at [GEOGRAPHIC_DATA] ([GEOGRAPHIC_DA…" at bounding box center [443, 227] width 887 height 454
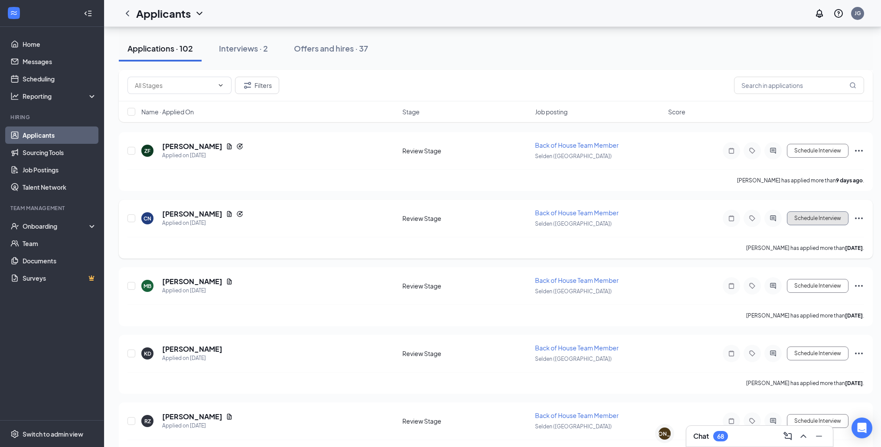
click at [815, 212] on button "Schedule Interview" at bounding box center [818, 219] width 62 height 14
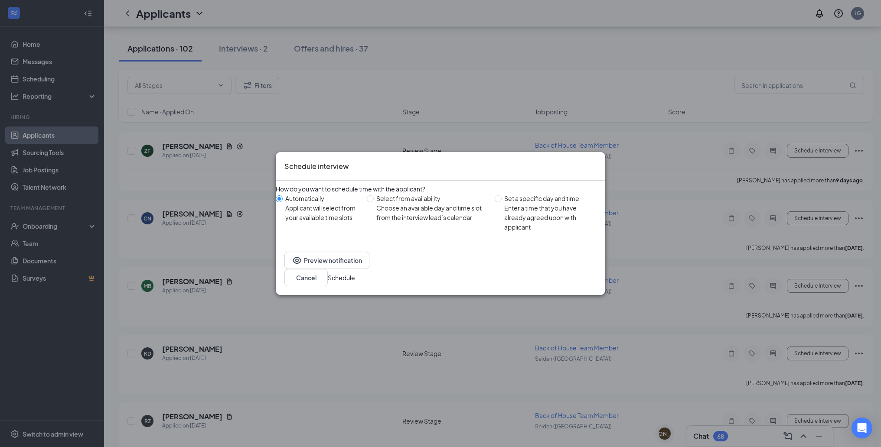
click at [355, 273] on button "Schedule" at bounding box center [341, 278] width 27 height 10
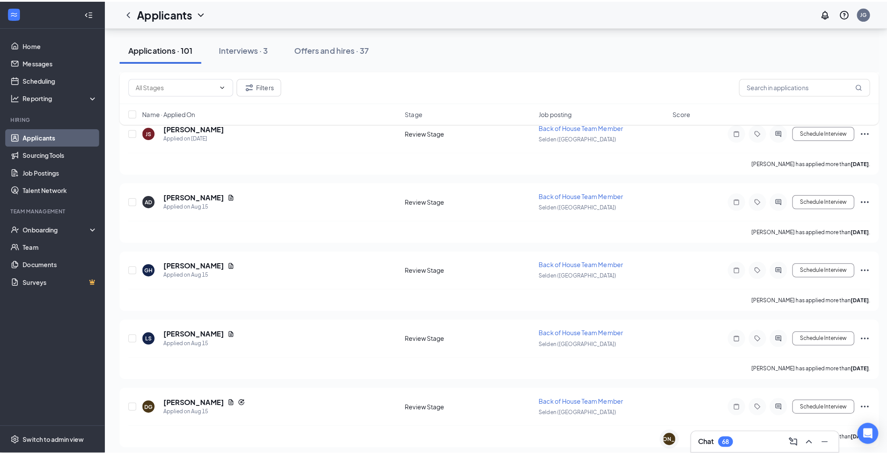
scroll to position [1630, 0]
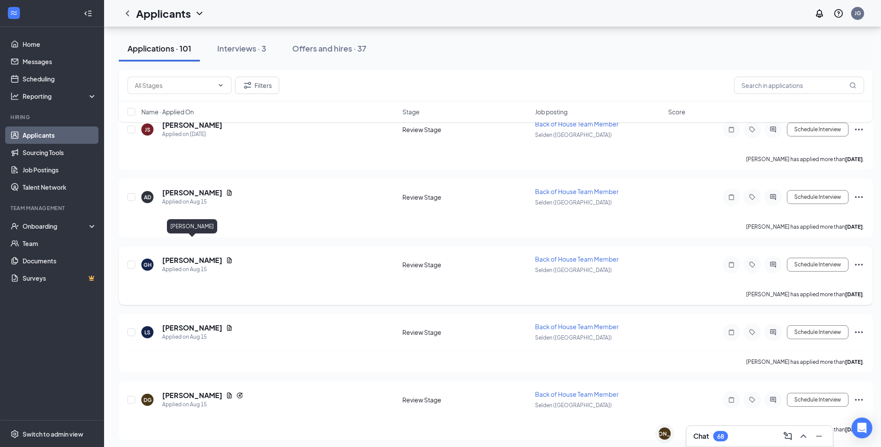
click at [203, 256] on h5 "[PERSON_NAME]" at bounding box center [192, 261] width 60 height 10
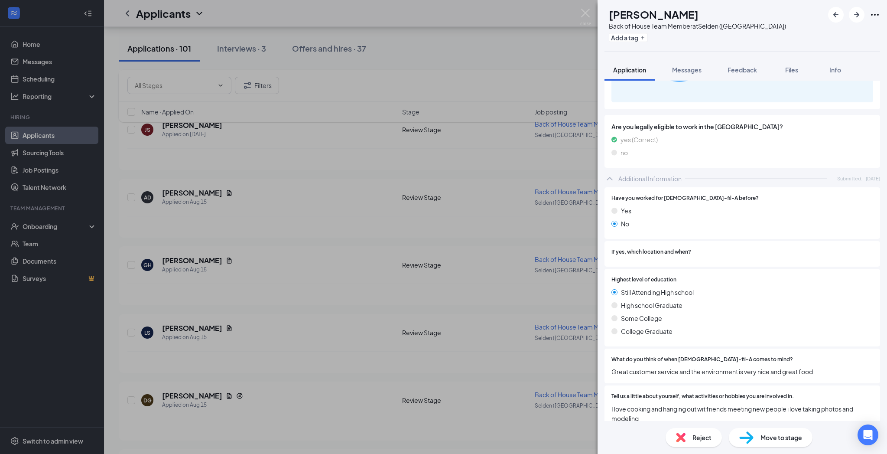
scroll to position [402, 0]
click at [349, 268] on div "[PERSON_NAME] Back of House Team Member at [GEOGRAPHIC_DATA] ([GEOGRAPHIC_DATA]…" at bounding box center [443, 227] width 887 height 454
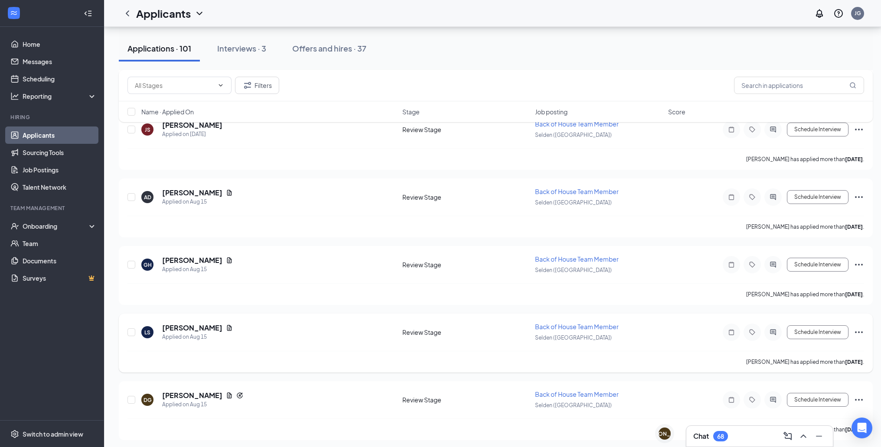
click at [181, 323] on h5 "[PERSON_NAME]" at bounding box center [192, 328] width 60 height 10
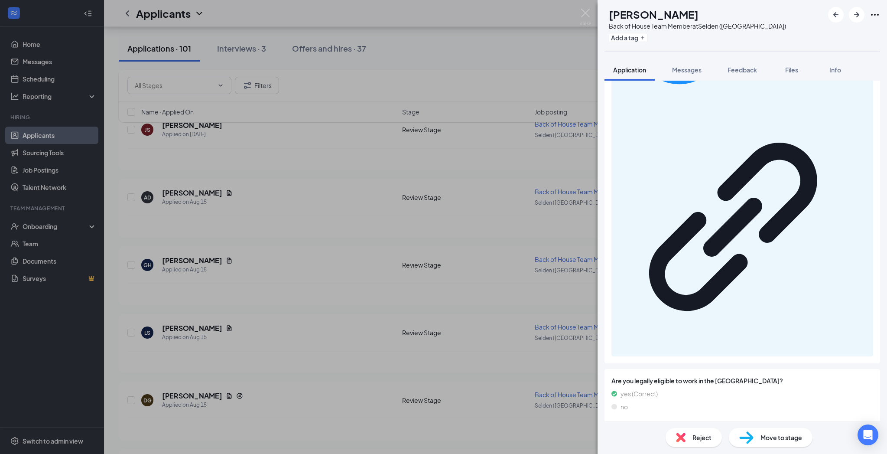
scroll to position [369, 0]
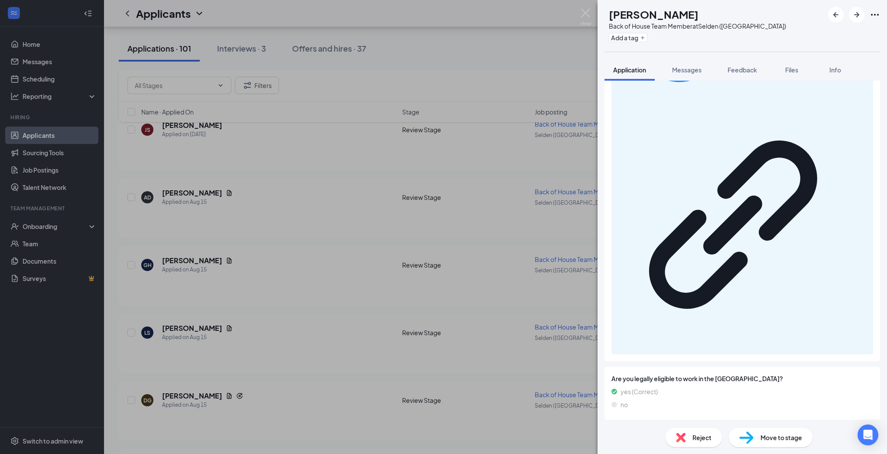
click at [316, 267] on div "LS [PERSON_NAME] Back of House Team Member at [GEOGRAPHIC_DATA] ([GEOGRAPHIC_DA…" at bounding box center [443, 227] width 887 height 454
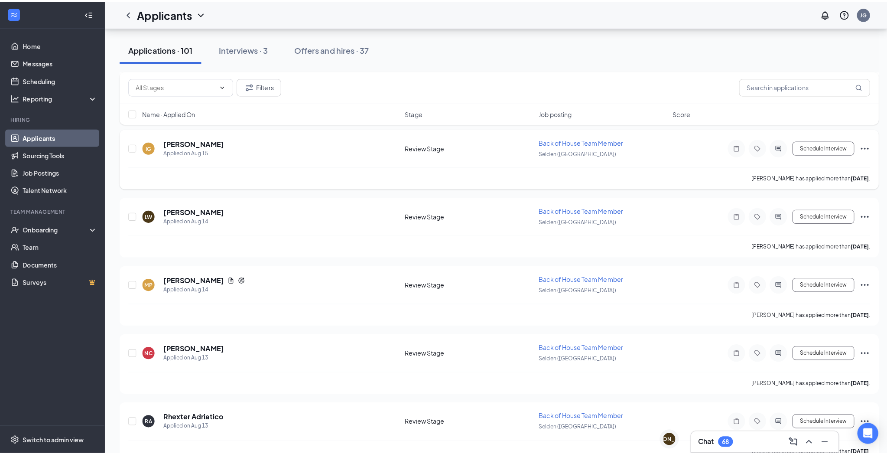
scroll to position [1956, 0]
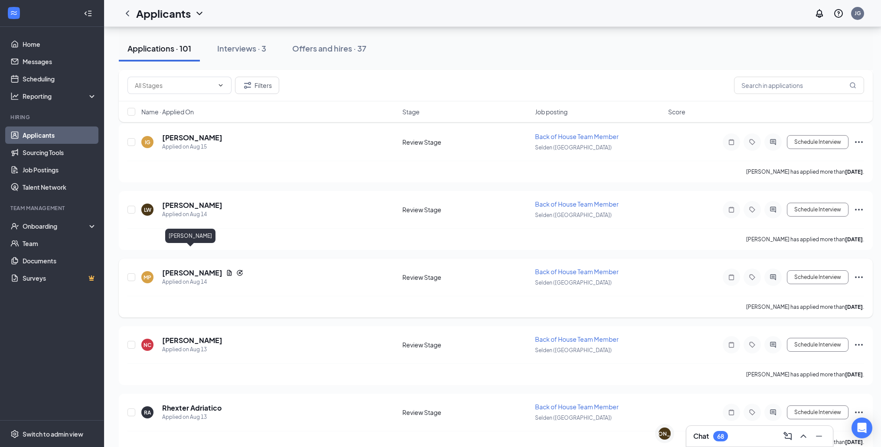
click at [183, 268] on h5 "[PERSON_NAME]" at bounding box center [192, 273] width 60 height 10
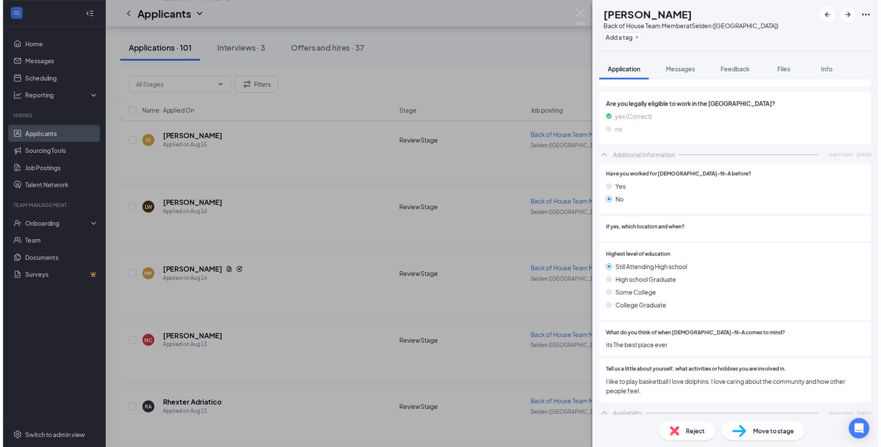
scroll to position [428, 0]
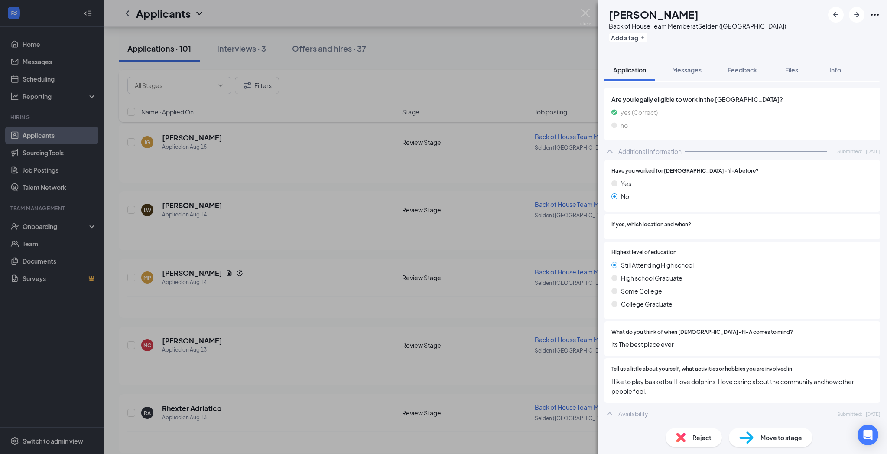
click at [515, 277] on div "MP [PERSON_NAME] Back of House Team Member at [GEOGRAPHIC_DATA] ([GEOGRAPHIC_DA…" at bounding box center [443, 227] width 887 height 454
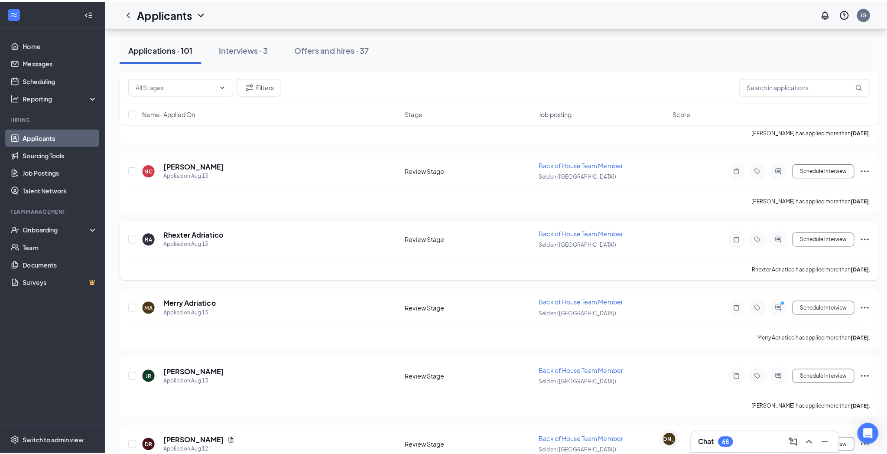
scroll to position [2158, 0]
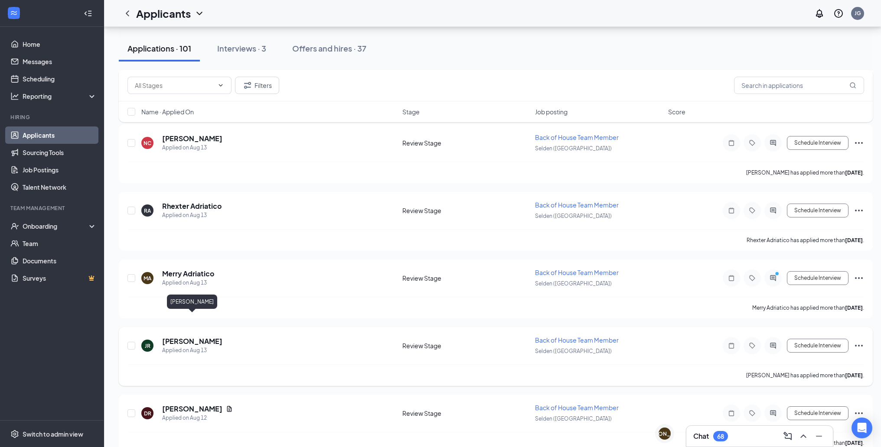
click at [215, 337] on h5 "[PERSON_NAME]" at bounding box center [192, 342] width 60 height 10
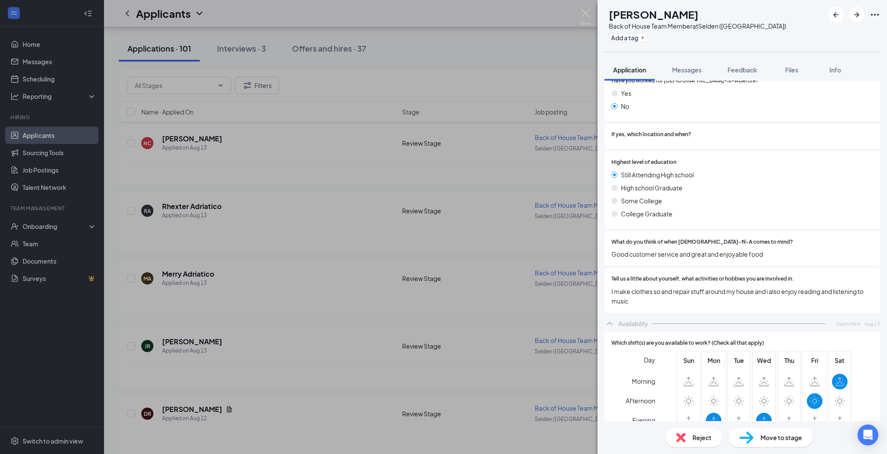
scroll to position [282, 0]
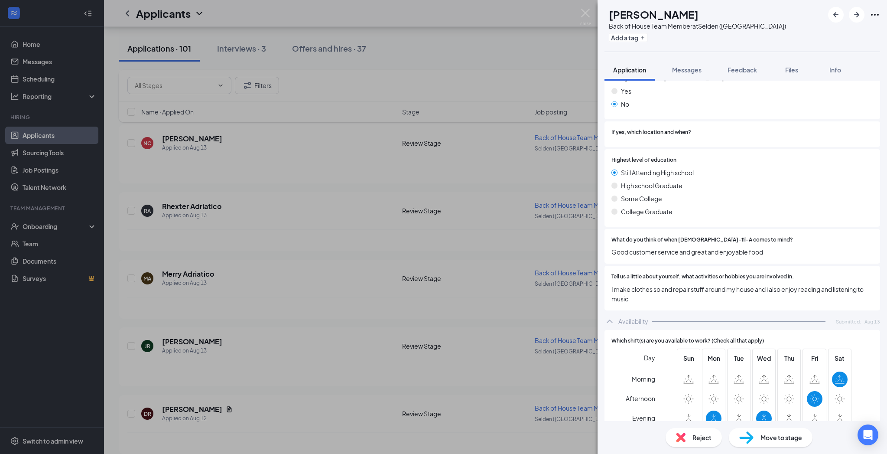
click at [484, 267] on div "JR [PERSON_NAME] Back of House Team Member at [GEOGRAPHIC_DATA] ([GEOGRAPHIC_DA…" at bounding box center [443, 227] width 887 height 454
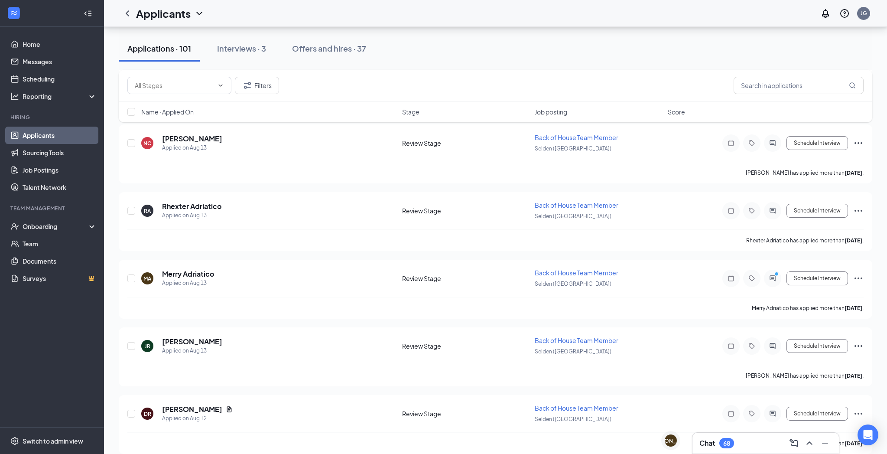
scroll to position [2343, 0]
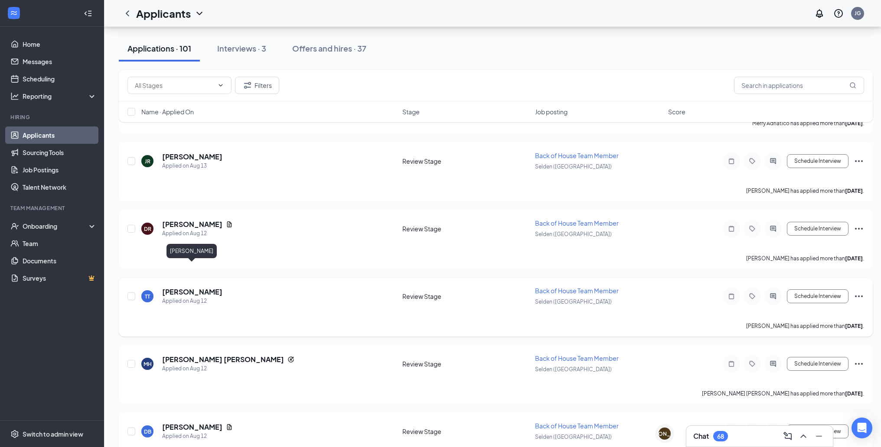
click at [199, 287] on h5 "[PERSON_NAME]" at bounding box center [192, 292] width 60 height 10
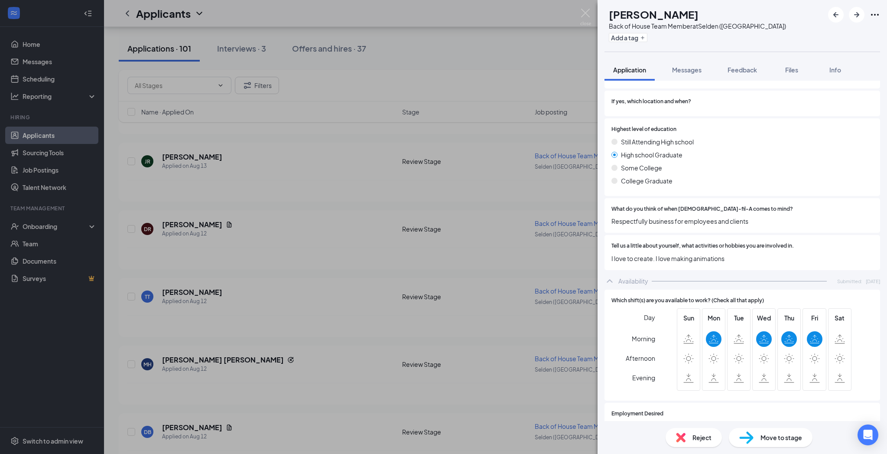
scroll to position [312, 0]
click at [528, 216] on div "TT [PERSON_NAME] Back of House Team Member at [GEOGRAPHIC_DATA] ([GEOGRAPHIC_DA…" at bounding box center [443, 227] width 887 height 454
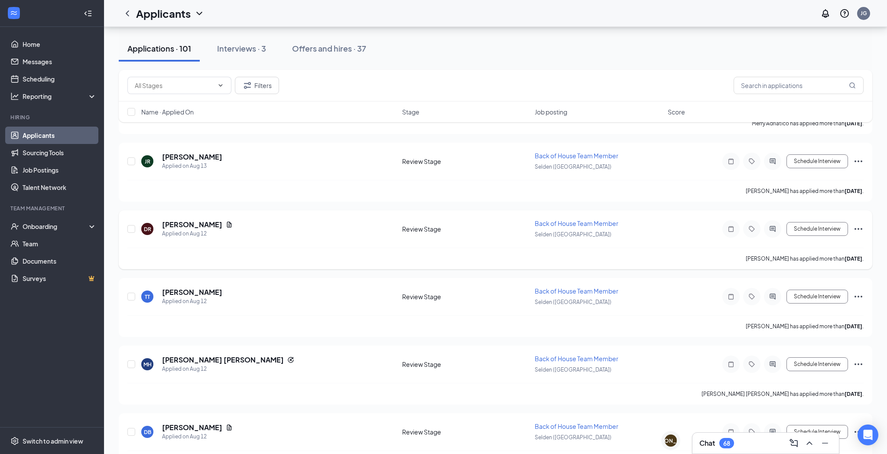
click at [410, 210] on div "[PERSON_NAME] Applied on [DATE] Review Stage Back of House Team Member Selden (…" at bounding box center [496, 239] width 754 height 59
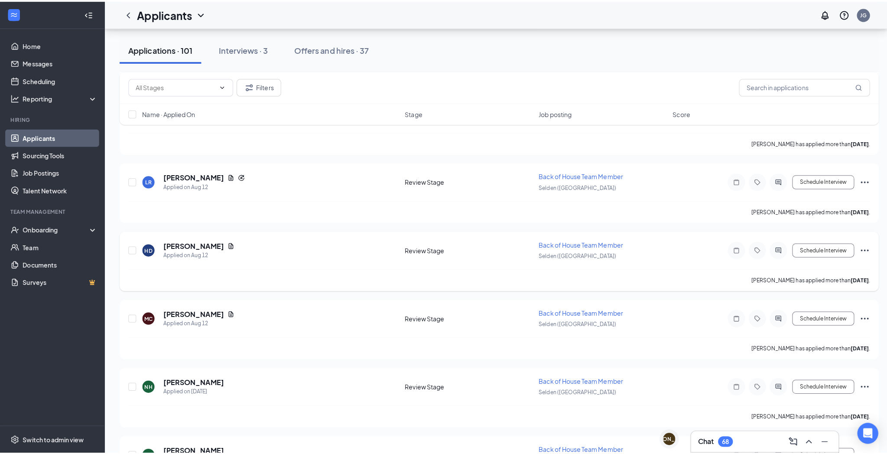
scroll to position [2689, 0]
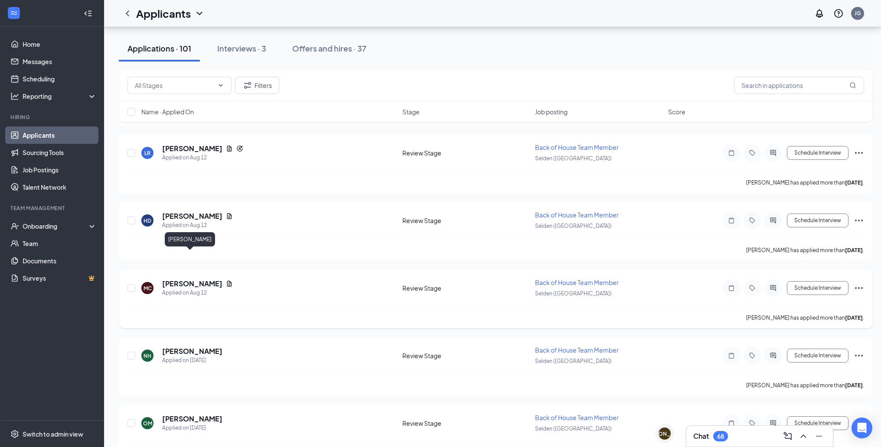
click at [184, 279] on h5 "[PERSON_NAME]" at bounding box center [192, 284] width 60 height 10
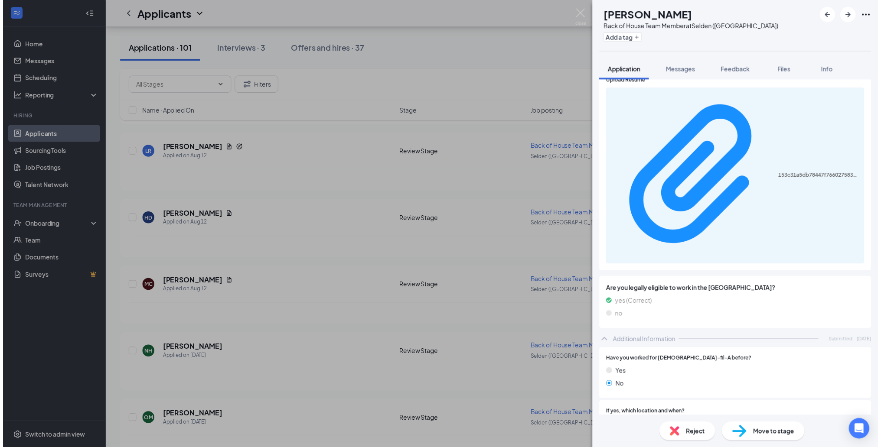
scroll to position [149, 0]
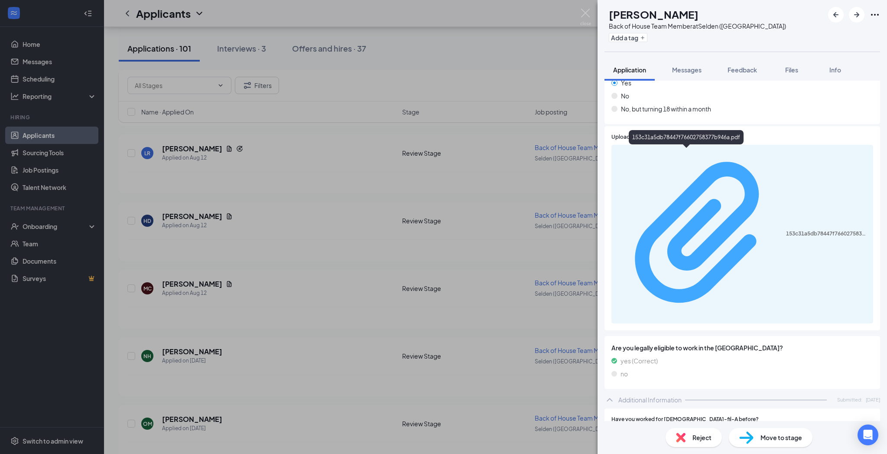
click at [786, 230] on div "153c31a5db78447f76602758377b946a.pdf" at bounding box center [827, 233] width 82 height 7
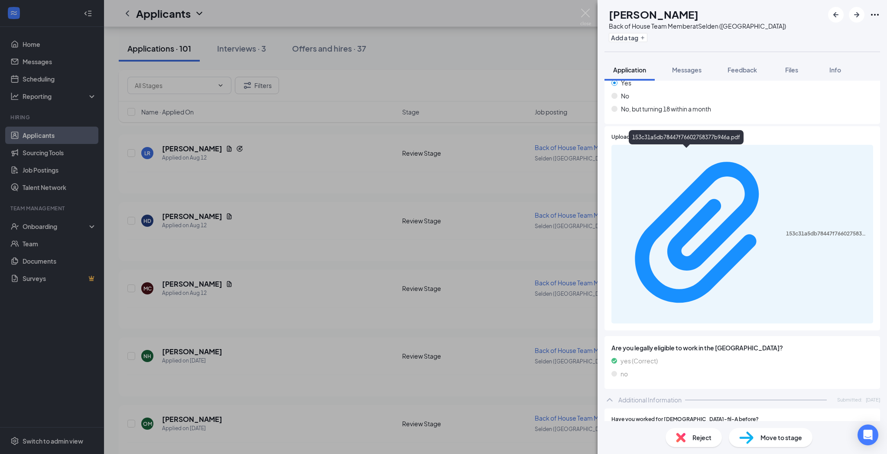
click at [333, 265] on div "MC [PERSON_NAME] Back of House Team Member at [GEOGRAPHIC_DATA] ([GEOGRAPHIC_DA…" at bounding box center [443, 227] width 887 height 454
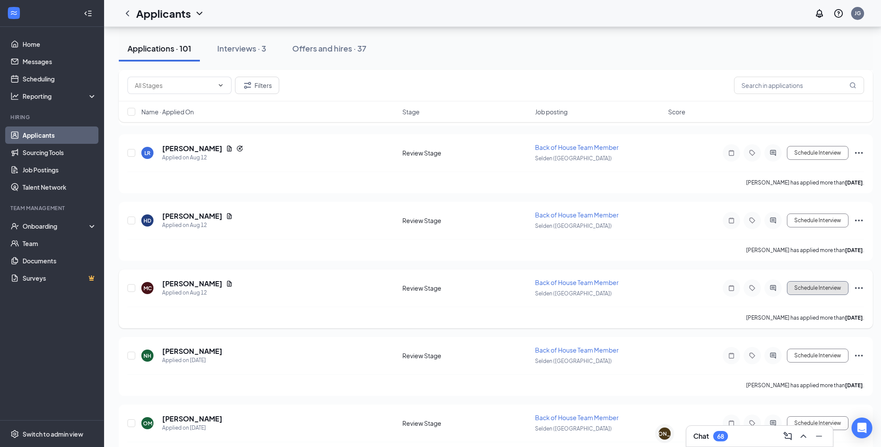
click at [806, 281] on button "Schedule Interview" at bounding box center [818, 288] width 62 height 14
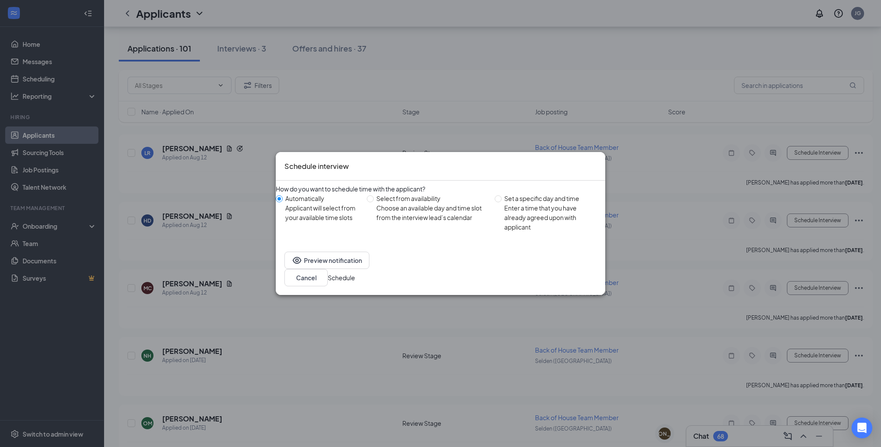
click at [355, 276] on button "Schedule" at bounding box center [341, 278] width 27 height 10
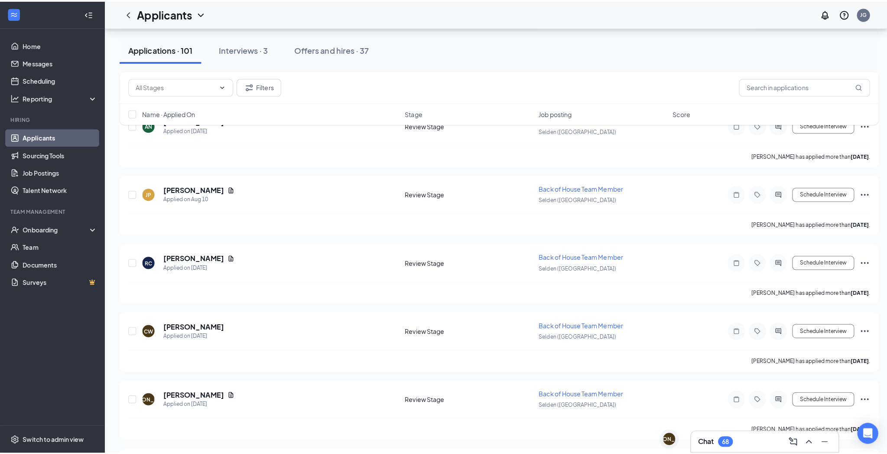
scroll to position [3063, 0]
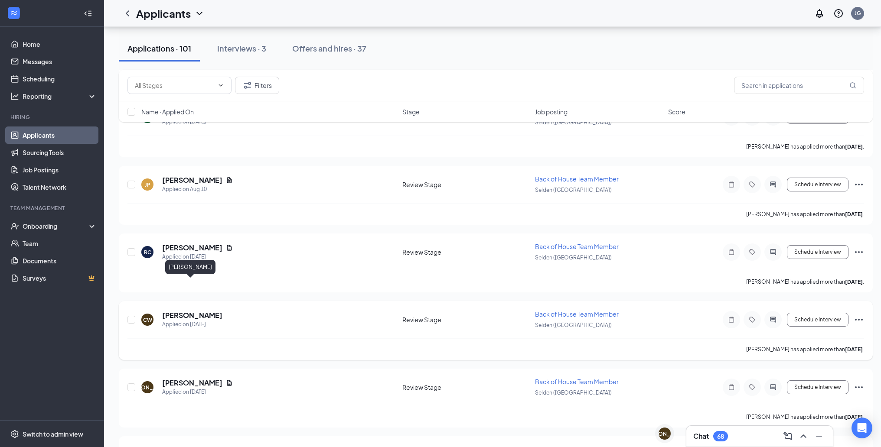
click at [193, 311] on h5 "[PERSON_NAME]" at bounding box center [192, 316] width 60 height 10
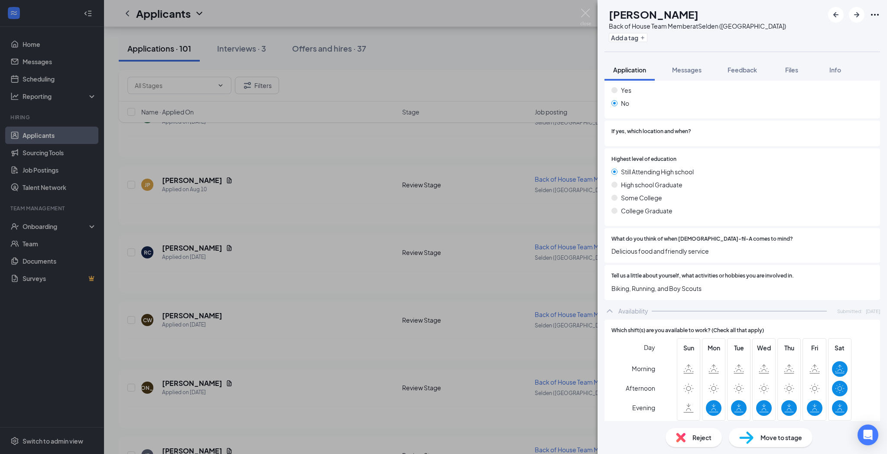
scroll to position [283, 0]
click at [466, 256] on div "CW [PERSON_NAME] Back of House Team Member at Selden ([GEOGRAPHIC_DATA]) Add a …" at bounding box center [443, 227] width 887 height 454
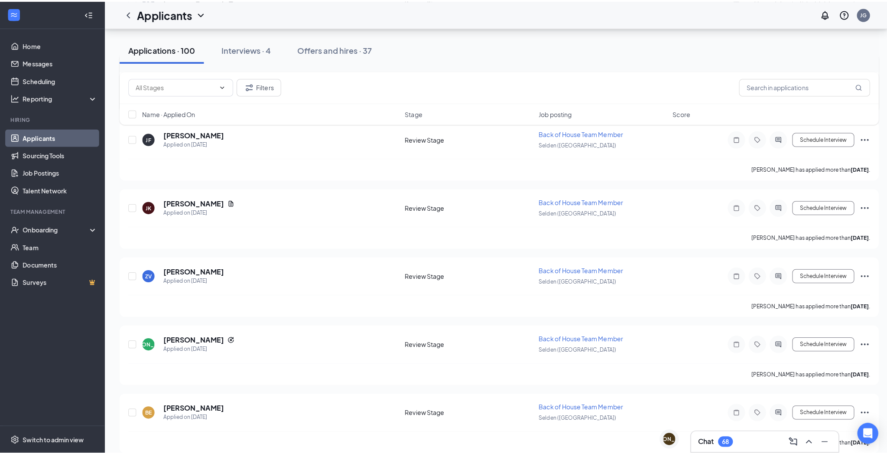
scroll to position [3722, 0]
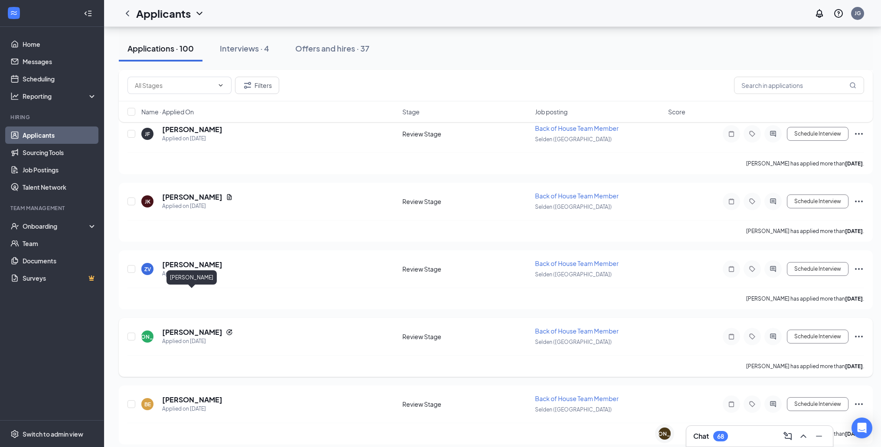
click at [197, 328] on h5 "[PERSON_NAME]" at bounding box center [192, 333] width 60 height 10
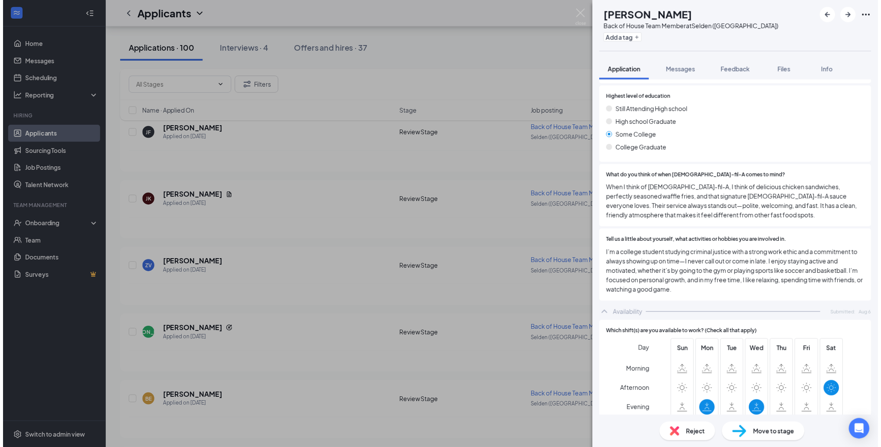
scroll to position [376, 0]
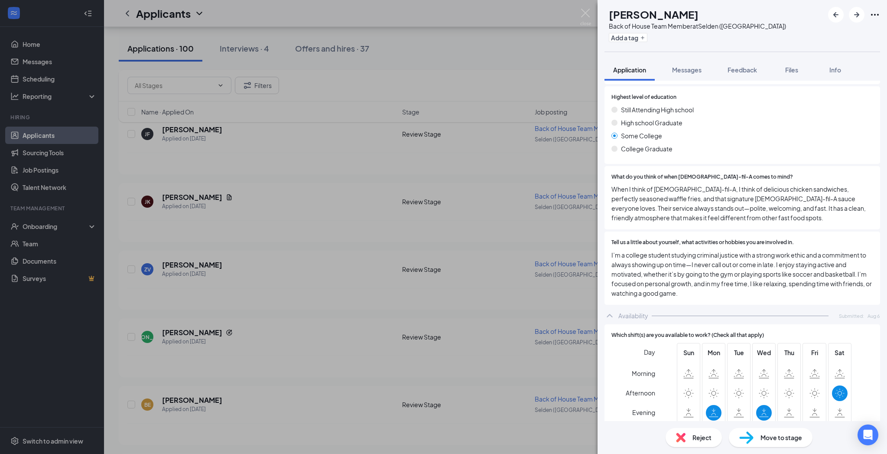
click at [495, 287] on div "JA [PERSON_NAME] Back of House Team Member at [GEOGRAPHIC_DATA] ([GEOGRAPHIC_DA…" at bounding box center [443, 227] width 887 height 454
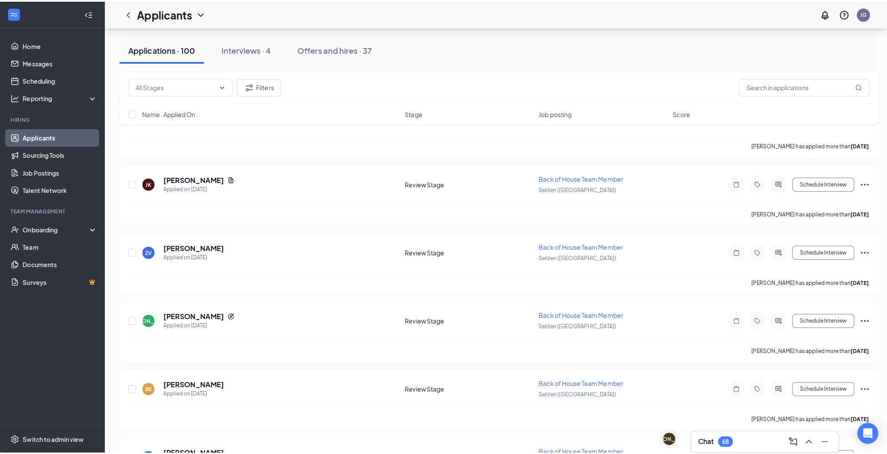
scroll to position [3759, 0]
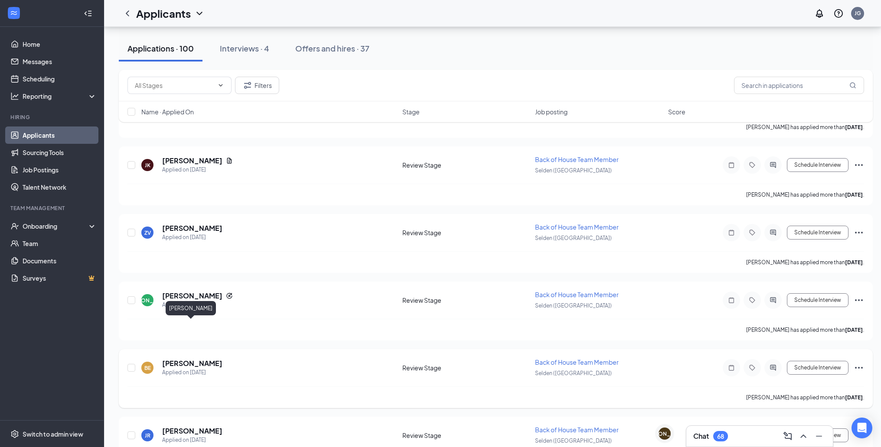
click at [211, 359] on h5 "[PERSON_NAME]" at bounding box center [192, 364] width 60 height 10
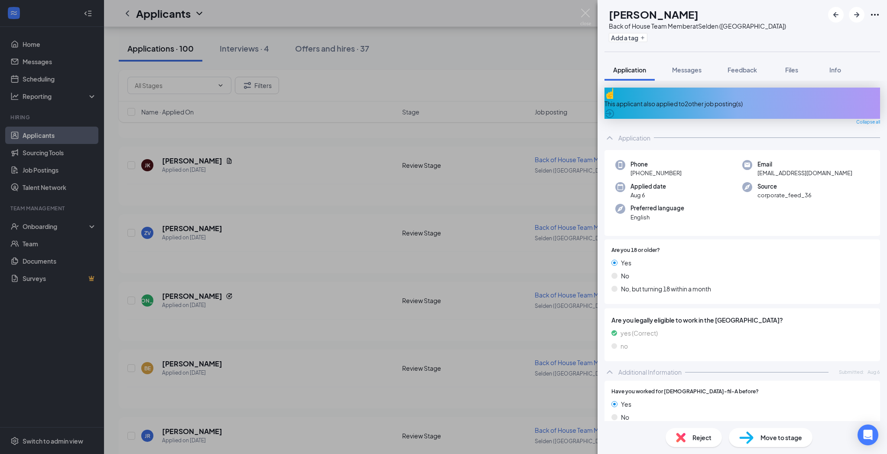
click at [856, 104] on div "This applicant also applied to 2 other job posting(s)" at bounding box center [743, 103] width 276 height 31
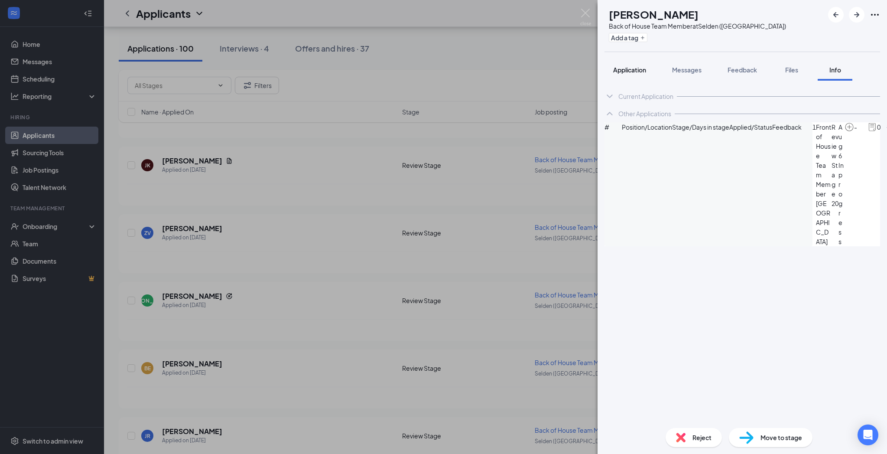
click at [636, 71] on span "Application" at bounding box center [629, 70] width 33 height 8
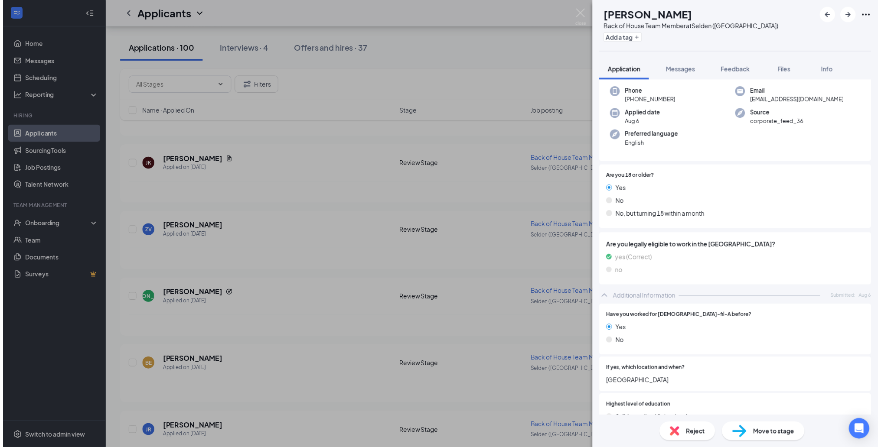
scroll to position [80, 0]
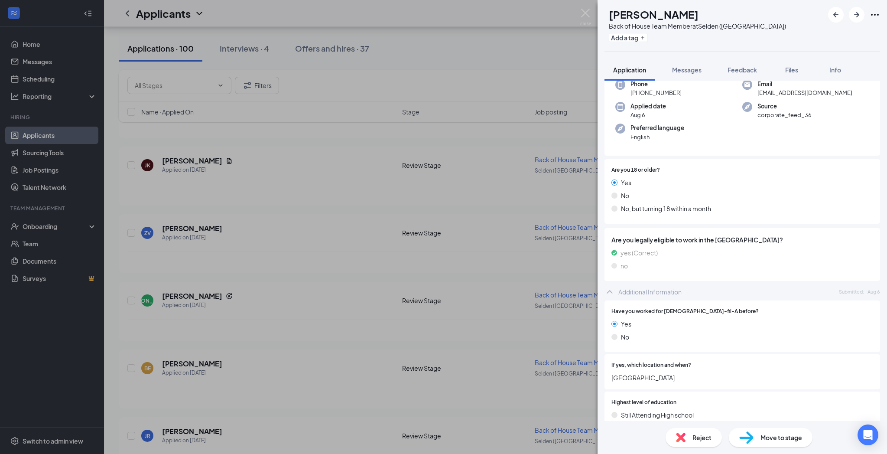
click at [433, 257] on div "BE [PERSON_NAME] Back of House Team Member at [GEOGRAPHIC_DATA] ([GEOGRAPHIC_DA…" at bounding box center [443, 227] width 887 height 454
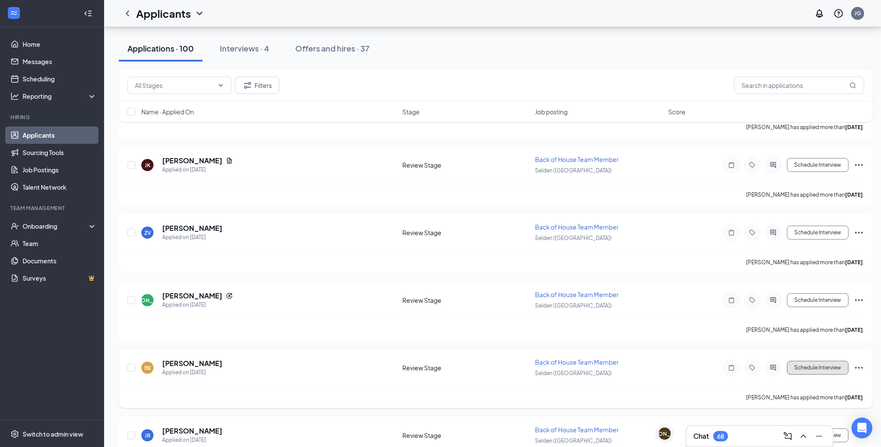
click at [834, 361] on button "Schedule Interview" at bounding box center [818, 368] width 62 height 14
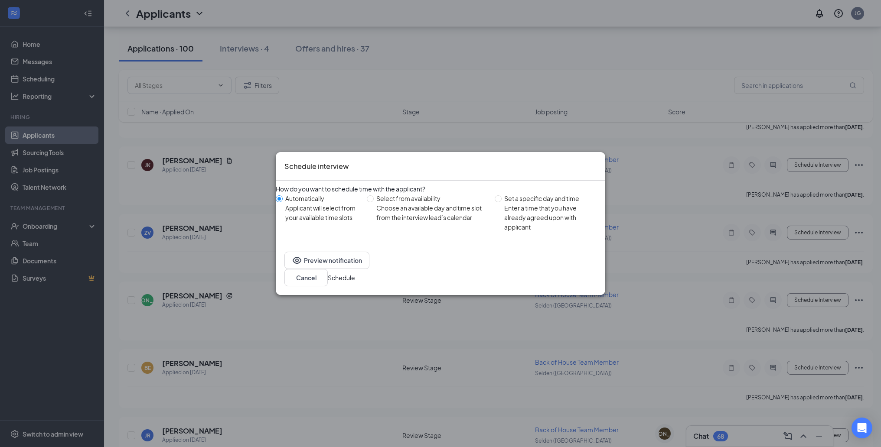
click at [355, 273] on button "Schedule" at bounding box center [341, 278] width 27 height 10
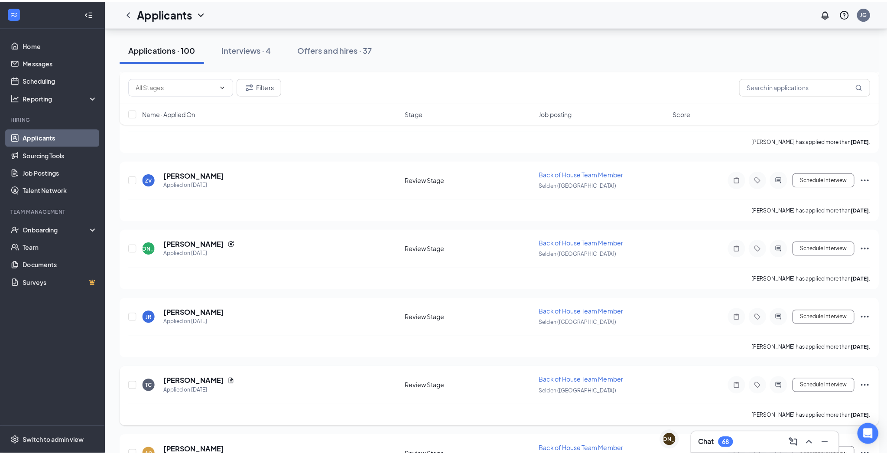
scroll to position [3853, 0]
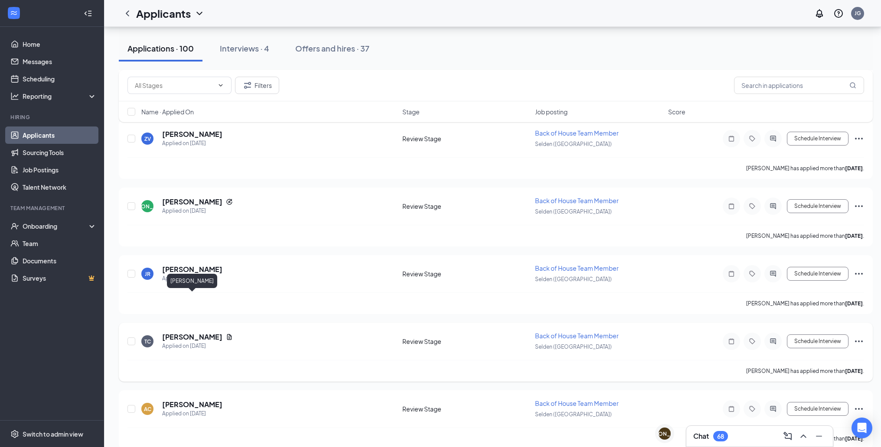
click at [205, 332] on h5 "[PERSON_NAME]" at bounding box center [192, 337] width 60 height 10
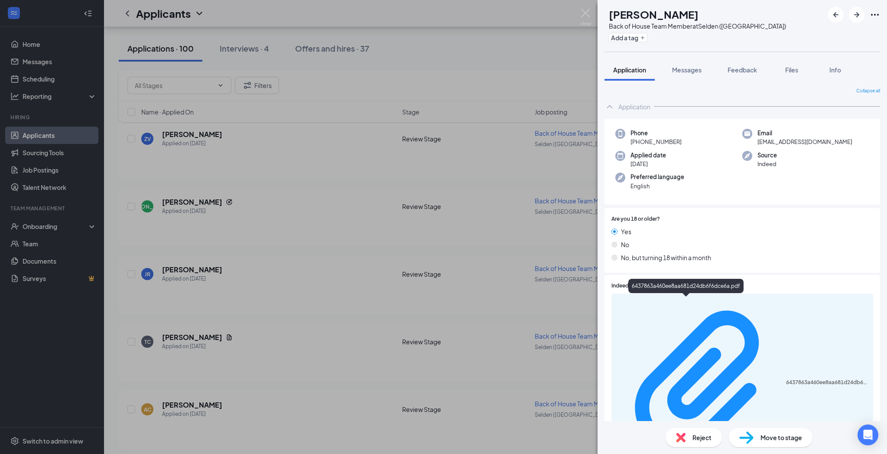
click at [723, 311] on div "6437863a460ee8aa681d24db6f6dce6a.pdf" at bounding box center [743, 382] width 262 height 179
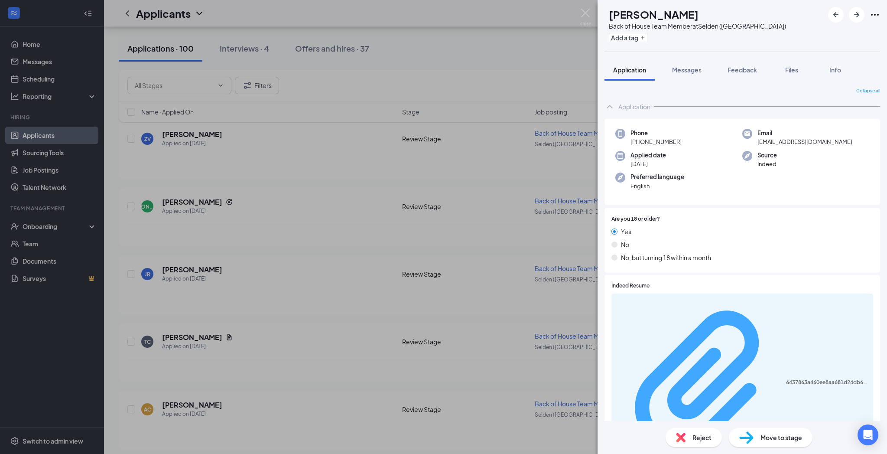
click at [786, 379] on div "6437863a460ee8aa681d24db6f6dce6a.pdf" at bounding box center [827, 382] width 82 height 7
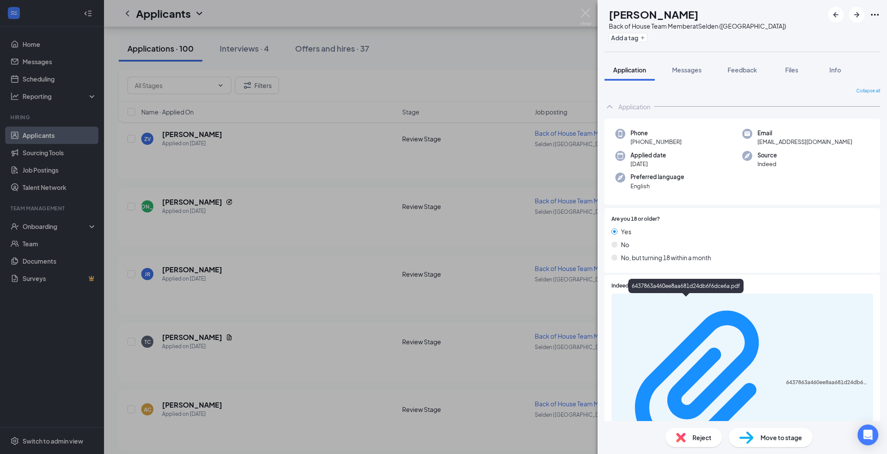
click at [526, 185] on div "TC [PERSON_NAME] Back of House Team Member at [GEOGRAPHIC_DATA] ([GEOGRAPHIC_DA…" at bounding box center [443, 227] width 887 height 454
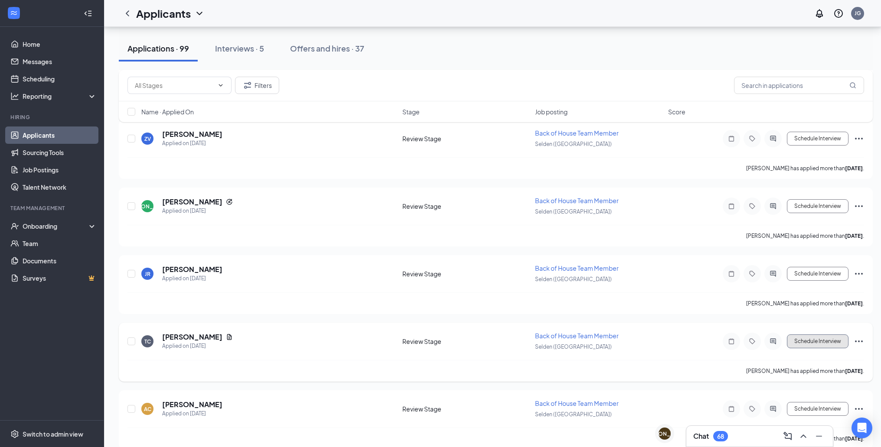
click at [826, 335] on button "Schedule Interview" at bounding box center [818, 342] width 62 height 14
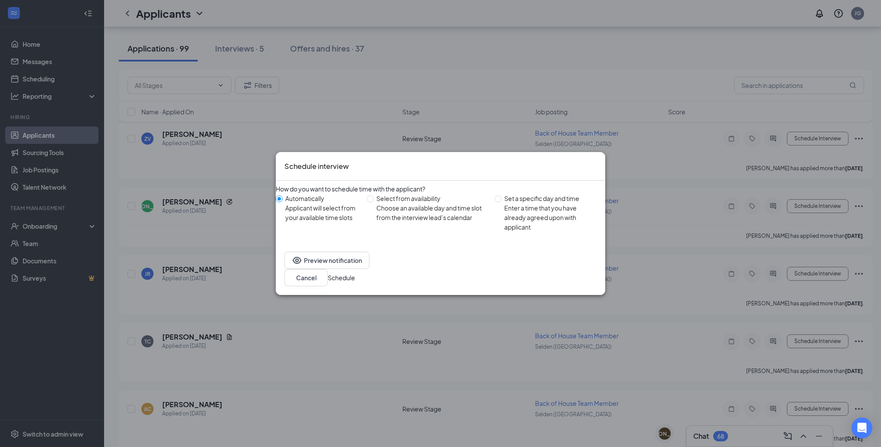
click at [355, 273] on button "Schedule" at bounding box center [341, 278] width 27 height 10
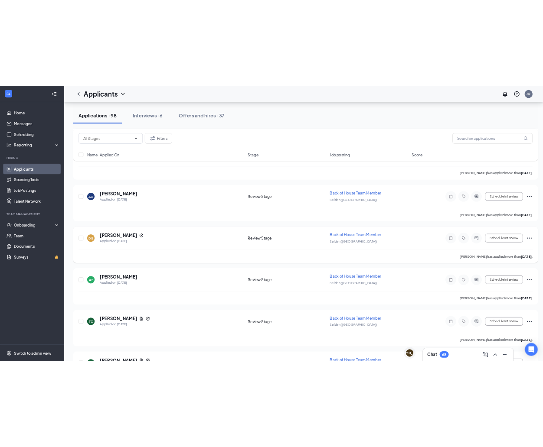
scroll to position [4081, 0]
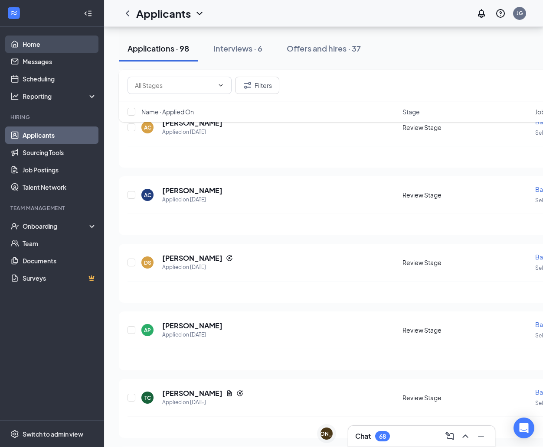
click at [59, 39] on link "Home" at bounding box center [60, 44] width 74 height 17
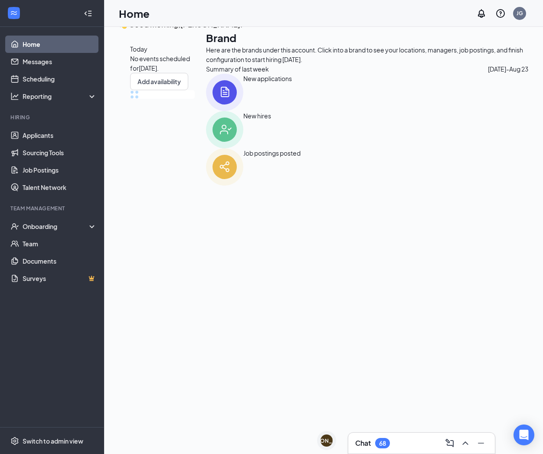
scroll to position [29, 0]
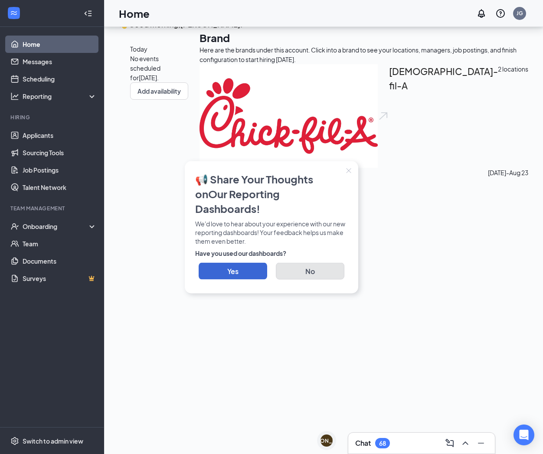
click at [286, 264] on button "No" at bounding box center [310, 270] width 68 height 17
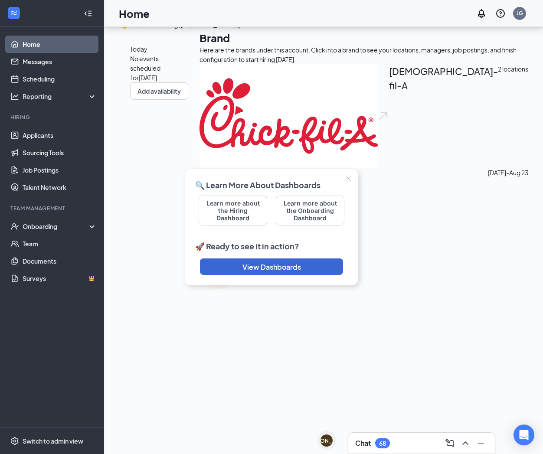
click at [348, 177] on icon "Close" at bounding box center [348, 178] width 5 height 5
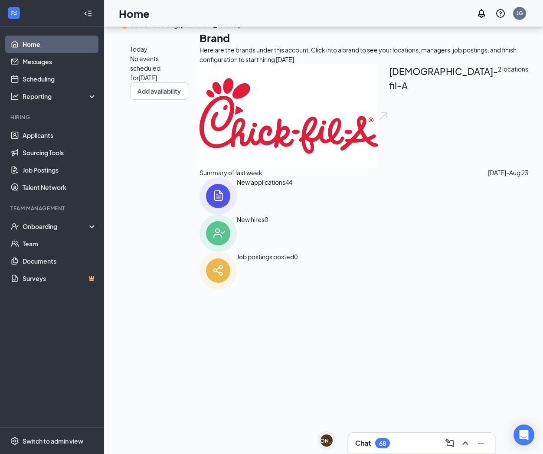
click at [417, 442] on div "Chat 68" at bounding box center [421, 443] width 133 height 14
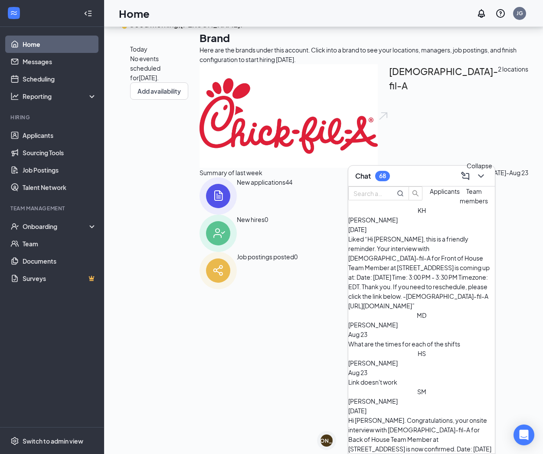
click at [479, 175] on icon "ChevronDown" at bounding box center [480, 176] width 10 height 10
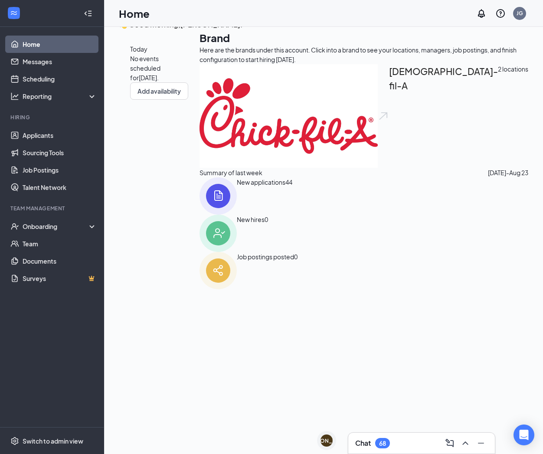
scroll to position [0, 0]
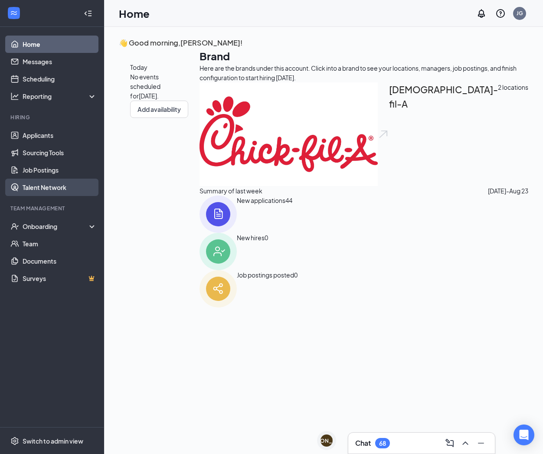
click at [69, 189] on link "Talent Network" at bounding box center [60, 187] width 74 height 17
